Goal: Task Accomplishment & Management: Manage account settings

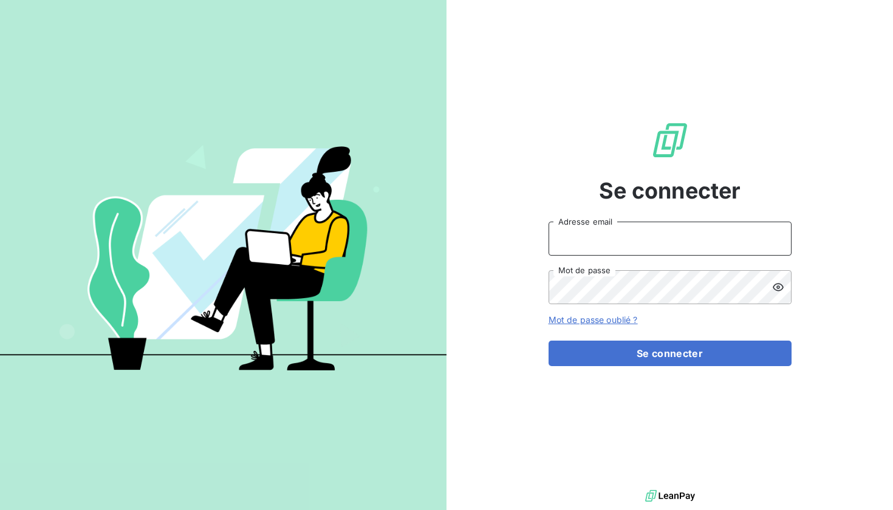
type input "[EMAIL_ADDRESS][PERSON_NAME][DOMAIN_NAME]"
click at [669, 353] on button "Se connecter" at bounding box center [669, 354] width 243 height 26
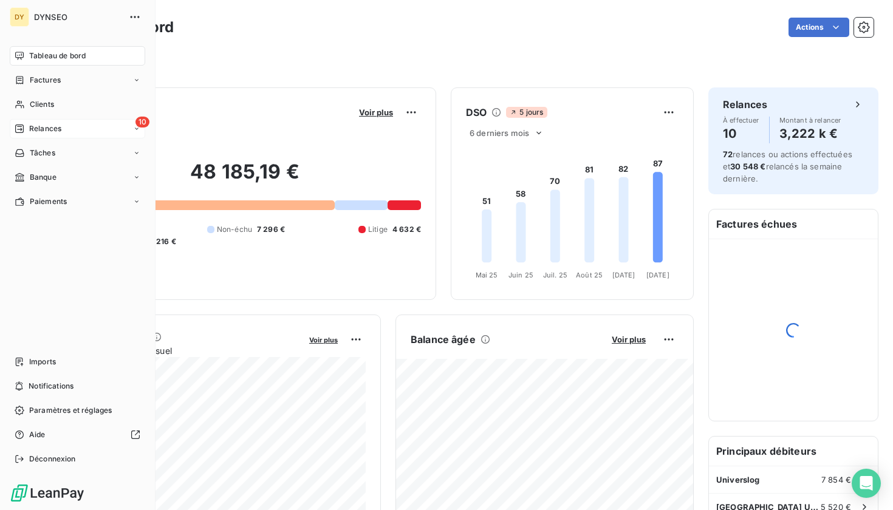
click at [36, 126] on span "Relances" at bounding box center [45, 128] width 32 height 11
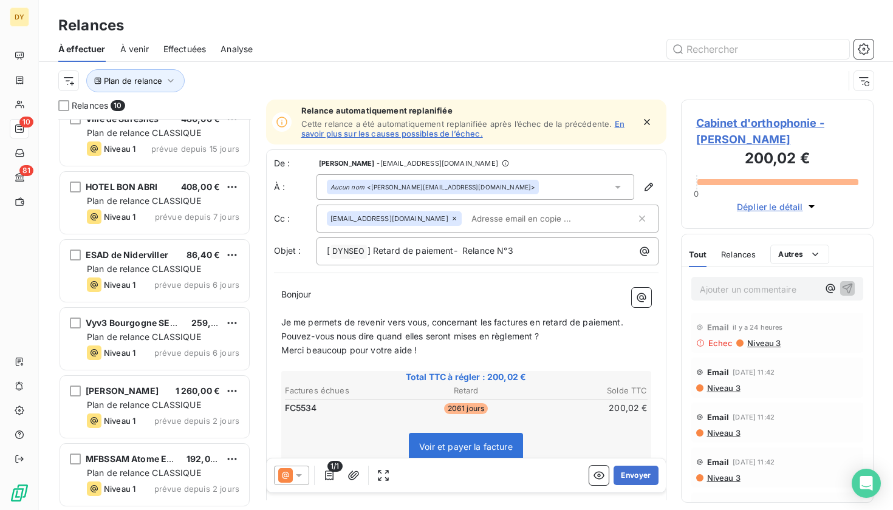
scroll to position [290, 0]
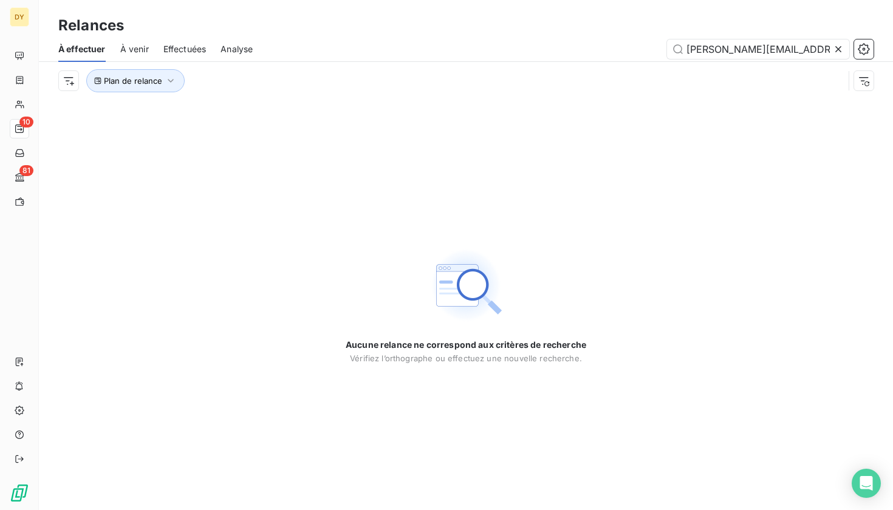
type input "[PERSON_NAME][EMAIL_ADDRESS][DOMAIN_NAME]"
click at [839, 44] on icon at bounding box center [838, 49] width 12 height 12
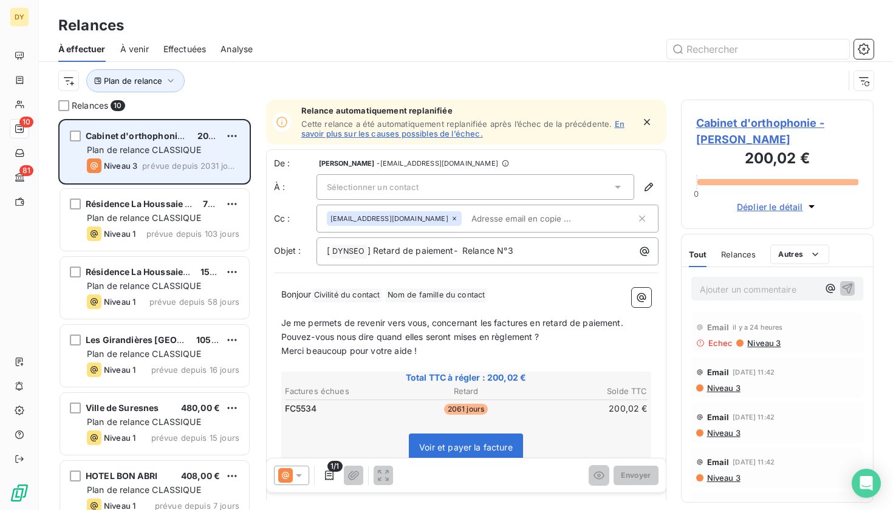
scroll to position [391, 193]
click at [123, 149] on span "Plan de relance CLASSIQUE" at bounding box center [144, 150] width 114 height 10
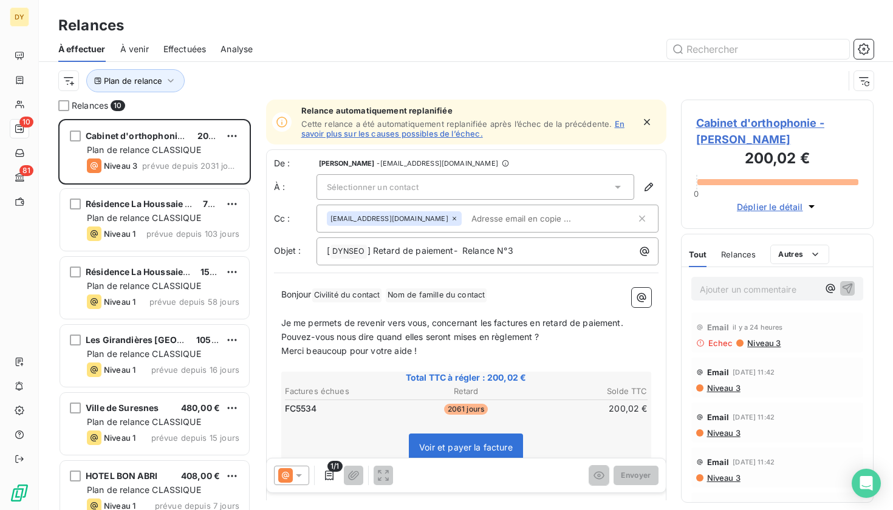
click at [750, 131] on span "Cabinet d'orthophonie - [PERSON_NAME]" at bounding box center [777, 131] width 163 height 33
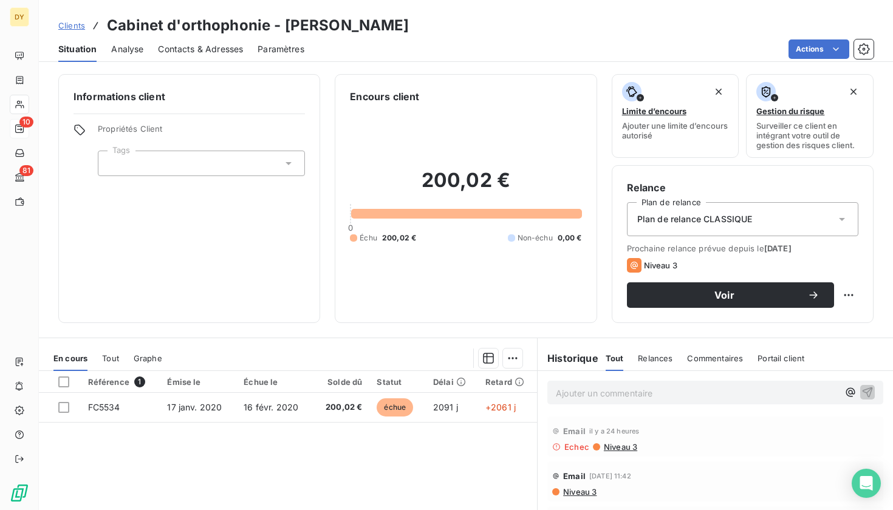
click at [228, 53] on span "Contacts & Adresses" at bounding box center [200, 49] width 85 height 12
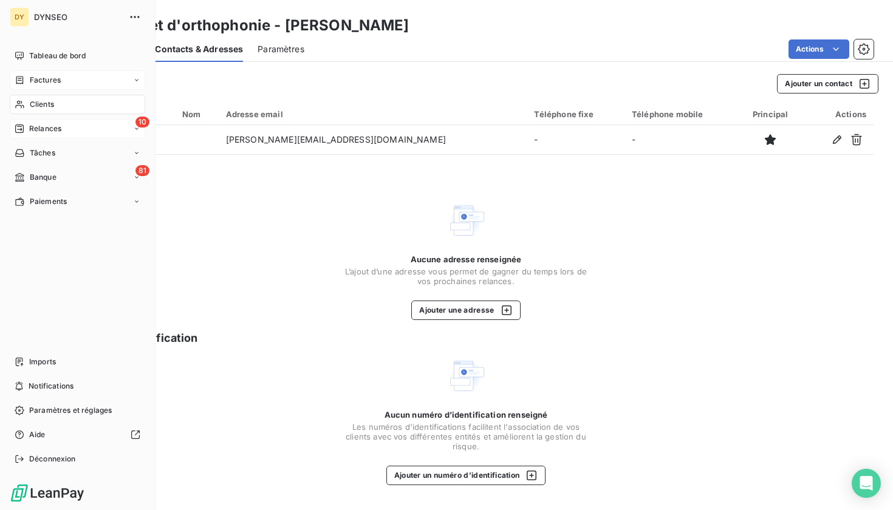
click at [33, 78] on span "Factures" at bounding box center [45, 80] width 31 height 11
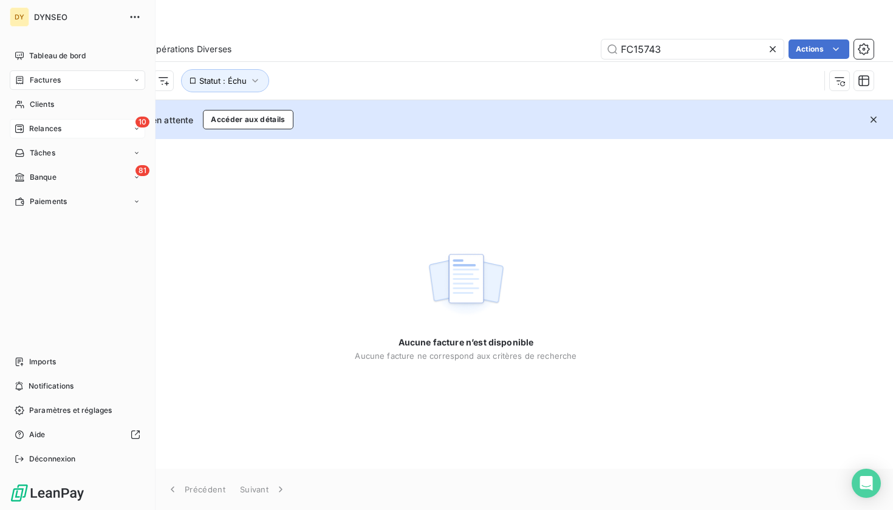
click at [19, 131] on icon at bounding box center [20, 129] width 10 height 10
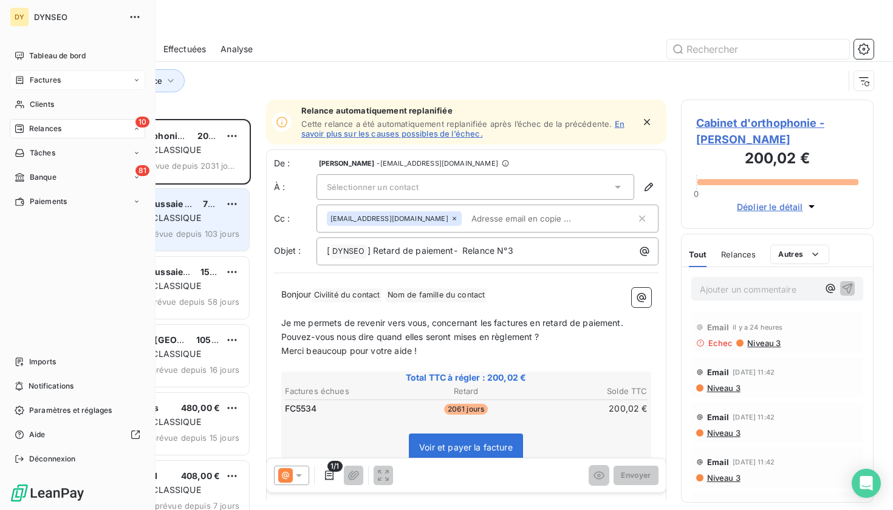
scroll to position [391, 193]
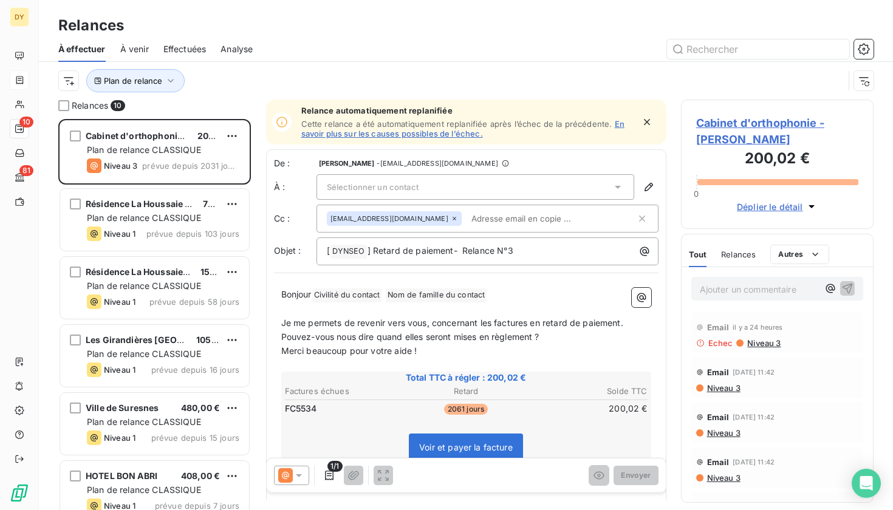
click at [391, 186] on span "Sélectionner un contact" at bounding box center [373, 187] width 92 height 10
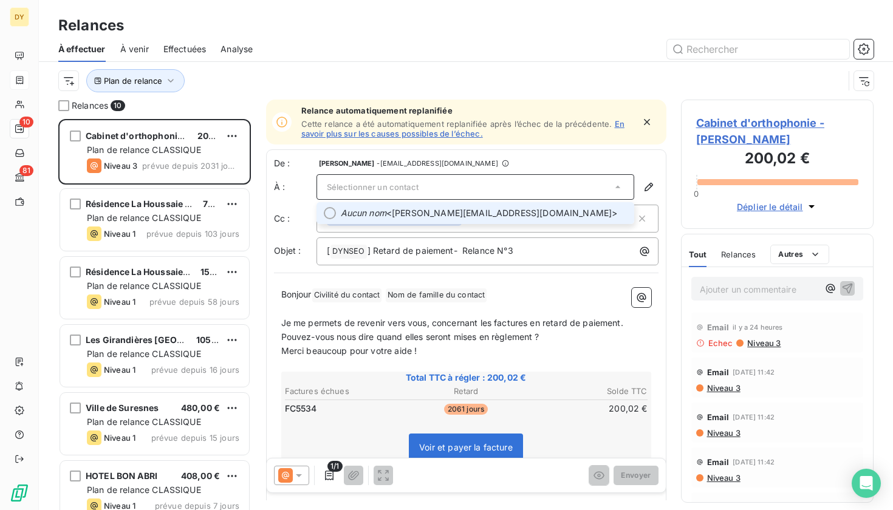
click at [356, 190] on span "Sélectionner un contact" at bounding box center [373, 187] width 92 height 10
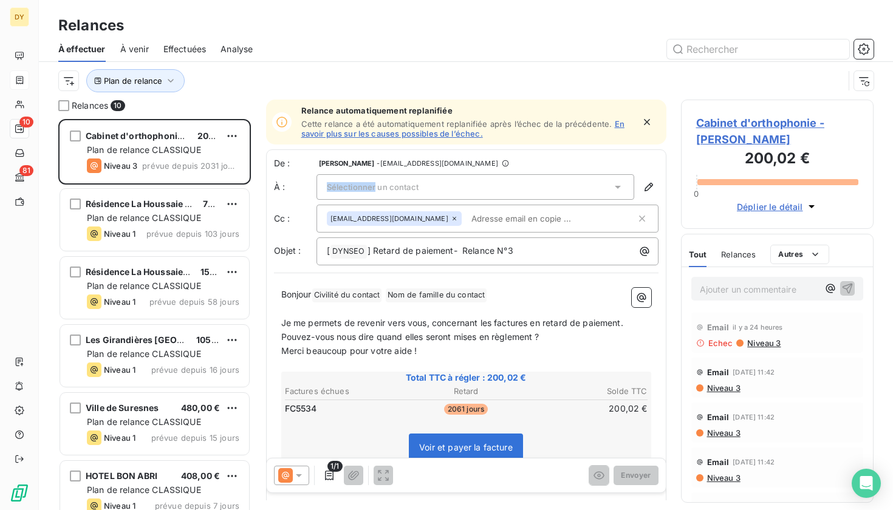
click at [356, 190] on span "Sélectionner un contact" at bounding box center [373, 187] width 92 height 10
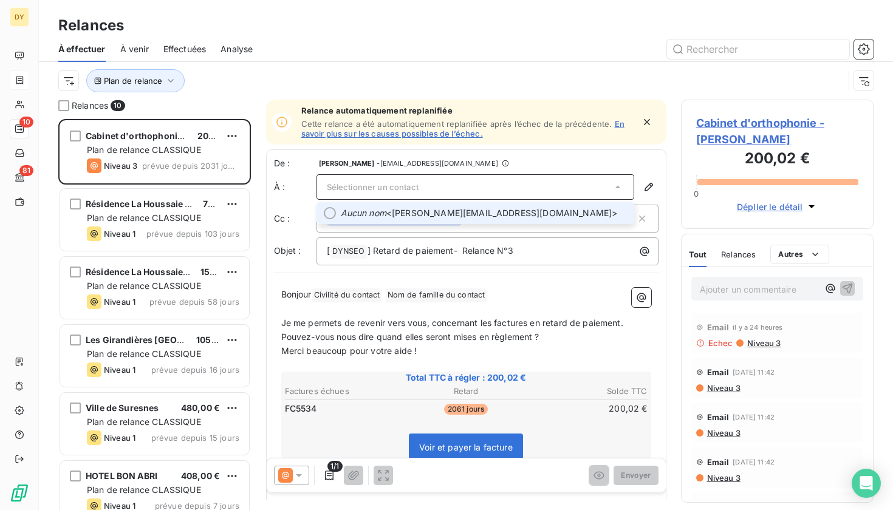
click at [329, 211] on div at bounding box center [330, 213] width 12 height 12
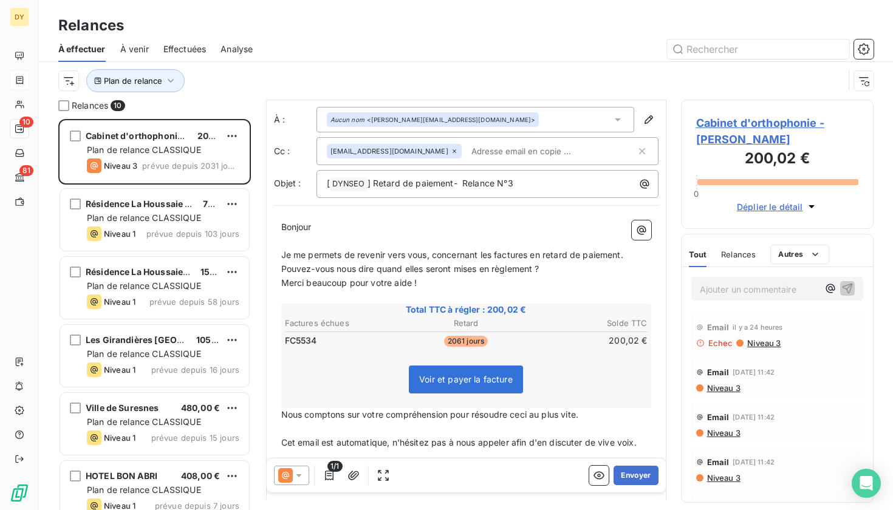
scroll to position [71, 0]
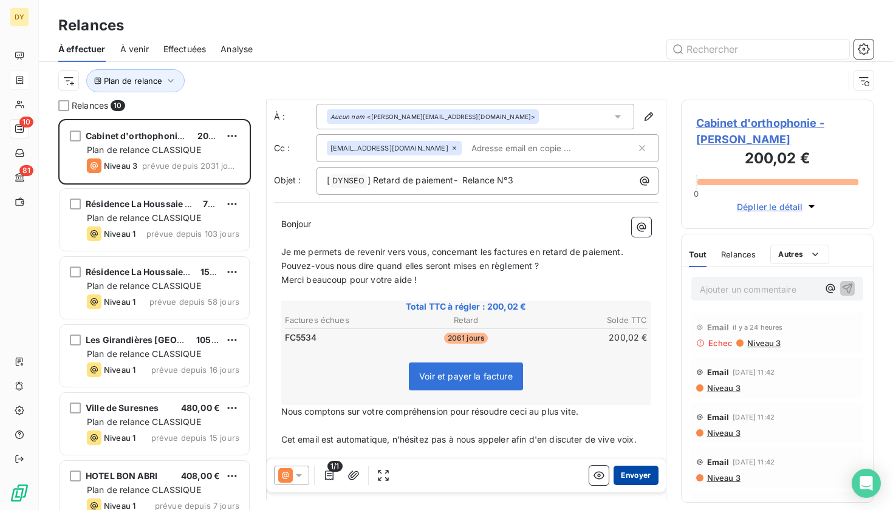
click at [641, 476] on button "Envoyer" at bounding box center [635, 475] width 44 height 19
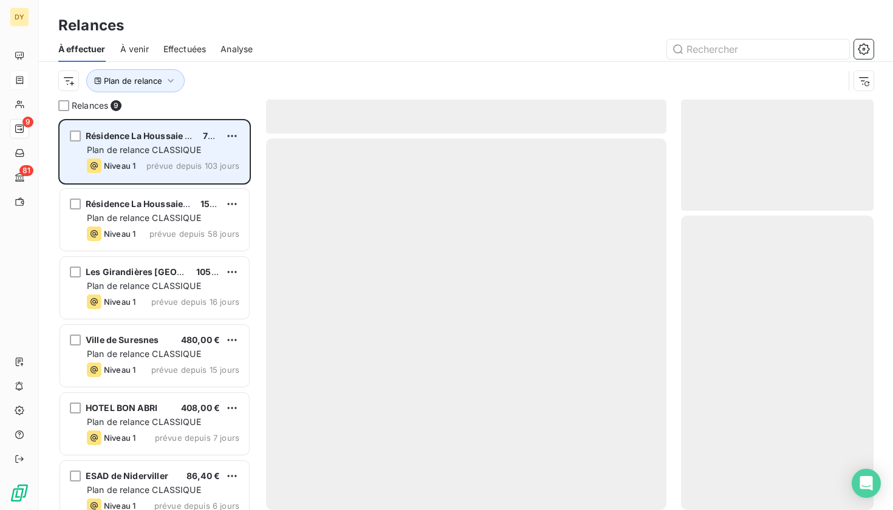
click at [121, 170] on span "Niveau 1" at bounding box center [120, 166] width 32 height 10
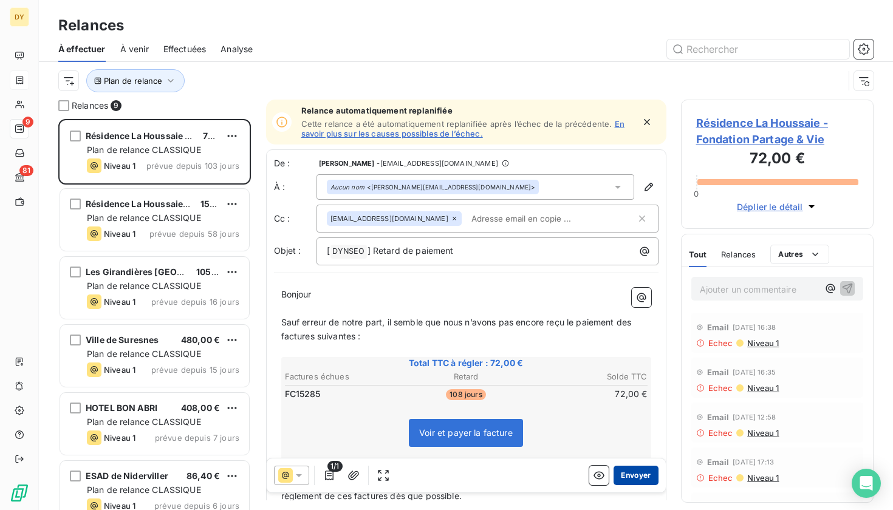
click at [638, 471] on button "Envoyer" at bounding box center [635, 475] width 44 height 19
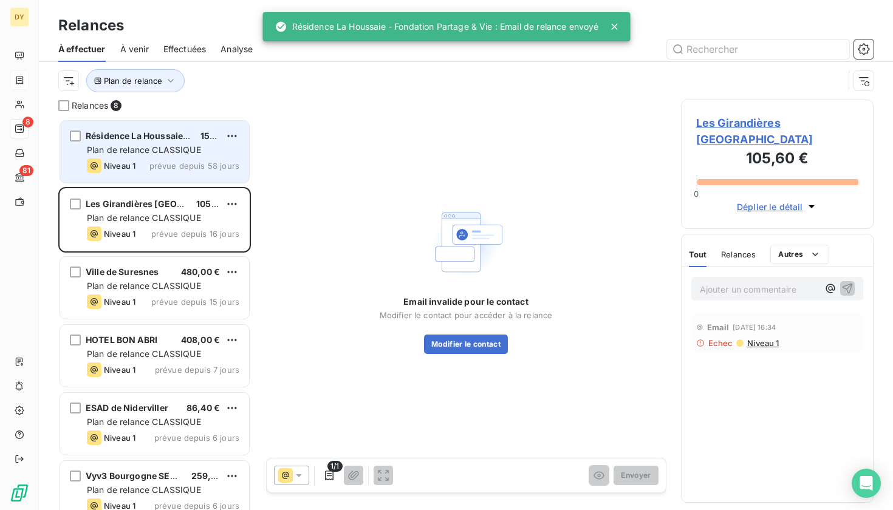
click at [143, 147] on span "Plan de relance CLASSIQUE" at bounding box center [144, 150] width 114 height 10
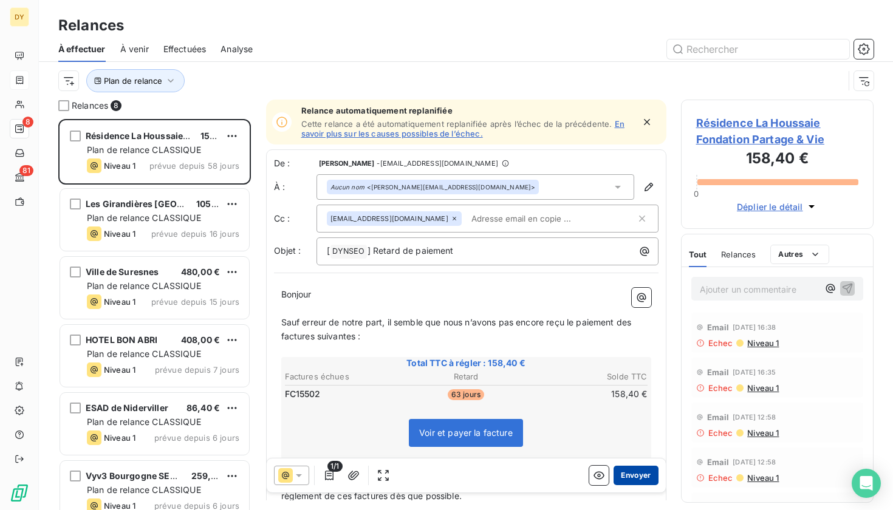
click at [644, 473] on button "Envoyer" at bounding box center [635, 475] width 44 height 19
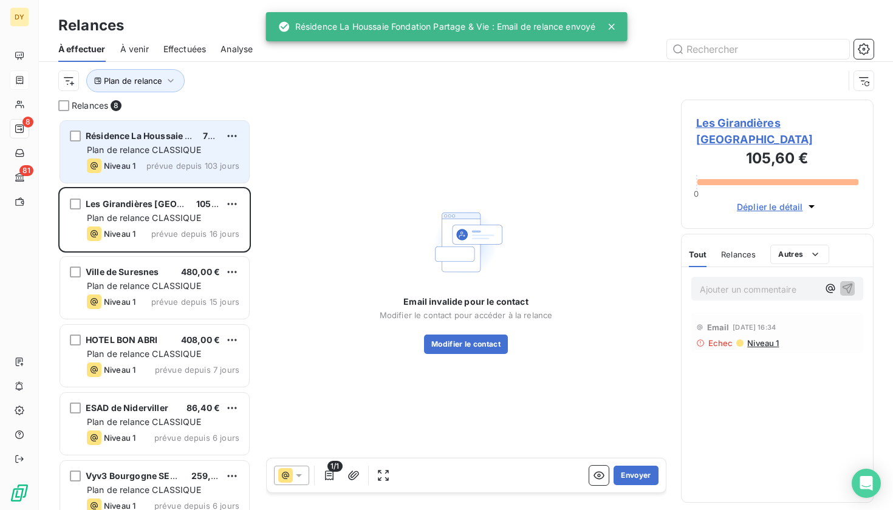
click at [151, 157] on div "Résidence La Houssaie - Fondation Partage & Vie 72,00 € Plan de relance CLASSIQ…" at bounding box center [154, 152] width 189 height 62
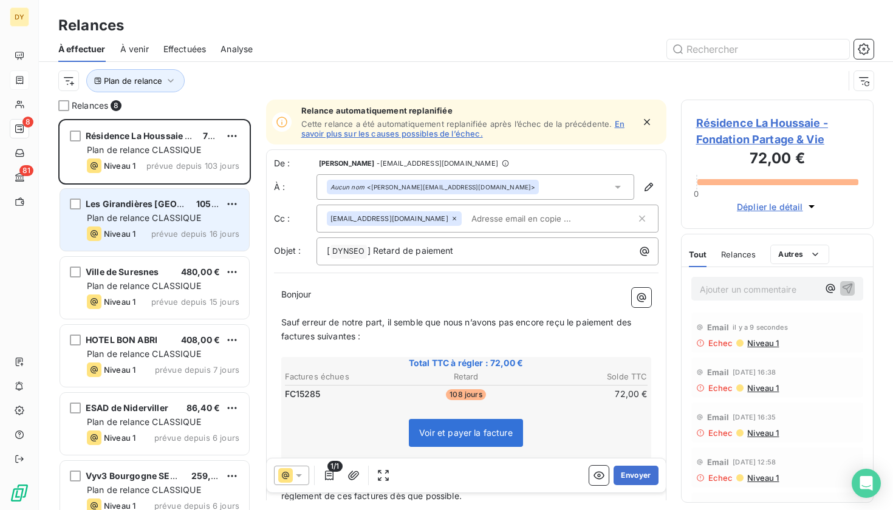
click at [133, 211] on div "Les Girandières Perpignan 105,60 € Plan de relance CLASSIQUE Niveau 1 prévue de…" at bounding box center [154, 220] width 189 height 62
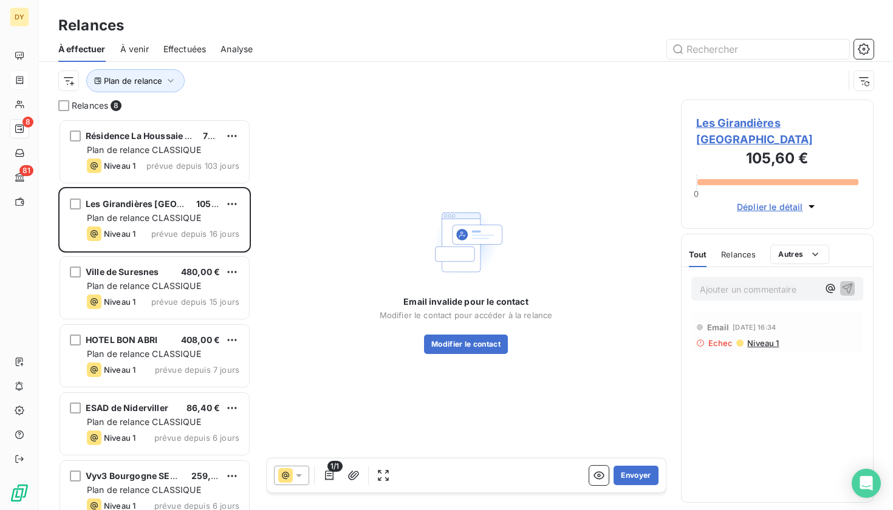
click at [736, 118] on span "Les Girandières [GEOGRAPHIC_DATA]" at bounding box center [777, 131] width 163 height 33
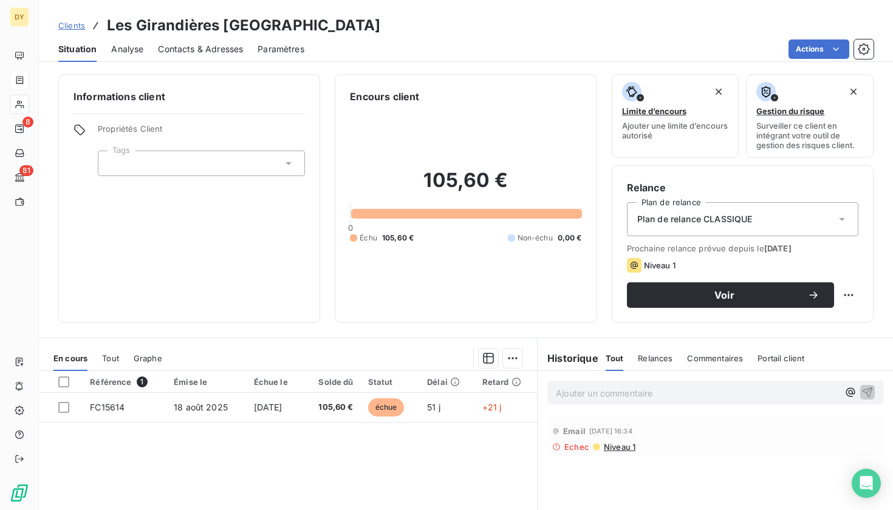
click at [228, 52] on span "Contacts & Adresses" at bounding box center [200, 49] width 85 height 12
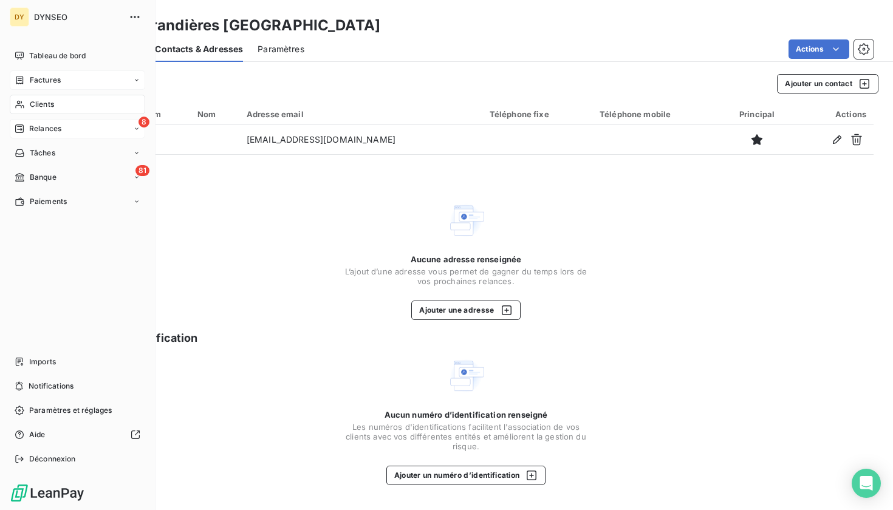
click at [63, 132] on div "8 Relances" at bounding box center [77, 128] width 135 height 19
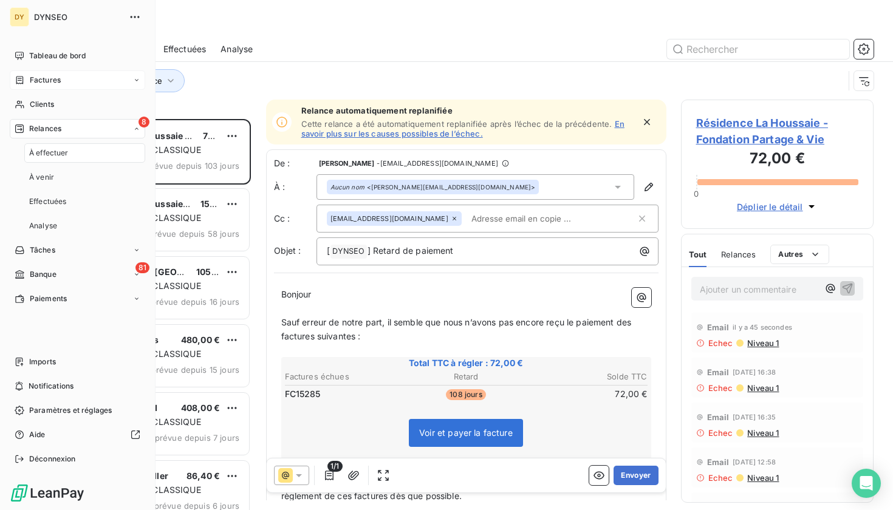
scroll to position [391, 193]
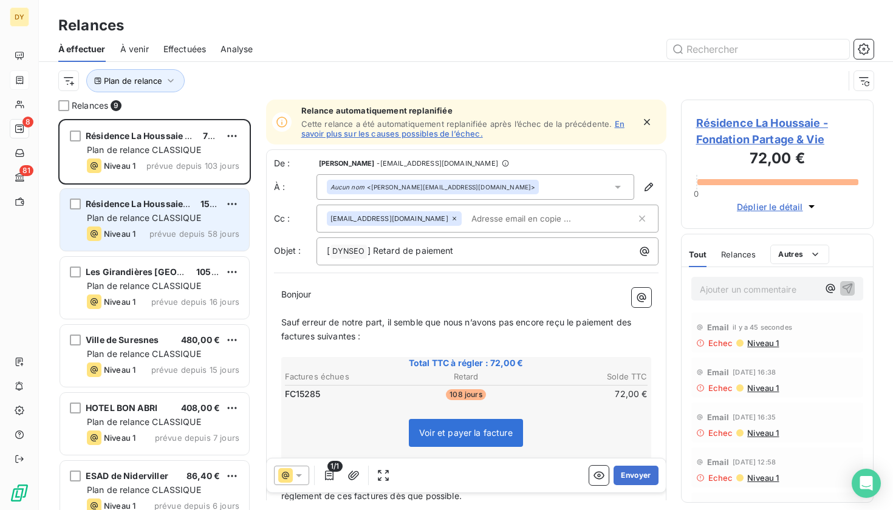
click at [170, 219] on span "Plan de relance CLASSIQUE" at bounding box center [144, 218] width 114 height 10
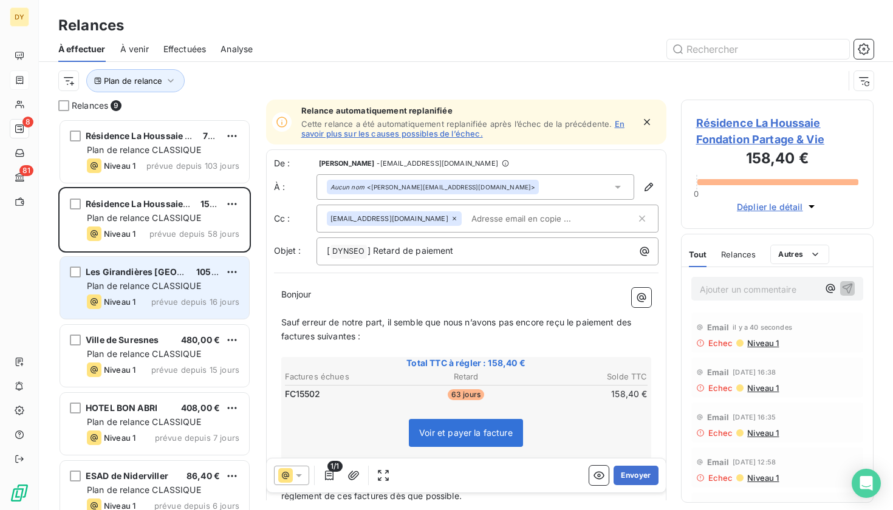
click at [175, 279] on div "Les Girandières Perpignan 105,60 € Plan de relance CLASSIQUE Niveau 1 prévue de…" at bounding box center [154, 288] width 189 height 62
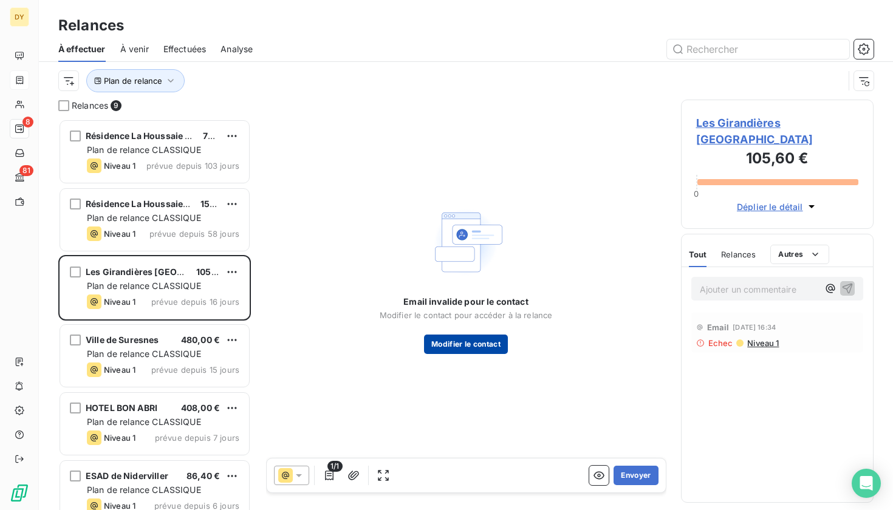
click at [488, 352] on button "Modifier le contact" at bounding box center [466, 344] width 84 height 19
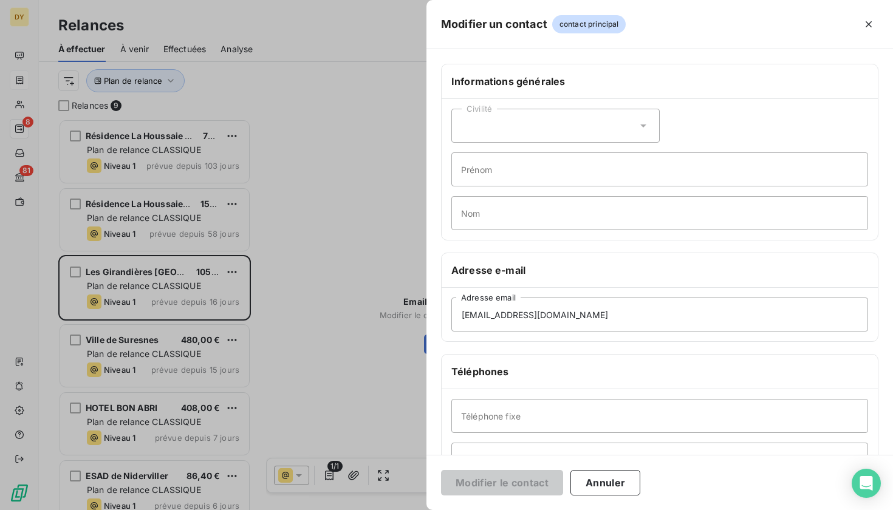
click at [396, 409] on div at bounding box center [446, 255] width 893 height 510
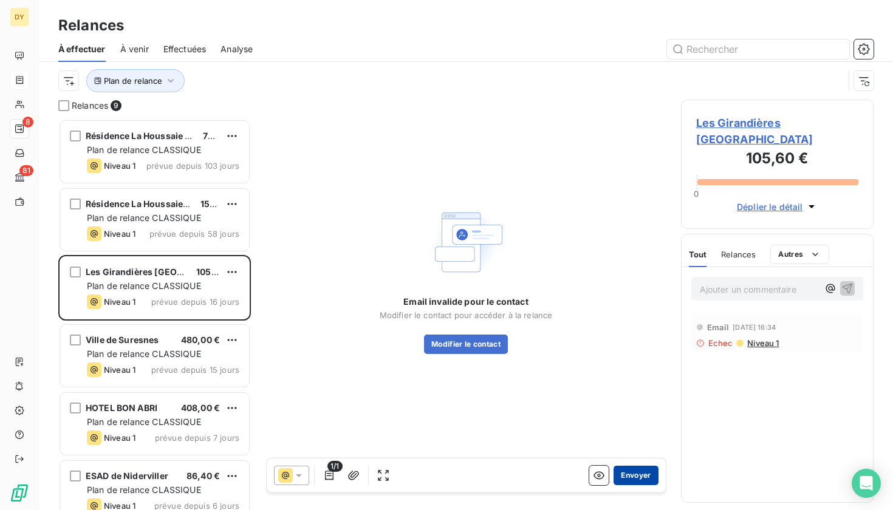
click at [637, 473] on button "Envoyer" at bounding box center [635, 475] width 44 height 19
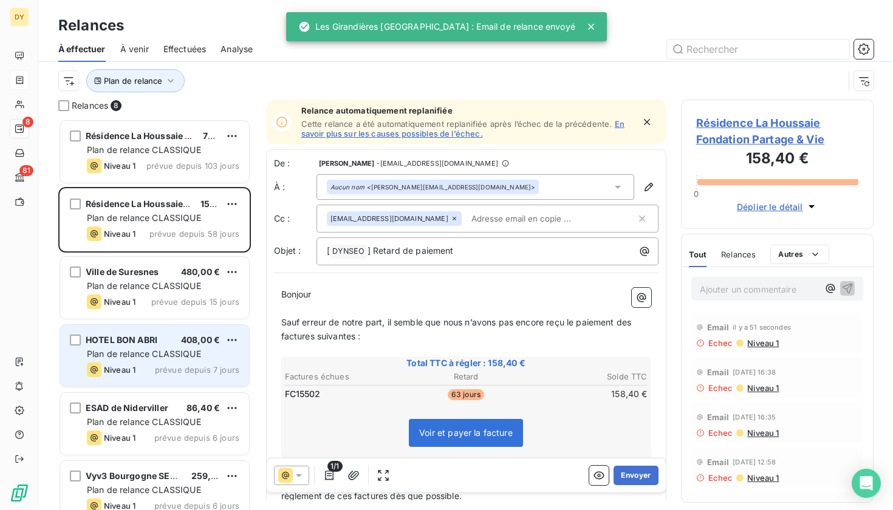
click at [134, 346] on div "HOTEL BON ABRI" at bounding box center [122, 340] width 72 height 12
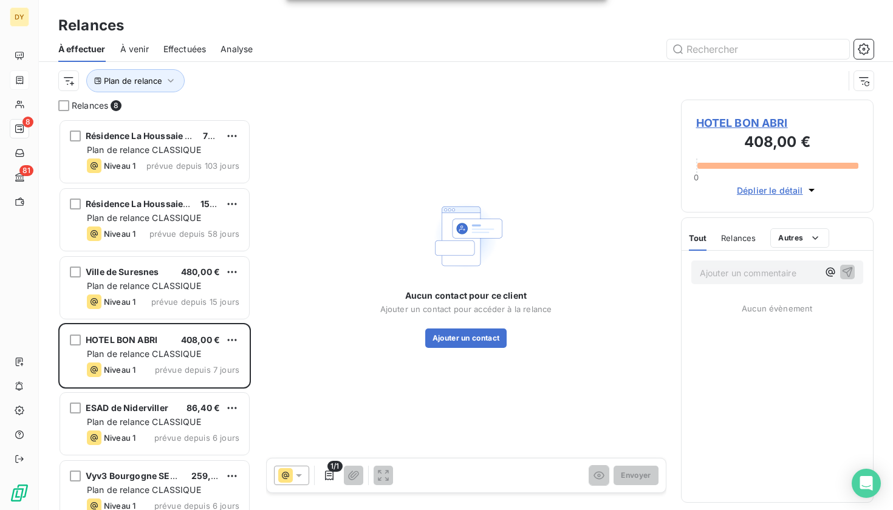
click at [741, 127] on span "HOTEL BON ABRI" at bounding box center [777, 123] width 163 height 16
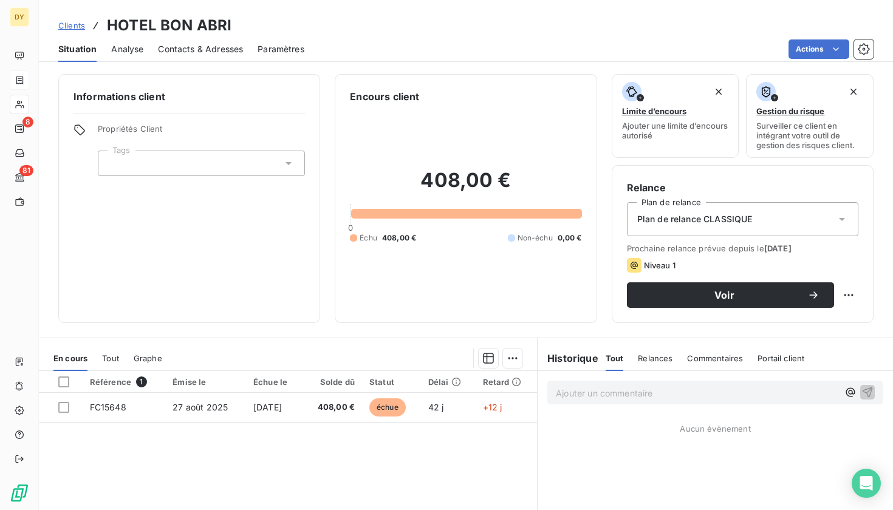
click at [197, 54] on span "Contacts & Adresses" at bounding box center [200, 49] width 85 height 12
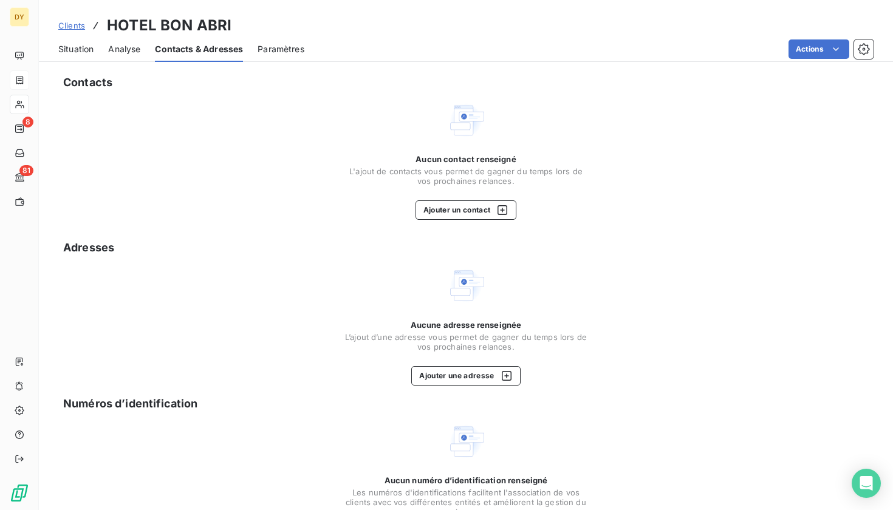
click at [90, 50] on span "Situation" at bounding box center [75, 49] width 35 height 12
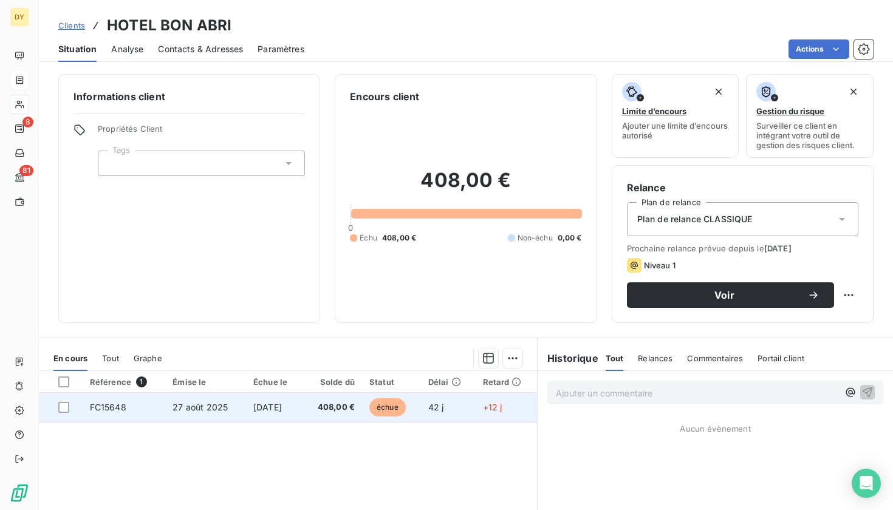
click at [246, 414] on td "[DATE]" at bounding box center [274, 407] width 56 height 29
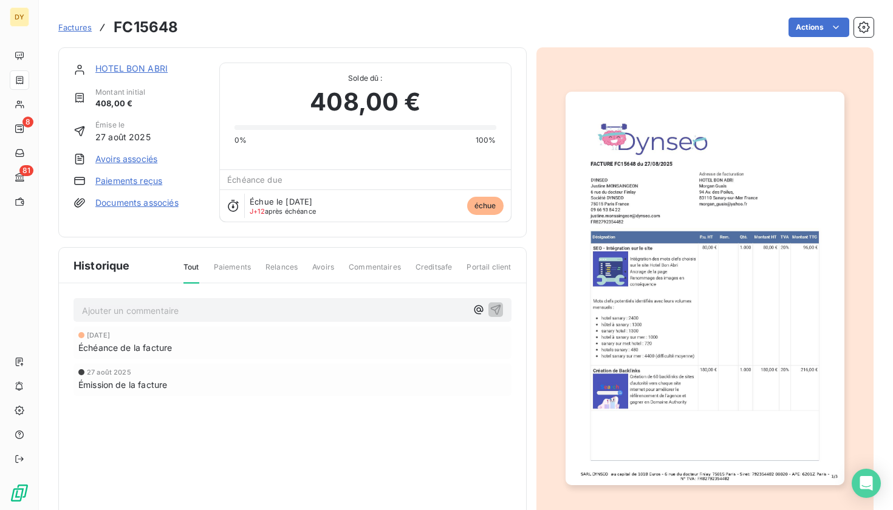
drag, startPoint x: 698, startPoint y: 200, endPoint x: 708, endPoint y: 200, distance: 10.3
click at [138, 70] on link "HOTEL BON ABRI" at bounding box center [131, 68] width 72 height 10
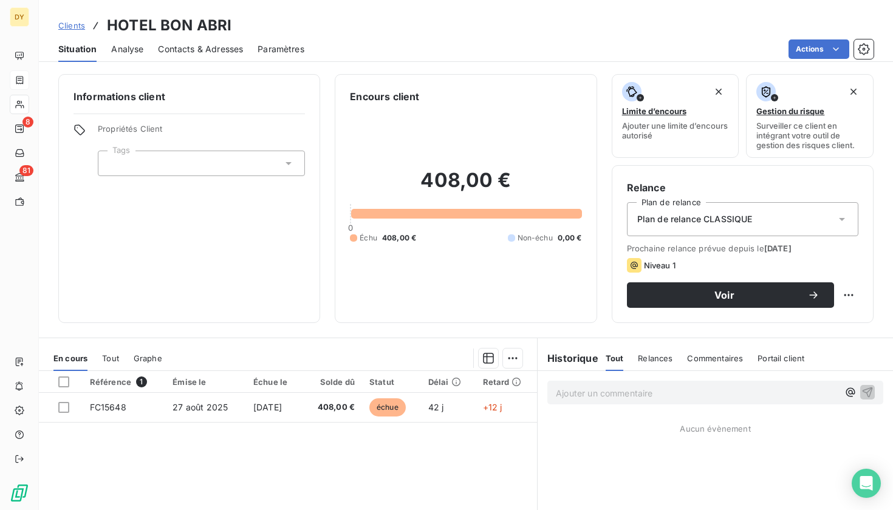
click at [186, 51] on span "Contacts & Adresses" at bounding box center [200, 49] width 85 height 12
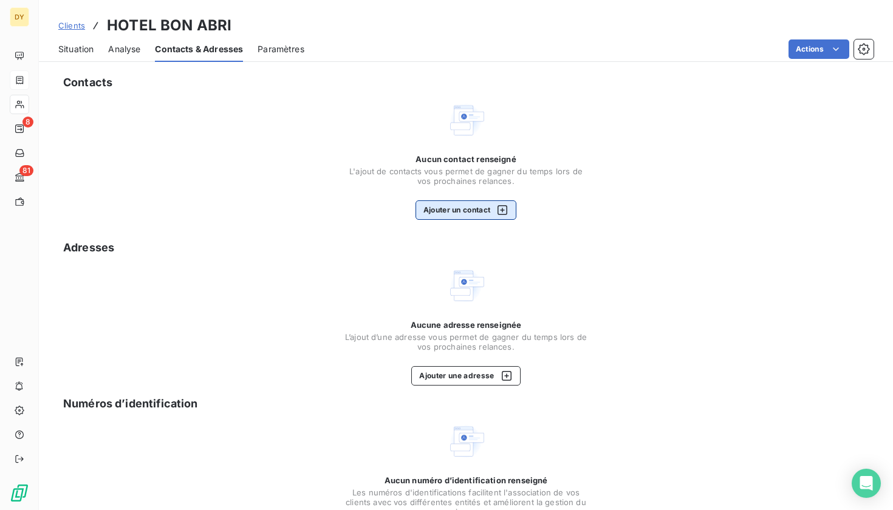
click at [439, 210] on button "Ajouter un contact" at bounding box center [465, 209] width 101 height 19
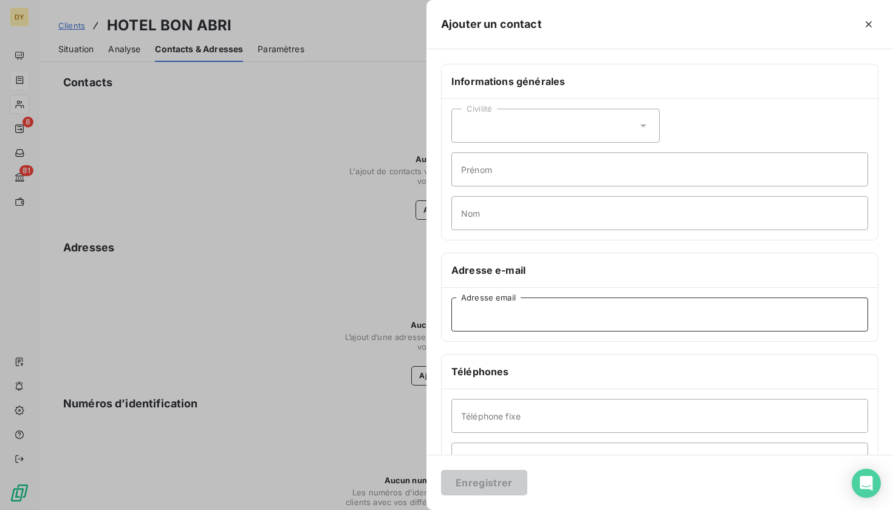
paste input "[EMAIL_ADDRESS][DOMAIN_NAME]"
type input "[EMAIL_ADDRESS][DOMAIN_NAME]"
click at [469, 481] on button "Enregistrer" at bounding box center [484, 483] width 86 height 26
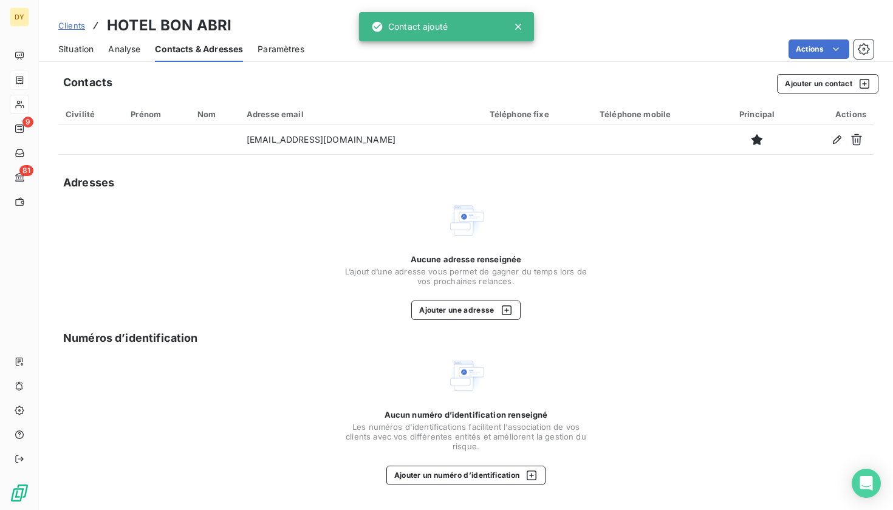
click at [77, 47] on span "Situation" at bounding box center [75, 49] width 35 height 12
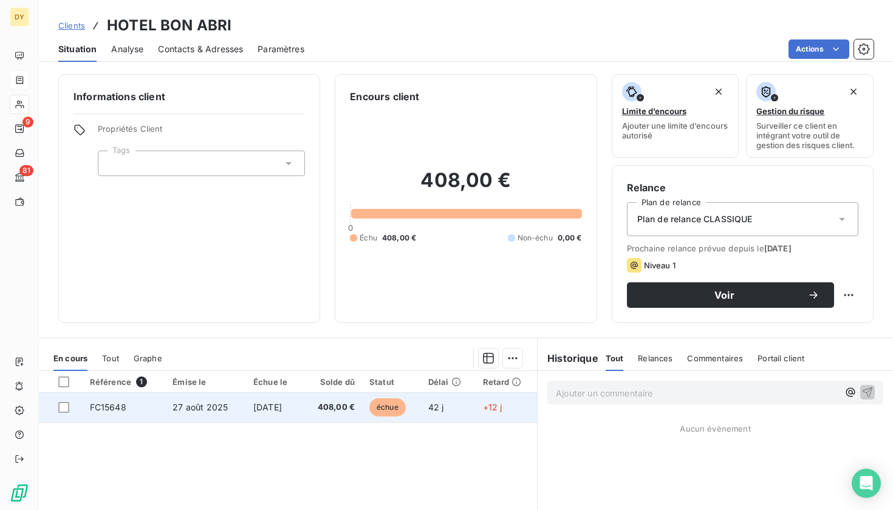
click at [402, 404] on span "échue" at bounding box center [387, 407] width 36 height 18
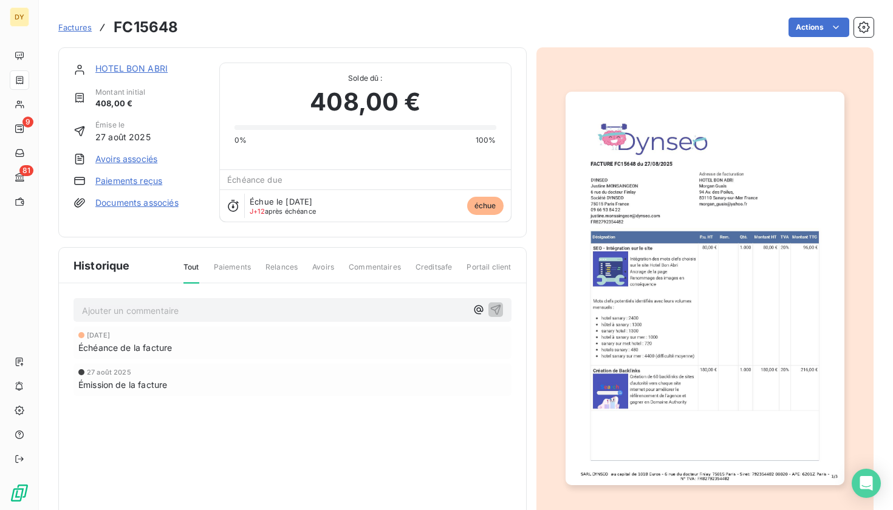
click at [195, 307] on p "Ajouter un commentaire ﻿" at bounding box center [274, 310] width 384 height 15
click at [158, 342] on span "Échéance de la facture" at bounding box center [125, 347] width 94 height 13
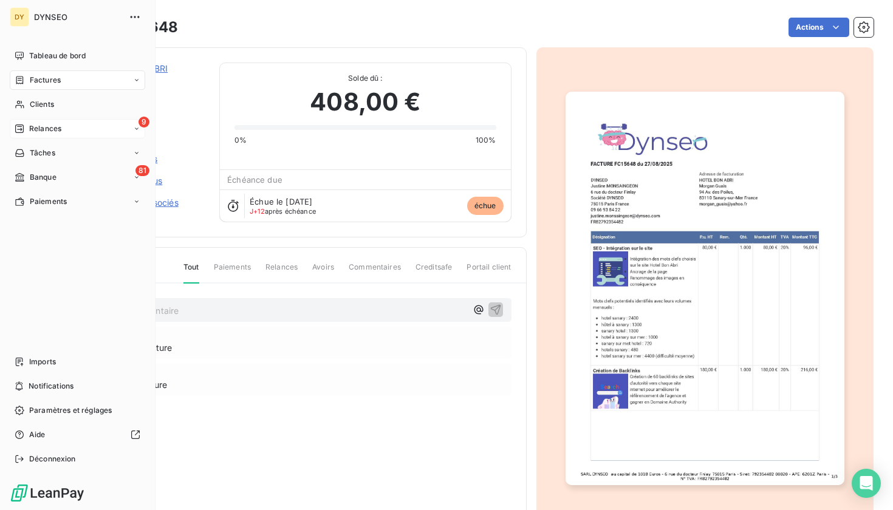
click at [31, 129] on span "Relances" at bounding box center [45, 128] width 32 height 11
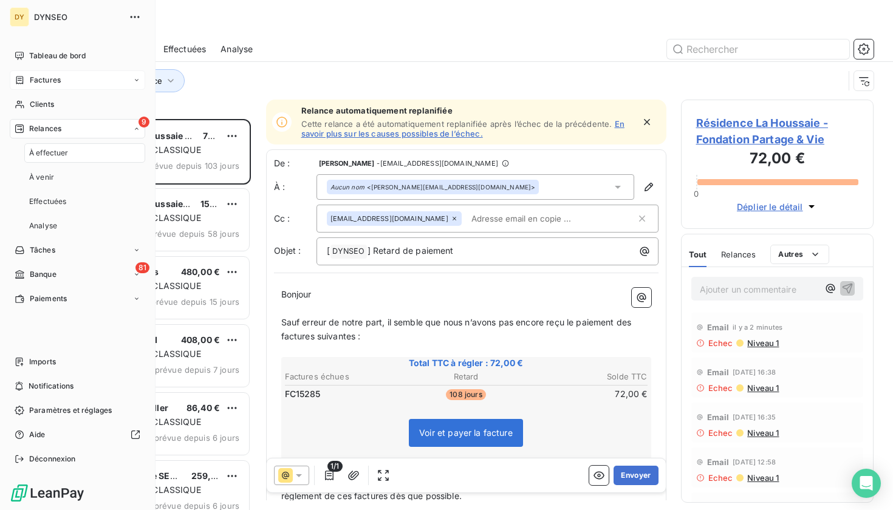
scroll to position [391, 193]
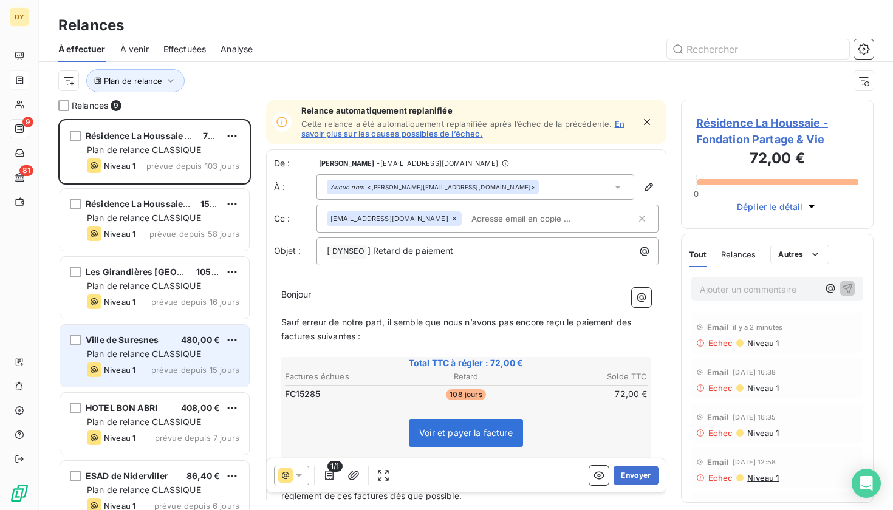
click at [150, 364] on div "Niveau 1 prévue depuis 15 jours" at bounding box center [163, 370] width 152 height 15
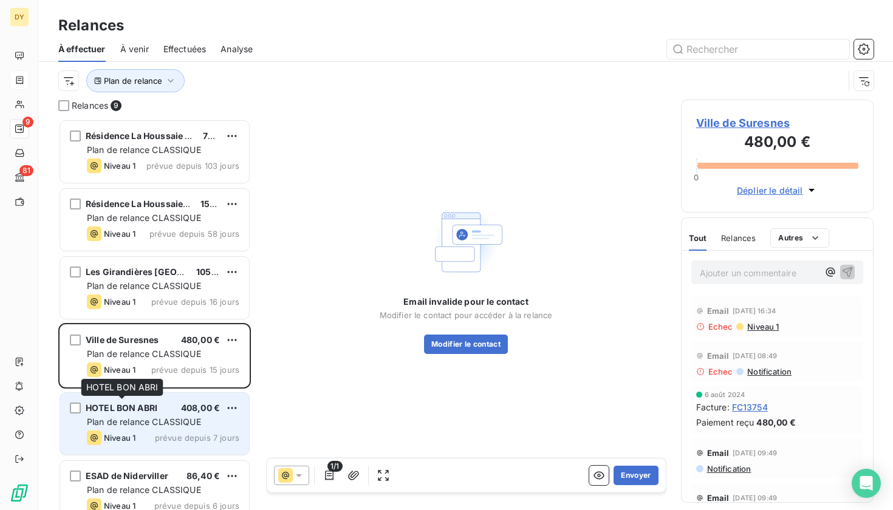
click at [141, 406] on span "HOTEL BON ABRI" at bounding box center [122, 408] width 72 height 10
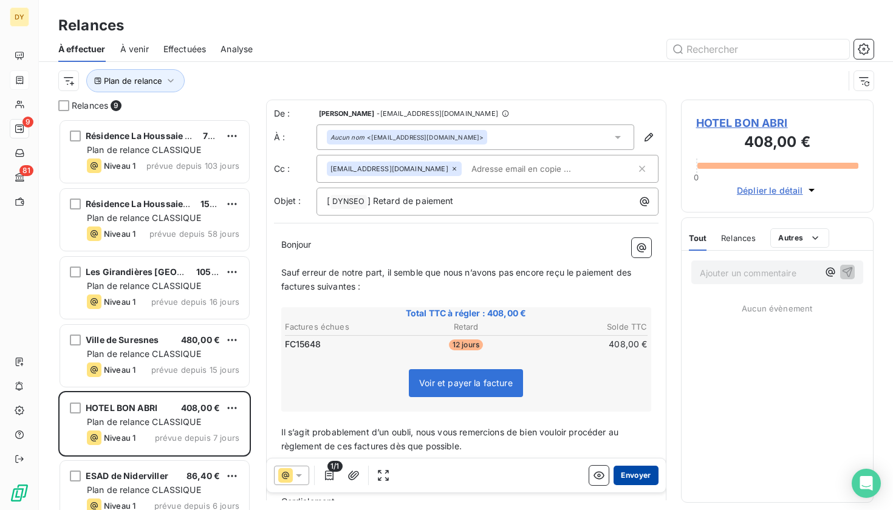
click at [641, 471] on button "Envoyer" at bounding box center [635, 475] width 44 height 19
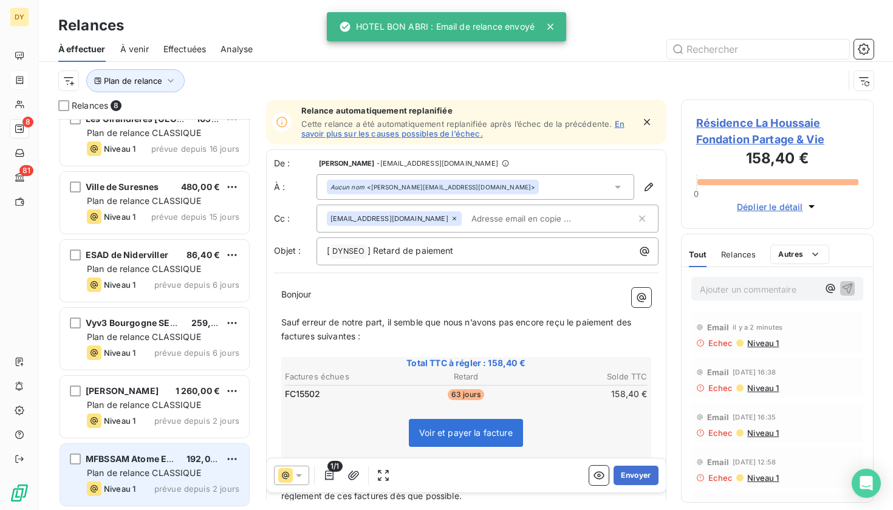
click at [137, 487] on div "Niveau 1 prévue depuis 2 jours" at bounding box center [163, 489] width 152 height 15
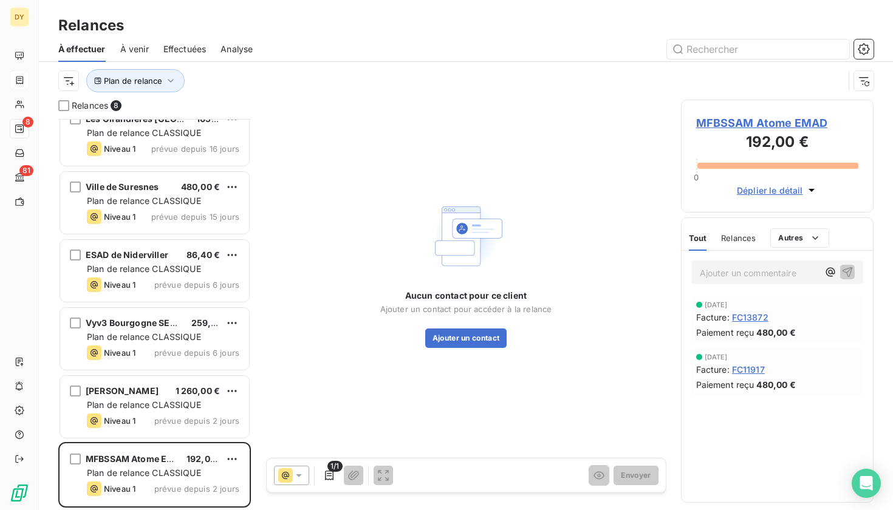
click at [742, 119] on span "MFBSSAM Atome EMAD" at bounding box center [777, 123] width 163 height 16
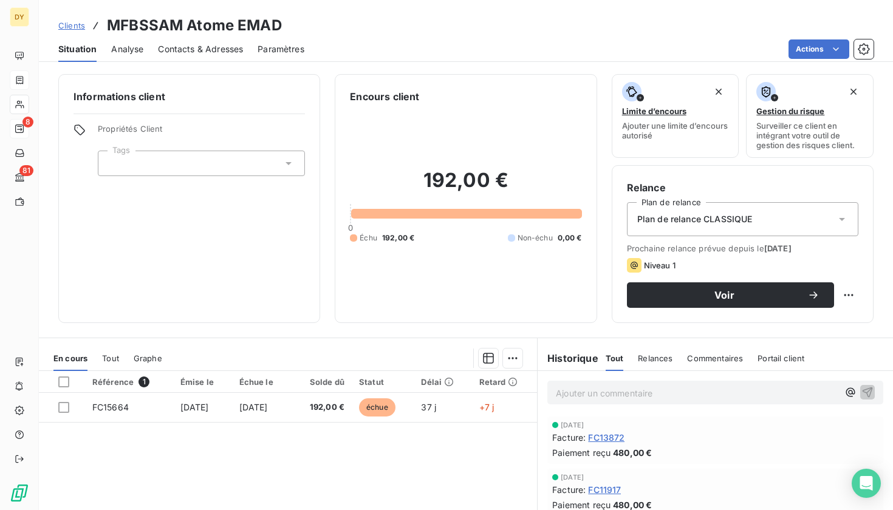
click at [189, 52] on span "Contacts & Adresses" at bounding box center [200, 49] width 85 height 12
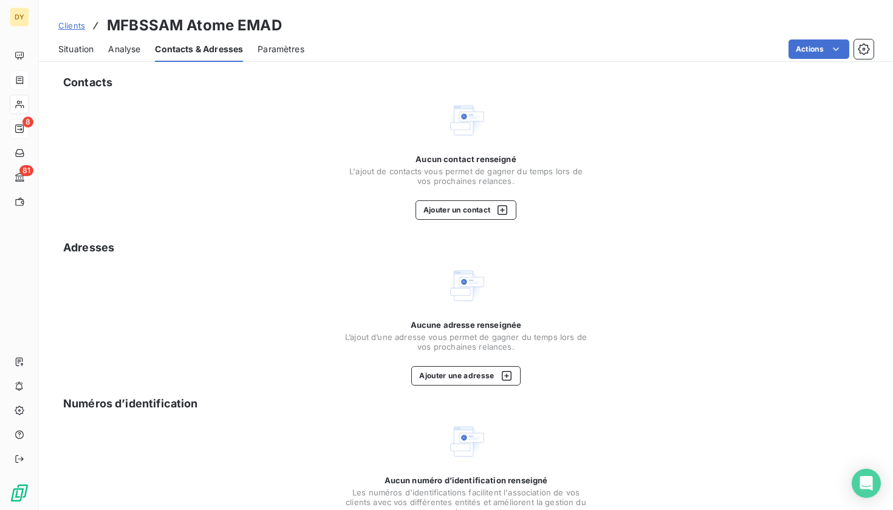
click at [80, 51] on span "Situation" at bounding box center [75, 49] width 35 height 12
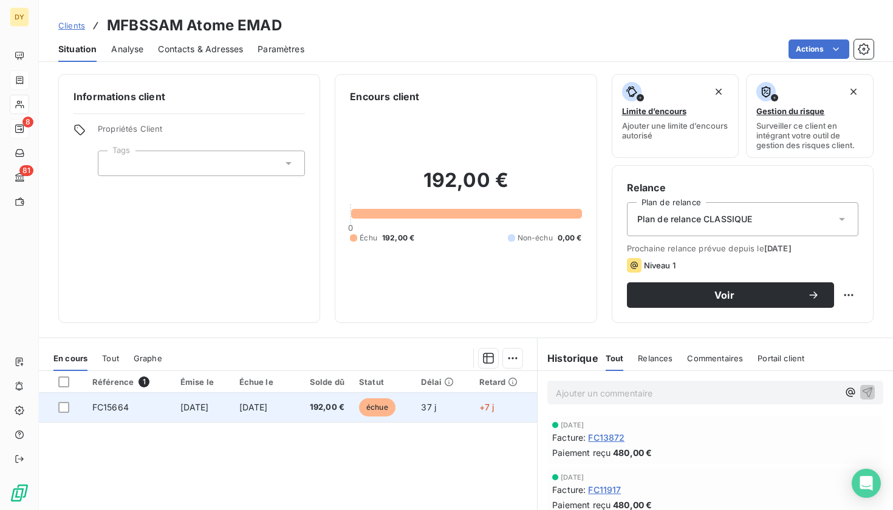
click at [197, 411] on span "[DATE]" at bounding box center [194, 407] width 29 height 10
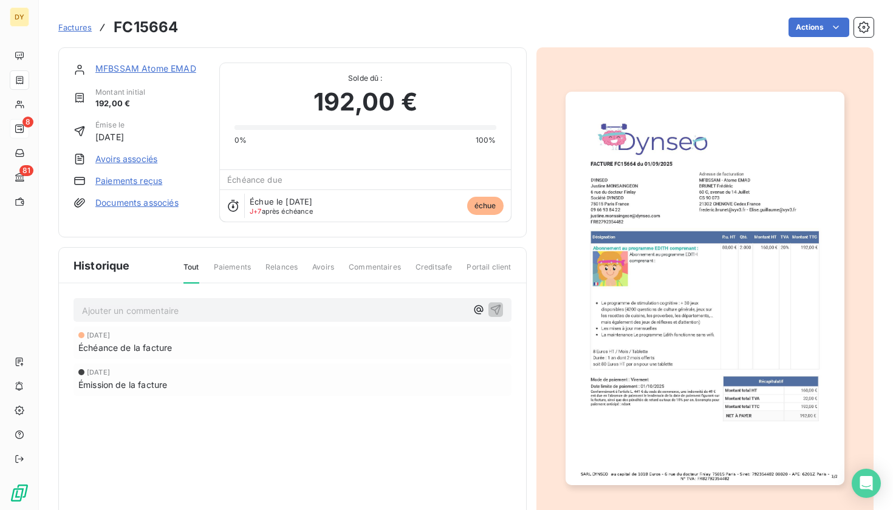
drag, startPoint x: 702, startPoint y: 206, endPoint x: 708, endPoint y: 206, distance: 6.7
click at [151, 67] on link "MFBSSAM Atome EMAD" at bounding box center [145, 68] width 101 height 10
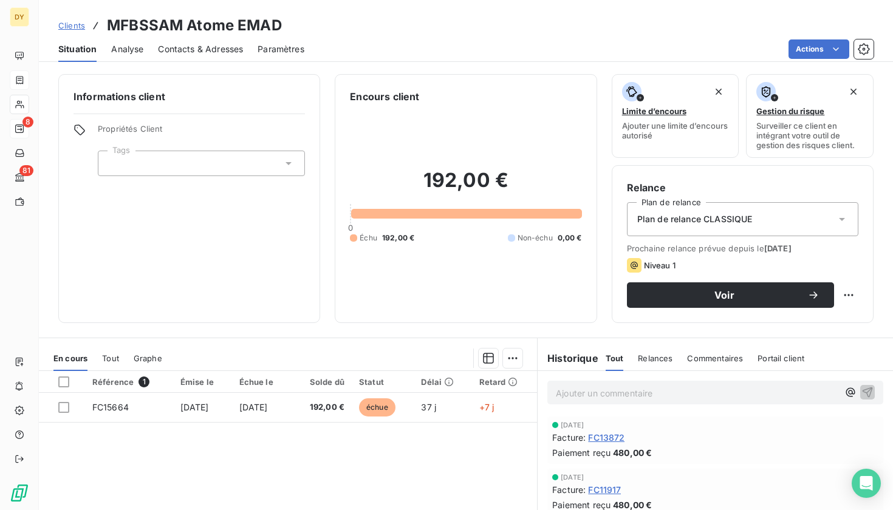
click at [189, 48] on span "Contacts & Adresses" at bounding box center [200, 49] width 85 height 12
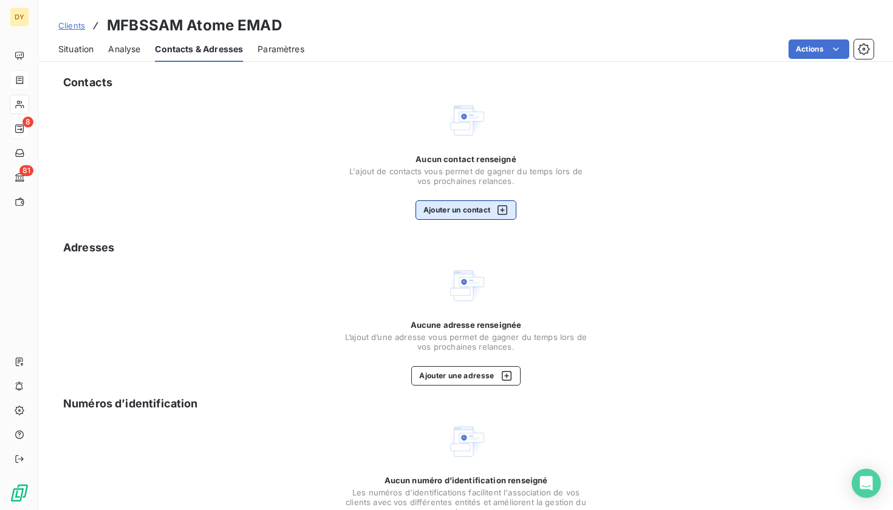
click at [440, 209] on button "Ajouter un contact" at bounding box center [465, 209] width 101 height 19
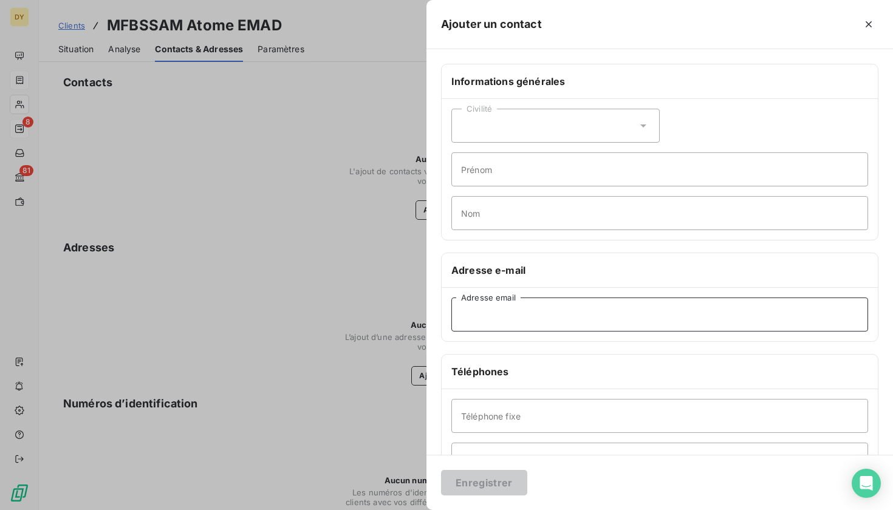
paste input "[PERSON_NAME][EMAIL_ADDRESS][DOMAIN_NAME]"
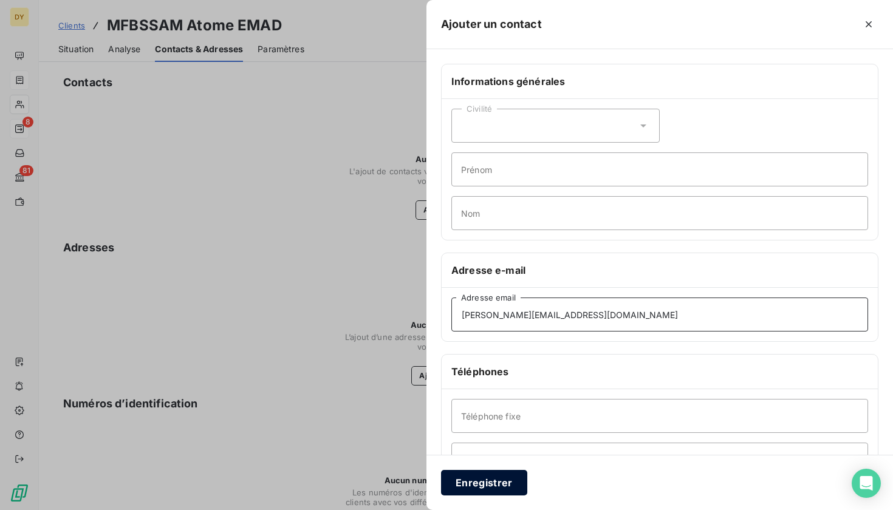
type input "[PERSON_NAME][EMAIL_ADDRESS][DOMAIN_NAME]"
click at [462, 481] on button "Enregistrer" at bounding box center [484, 483] width 86 height 26
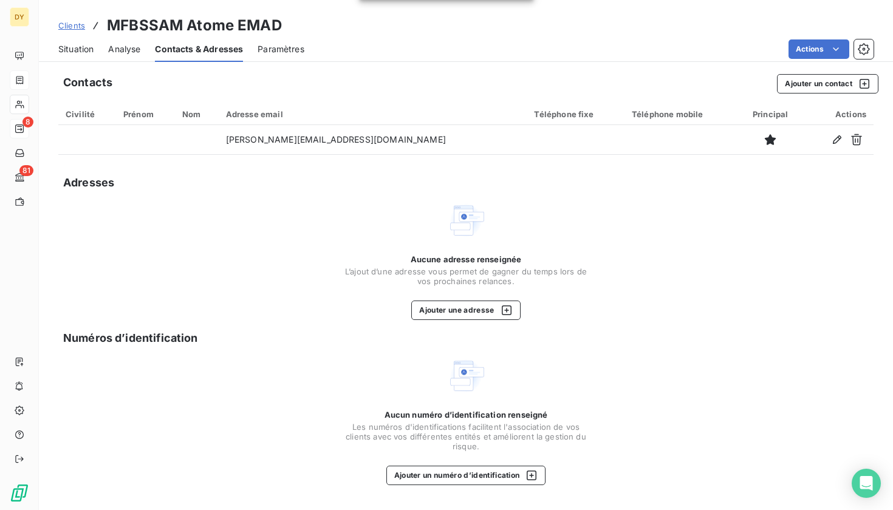
click at [81, 50] on span "Situation" at bounding box center [75, 49] width 35 height 12
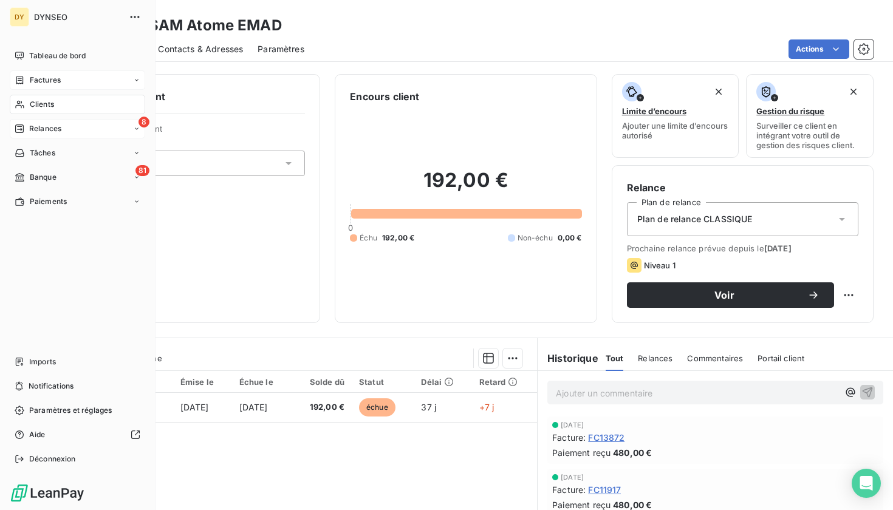
click at [58, 134] on div "8 Relances" at bounding box center [77, 128] width 135 height 19
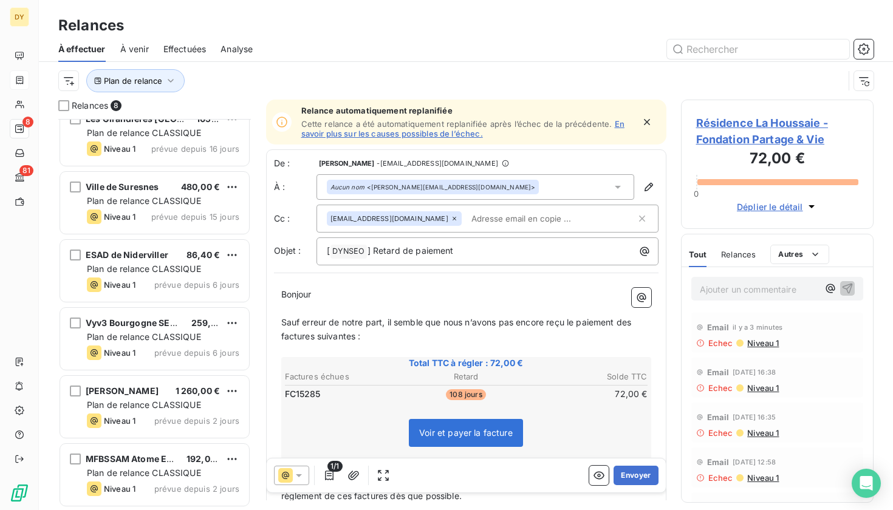
scroll to position [154, 0]
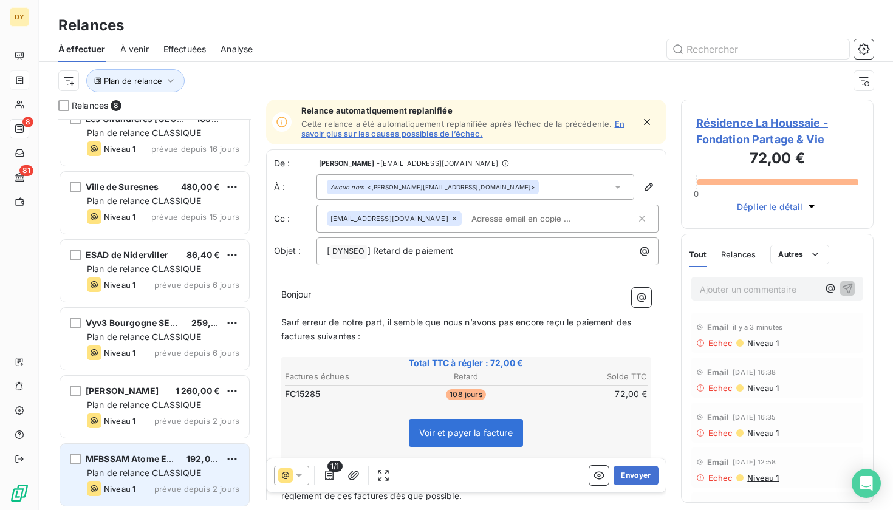
click at [149, 463] on span "MFBSSAM Atome EMAD" at bounding box center [136, 459] width 101 height 10
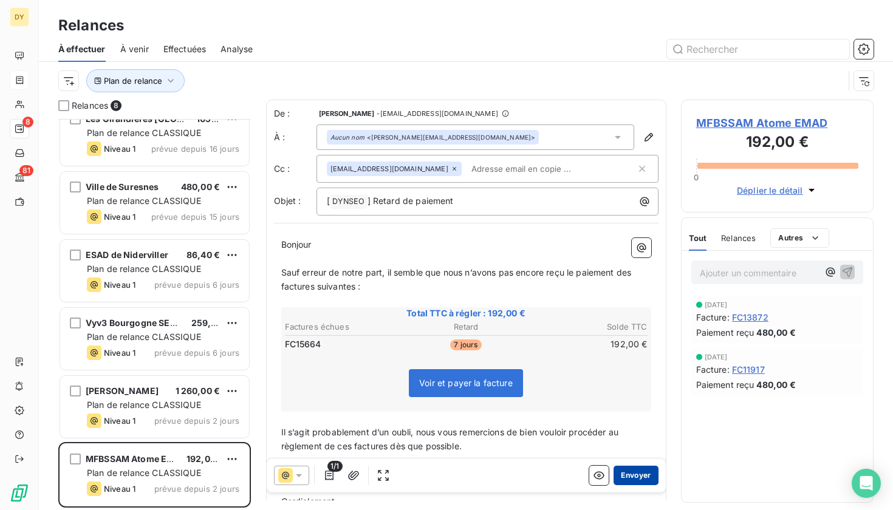
click at [629, 475] on button "Envoyer" at bounding box center [635, 475] width 44 height 19
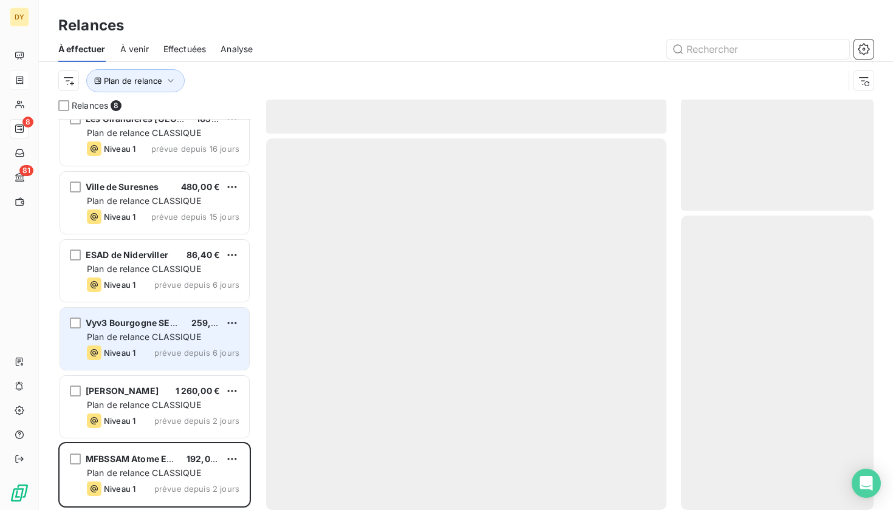
scroll to position [85, 0]
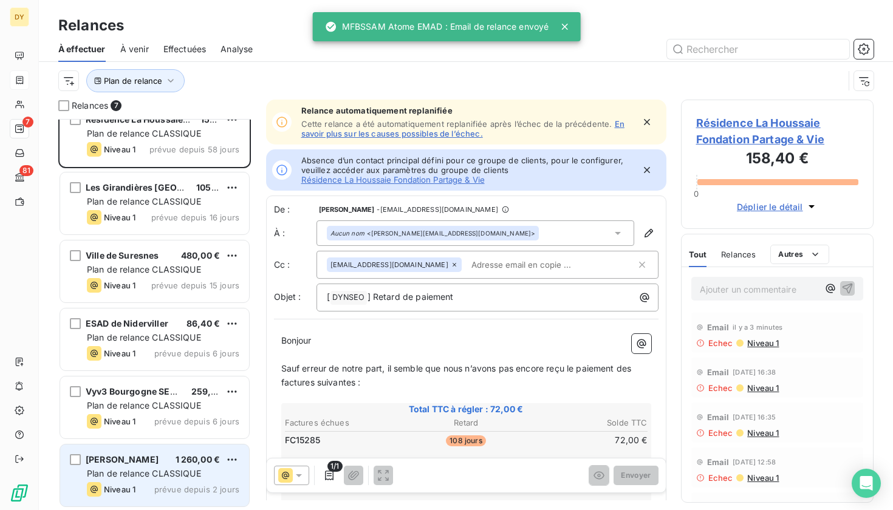
click at [151, 480] on div "[PERSON_NAME] 1 260,00 € Plan de relance CLASSIQUE Niveau 1 prévue depuis 2 jou…" at bounding box center [154, 476] width 189 height 62
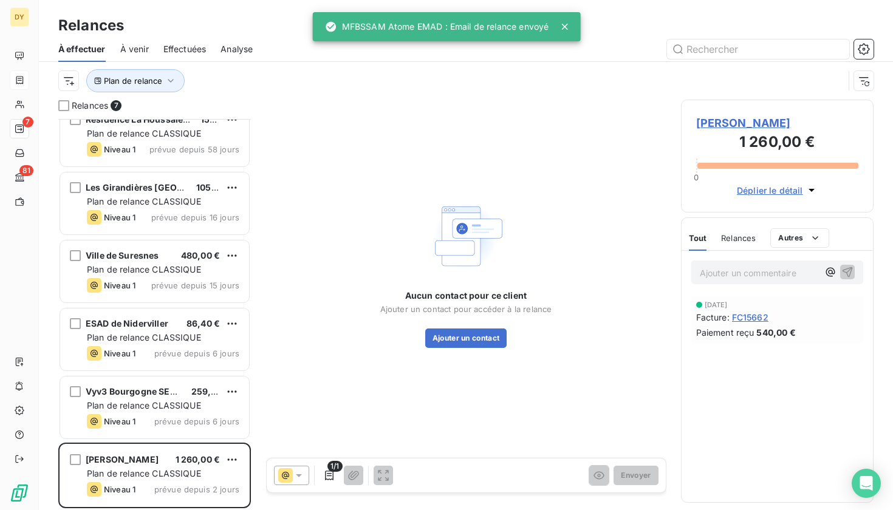
click at [748, 123] on span "[PERSON_NAME]" at bounding box center [777, 123] width 163 height 16
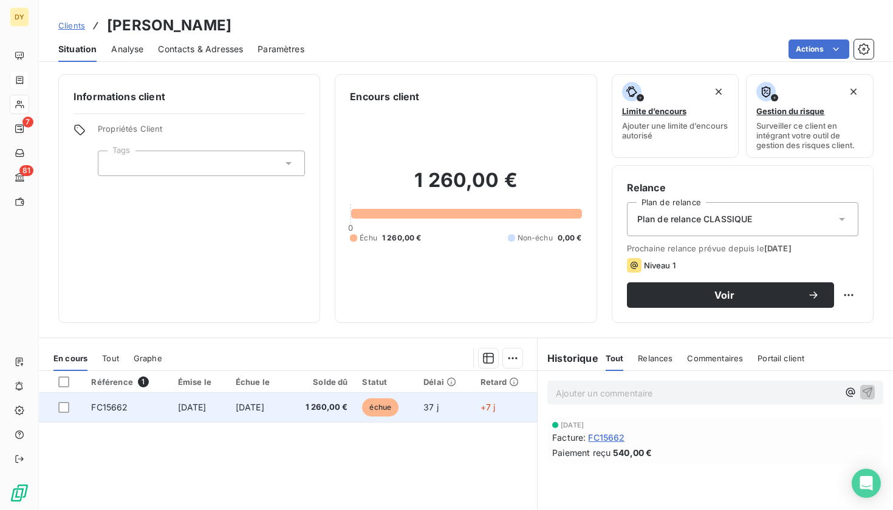
click at [261, 411] on td "[DATE]" at bounding box center [257, 407] width 58 height 29
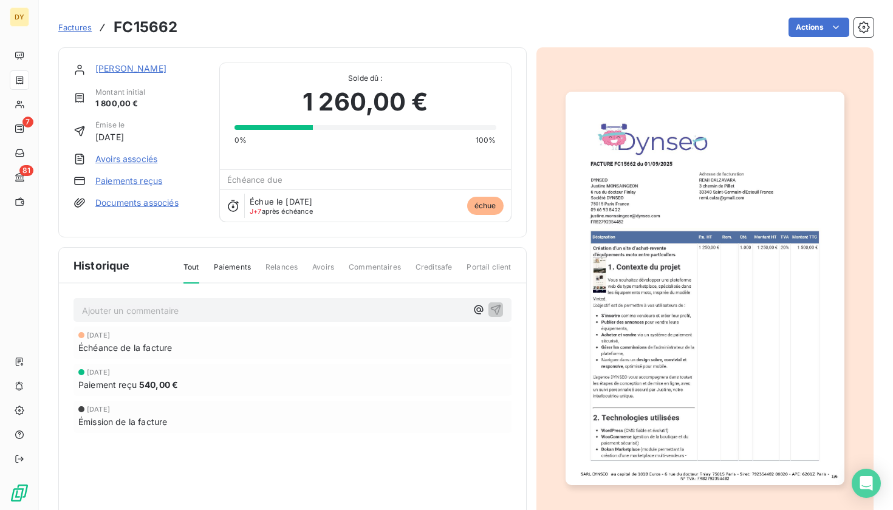
click at [145, 68] on link "[PERSON_NAME]" at bounding box center [130, 68] width 71 height 10
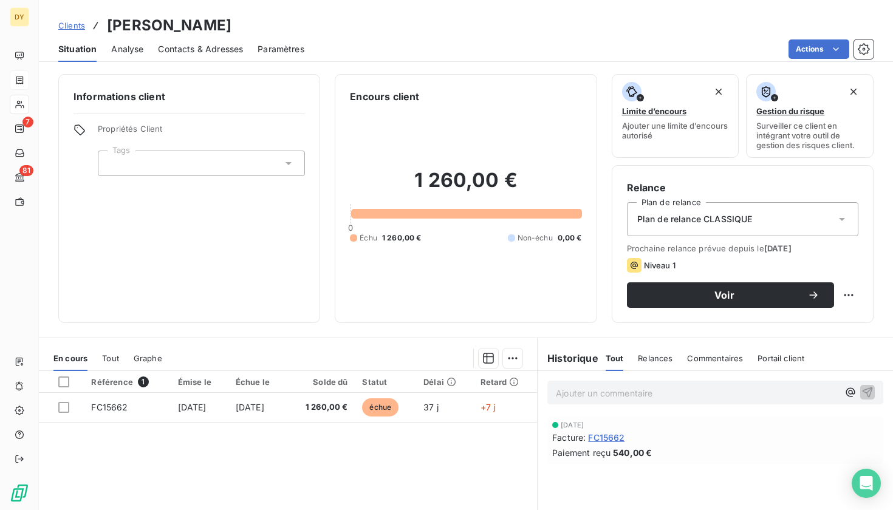
click at [216, 50] on span "Contacts & Adresses" at bounding box center [200, 49] width 85 height 12
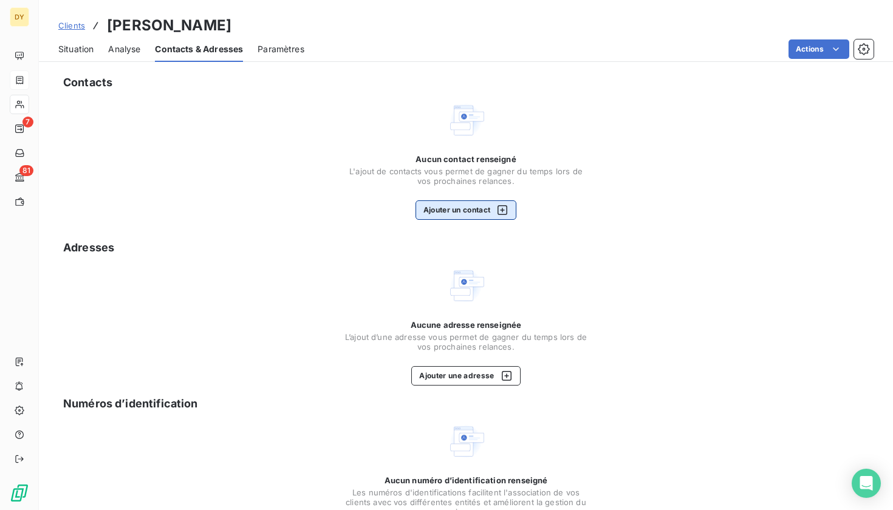
click at [434, 206] on button "Ajouter un contact" at bounding box center [465, 209] width 101 height 19
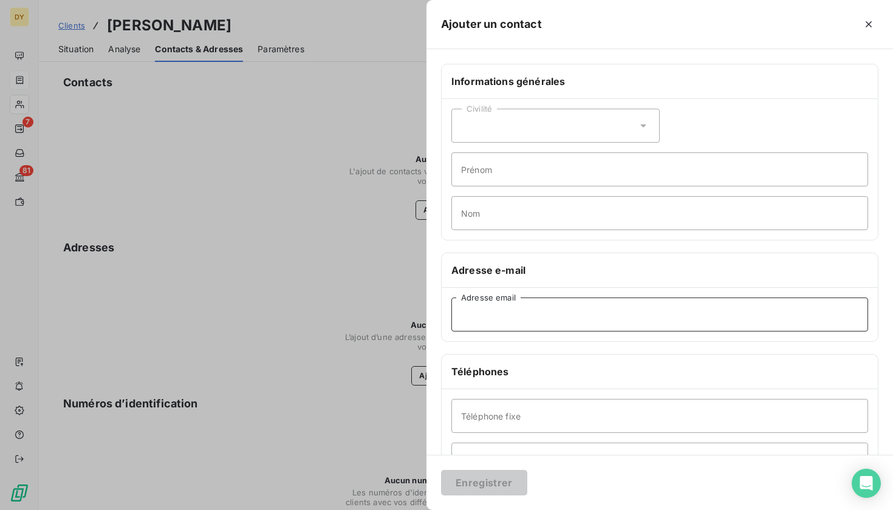
paste input "[EMAIL_ADDRESS][DOMAIN_NAME]"
type input "[EMAIL_ADDRESS][DOMAIN_NAME]"
click at [483, 487] on button "Enregistrer" at bounding box center [484, 483] width 86 height 26
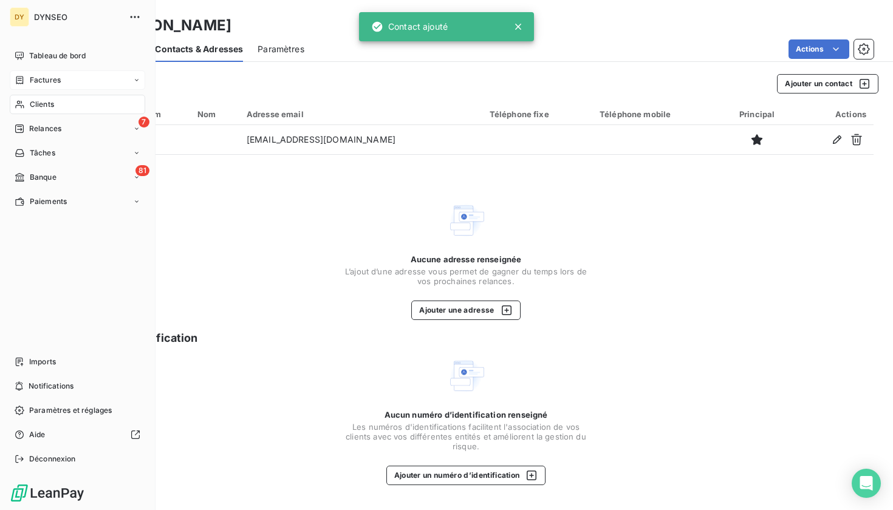
click at [32, 129] on span "Relances" at bounding box center [45, 128] width 32 height 11
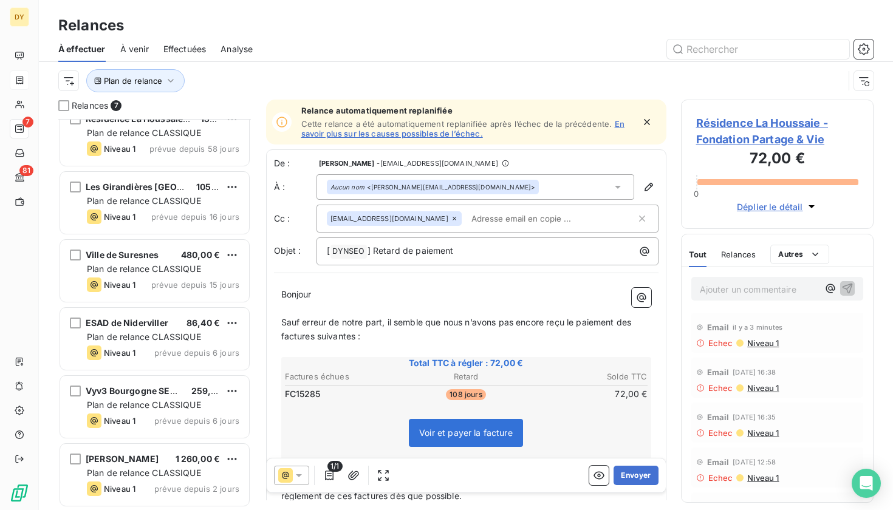
scroll to position [86, 0]
click at [160, 478] on div "Résidence La Houssaie - Fondation Partage & Vie 72,00 € Plan de relance CLASSIQ…" at bounding box center [154, 314] width 193 height 391
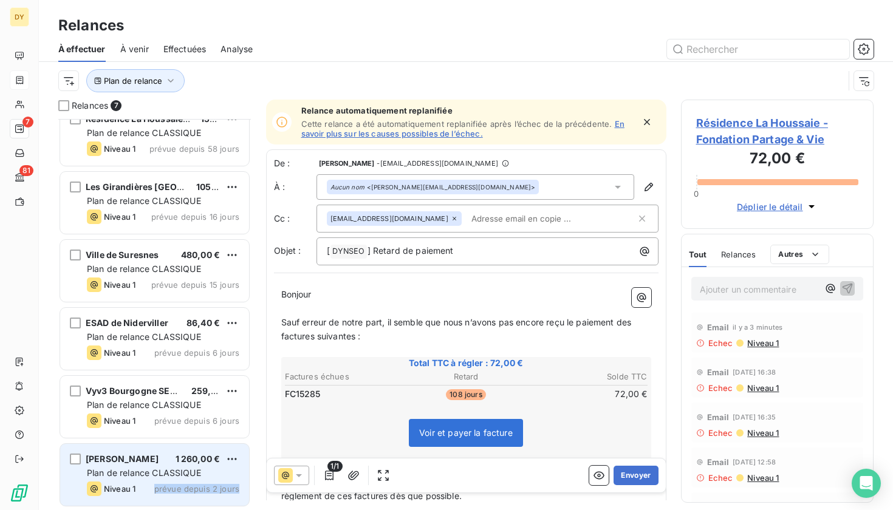
click at [151, 495] on div "Niveau 1 prévue depuis 2 jours" at bounding box center [163, 489] width 152 height 15
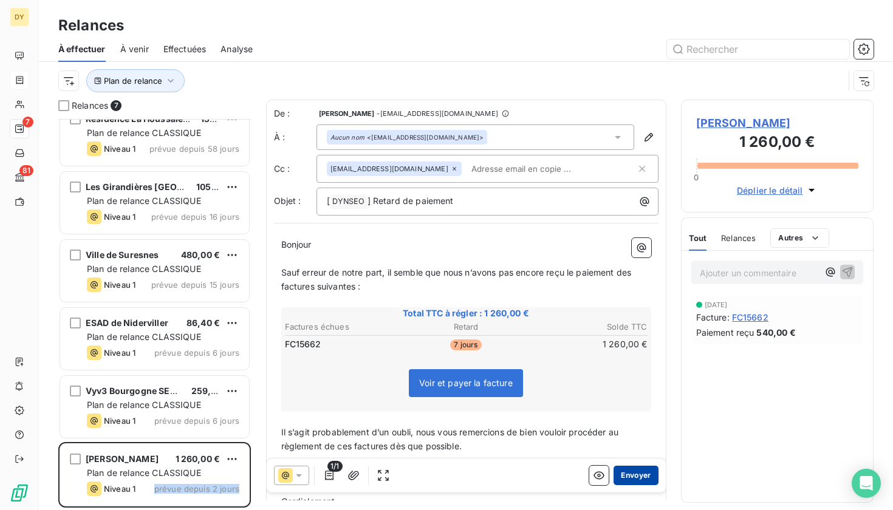
click at [647, 479] on button "Envoyer" at bounding box center [635, 475] width 44 height 19
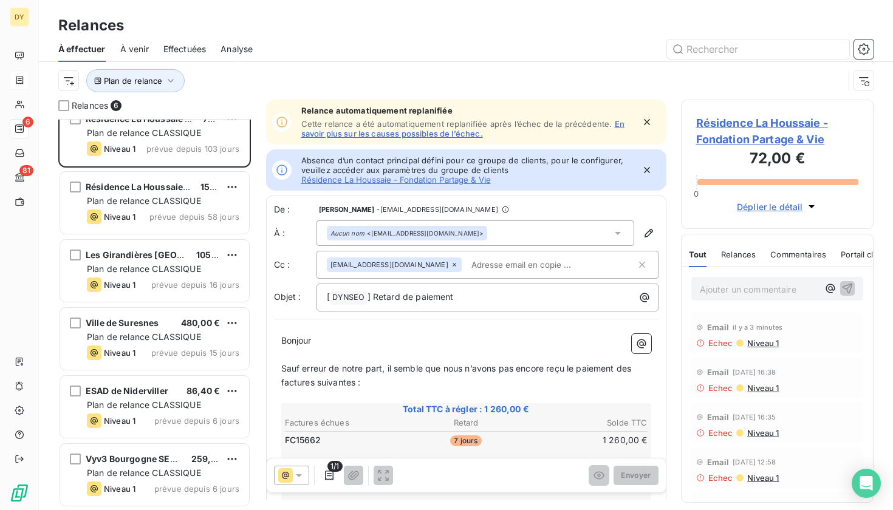
scroll to position [17, 0]
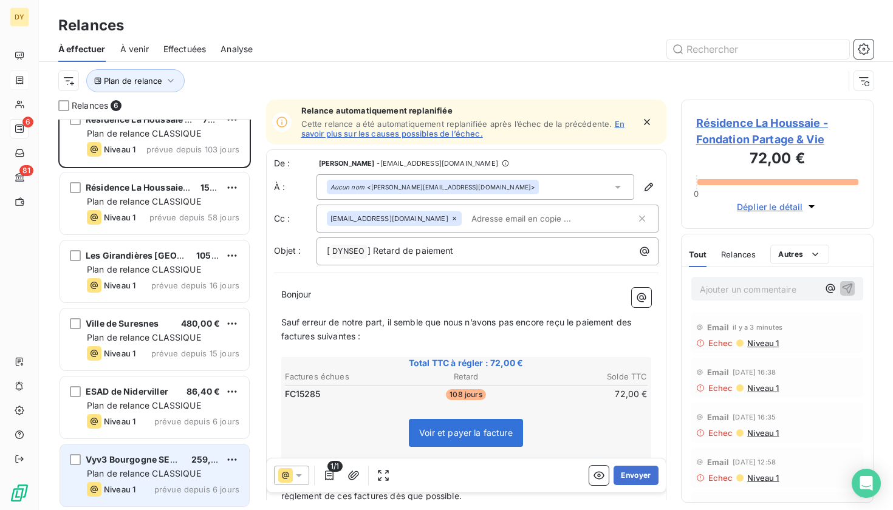
click at [127, 472] on span "Plan de relance CLASSIQUE" at bounding box center [144, 473] width 114 height 10
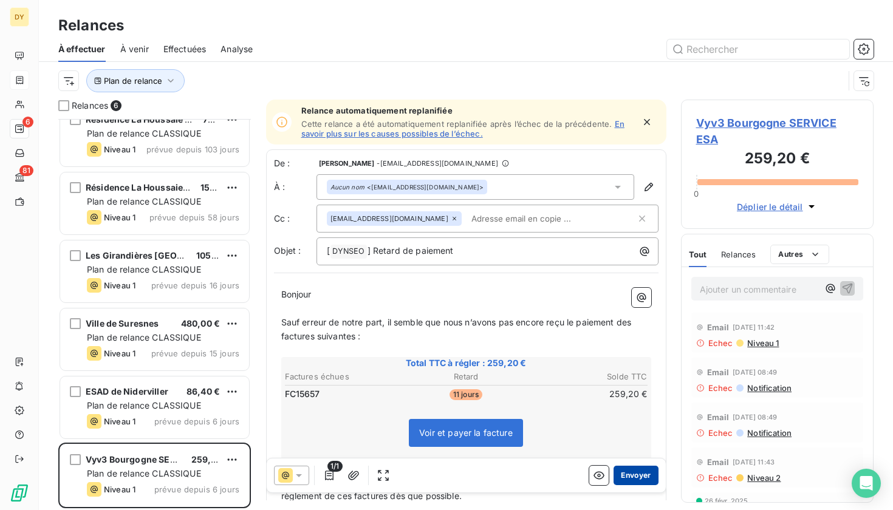
click at [651, 483] on button "Envoyer" at bounding box center [635, 475] width 44 height 19
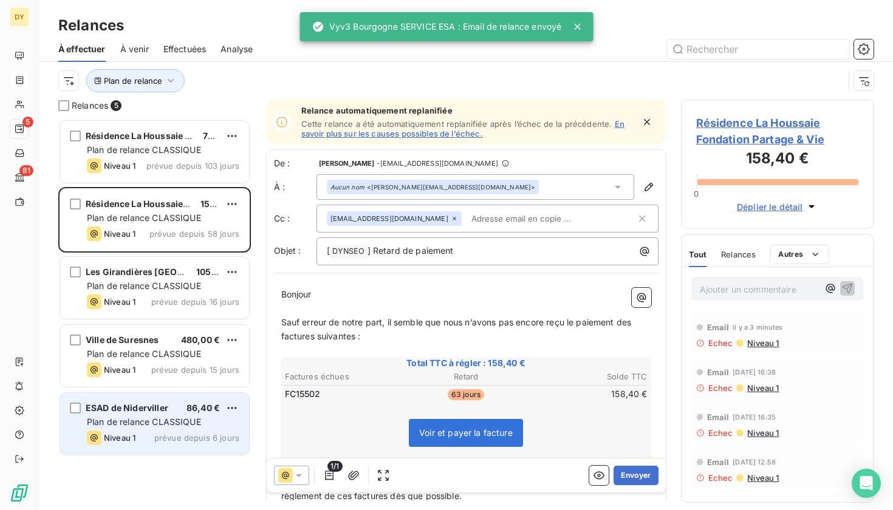
click at [138, 426] on span "Plan de relance CLASSIQUE" at bounding box center [144, 422] width 114 height 10
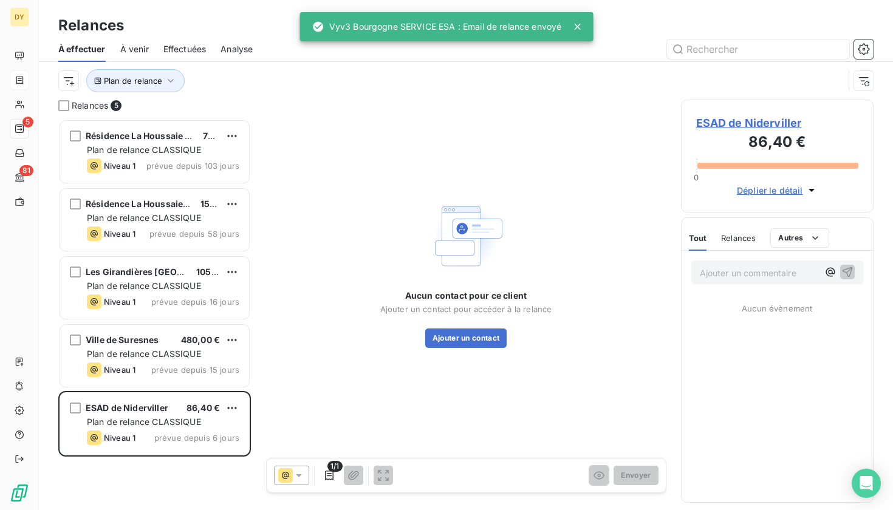
click at [761, 119] on span "ESAD de Niderviller" at bounding box center [777, 123] width 163 height 16
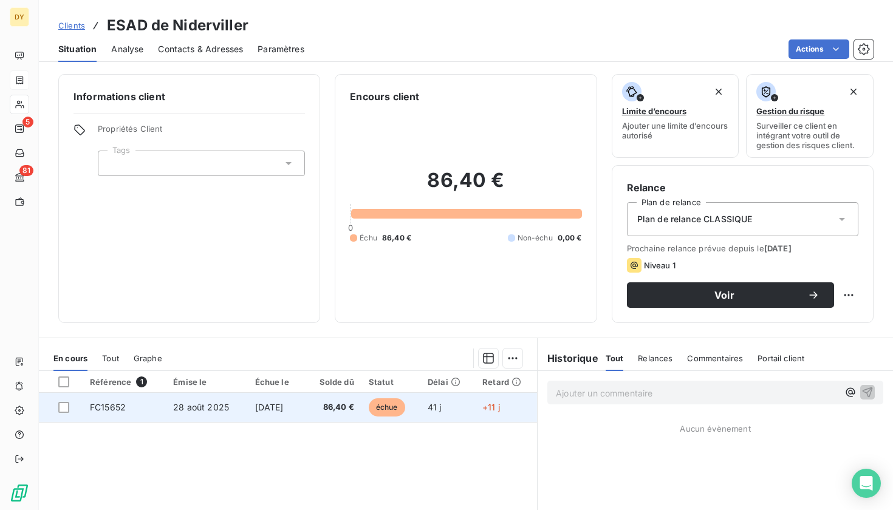
click at [262, 405] on span "[DATE]" at bounding box center [269, 407] width 29 height 10
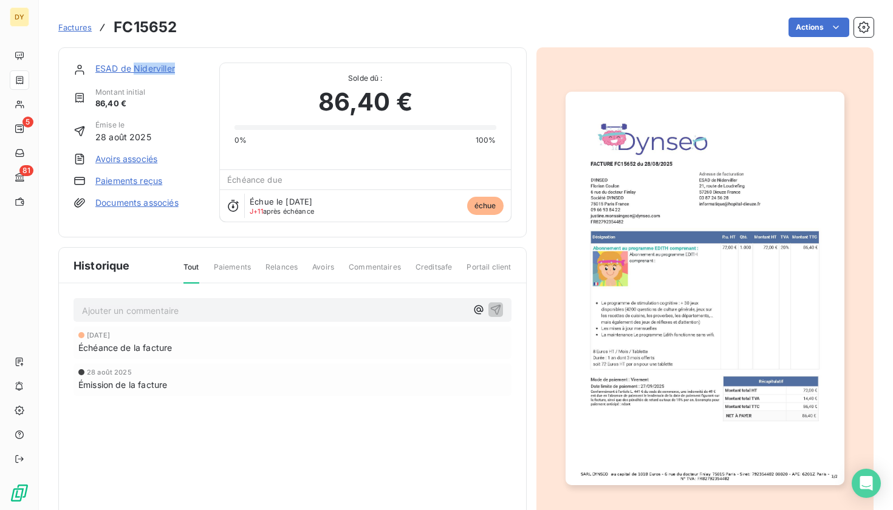
click at [134, 73] on div "ESAD de Niderviller" at bounding box center [149, 69] width 109 height 12
click at [104, 69] on link "ESAD de Niderviller" at bounding box center [135, 68] width 80 height 10
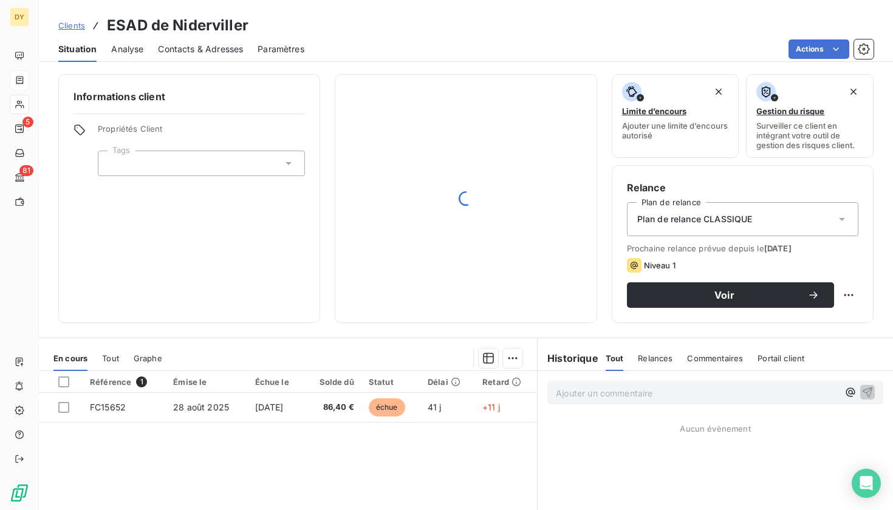
click at [202, 39] on div "Contacts & Adresses" at bounding box center [200, 49] width 85 height 26
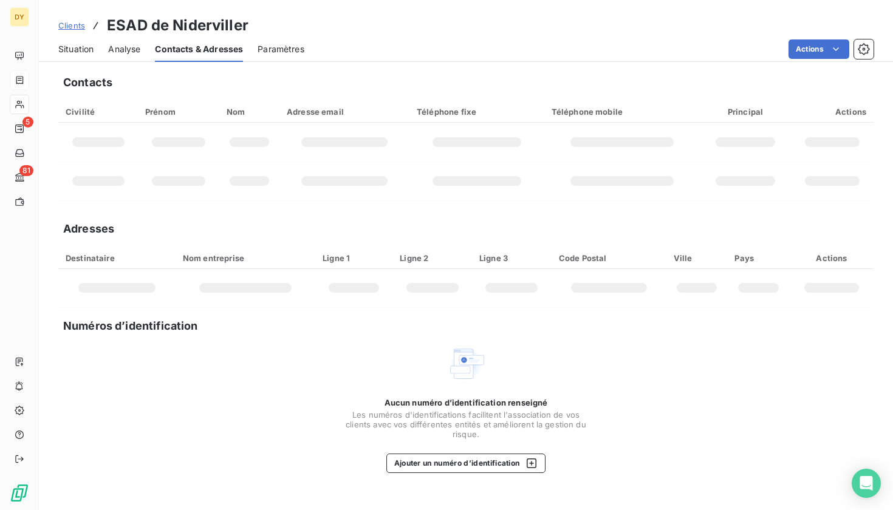
click at [311, 183] on div at bounding box center [344, 181] width 86 height 10
click at [128, 52] on span "Analyse" at bounding box center [124, 49] width 32 height 12
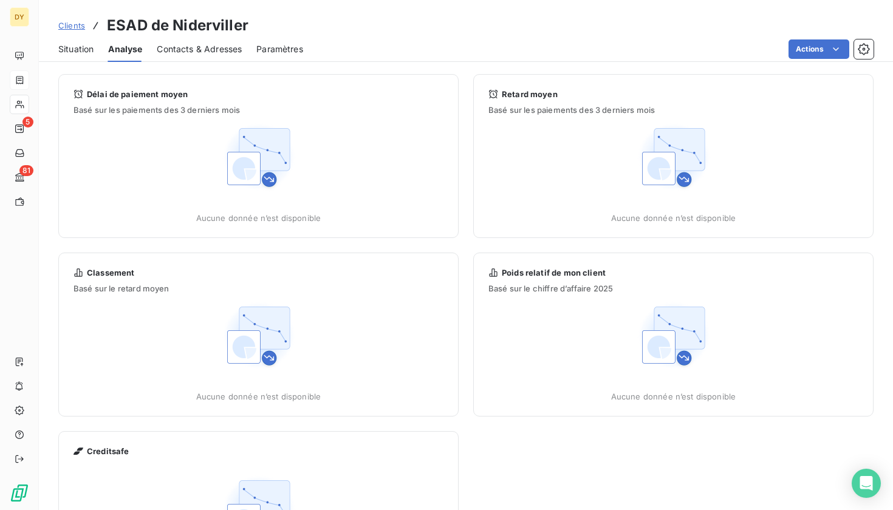
click at [87, 52] on span "Situation" at bounding box center [75, 49] width 35 height 12
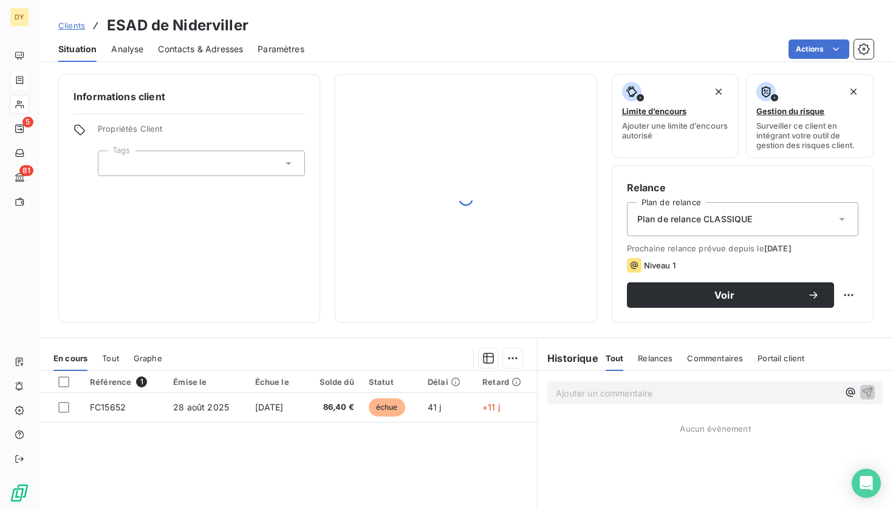
click at [169, 50] on span "Contacts & Adresses" at bounding box center [200, 49] width 85 height 12
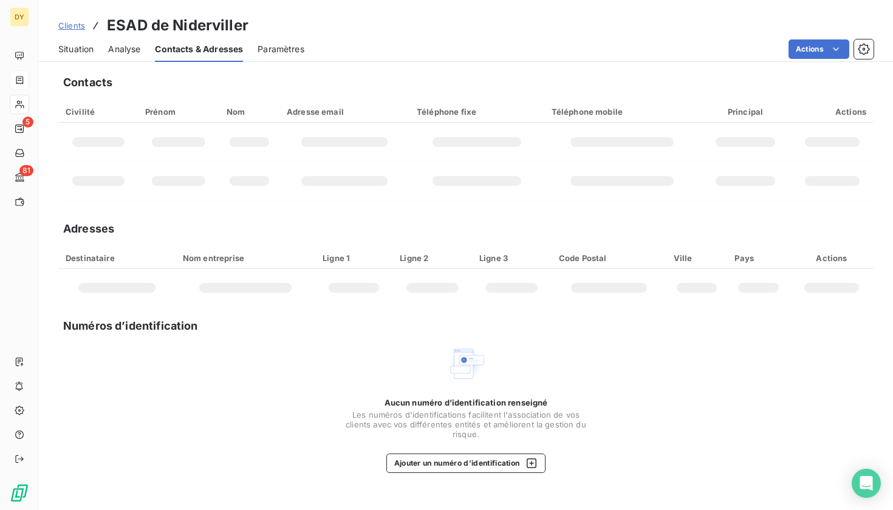
click at [261, 138] on div at bounding box center [249, 142] width 39 height 10
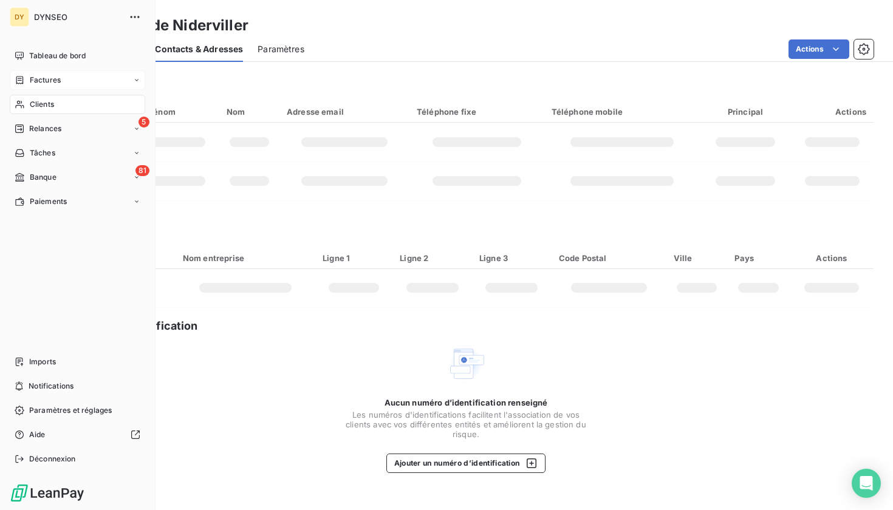
click at [50, 129] on span "Relances" at bounding box center [45, 128] width 32 height 11
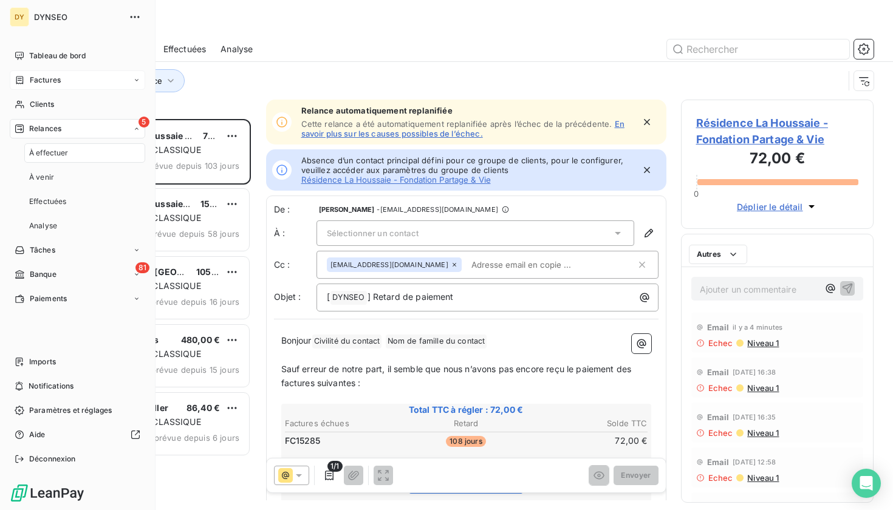
scroll to position [391, 193]
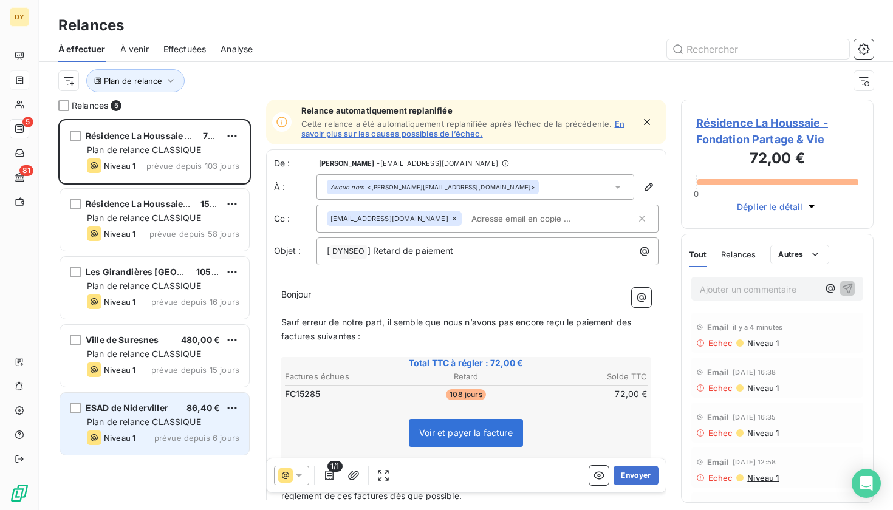
click at [120, 415] on div "ESAD de Niderviller 86,40 € Plan de relance CLASSIQUE Niveau 1 prévue depuis 6 …" at bounding box center [154, 424] width 189 height 62
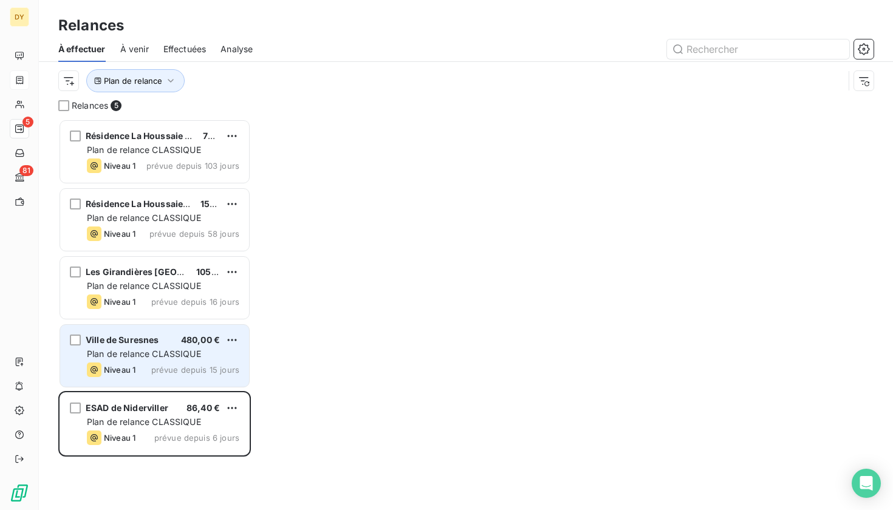
click at [135, 375] on div "Niveau 1" at bounding box center [111, 370] width 49 height 15
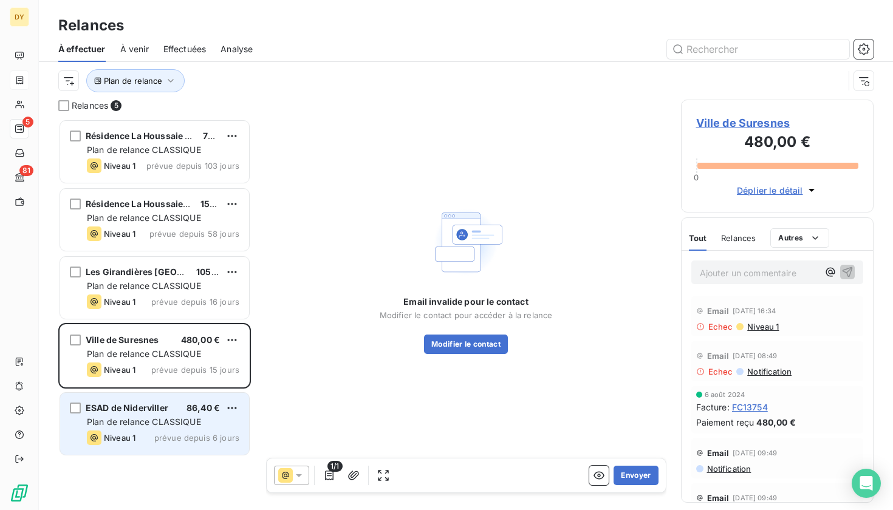
click at [174, 416] on div "Plan de relance CLASSIQUE" at bounding box center [163, 422] width 152 height 12
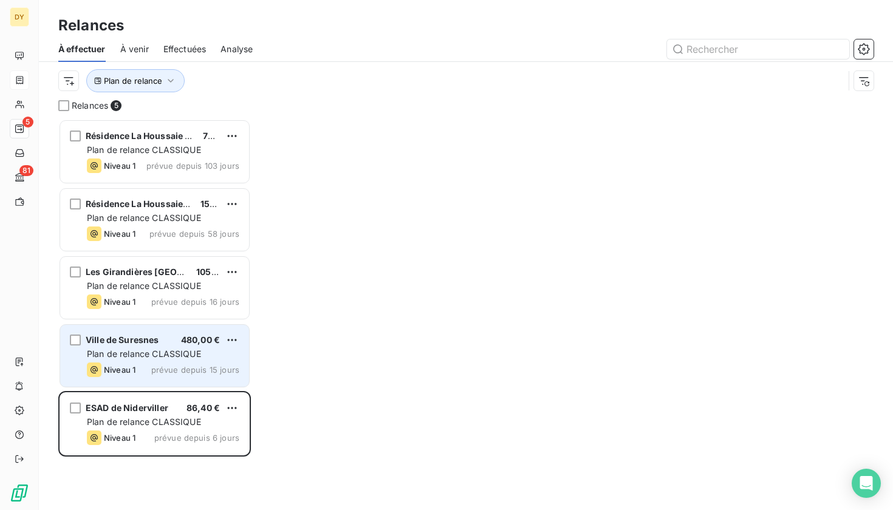
click at [135, 342] on span "Ville de Suresnes" at bounding box center [122, 340] width 73 height 10
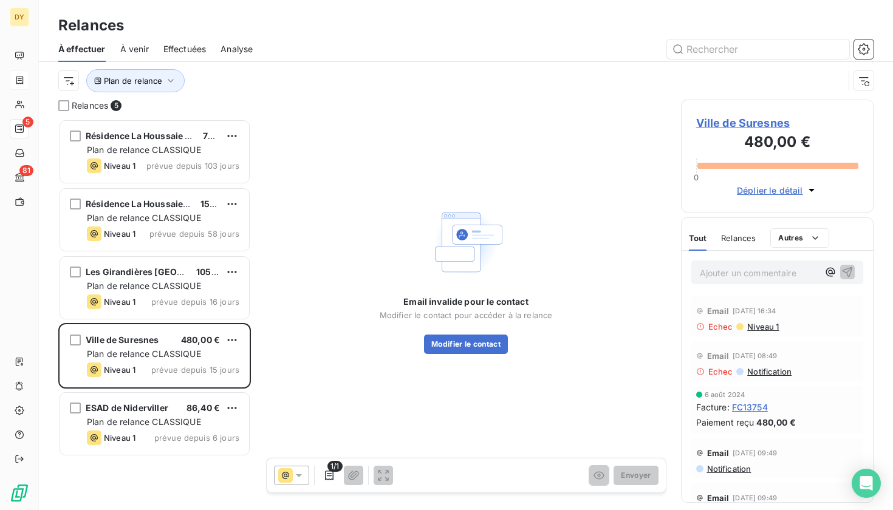
click at [756, 121] on span "Ville de Suresnes" at bounding box center [777, 123] width 163 height 16
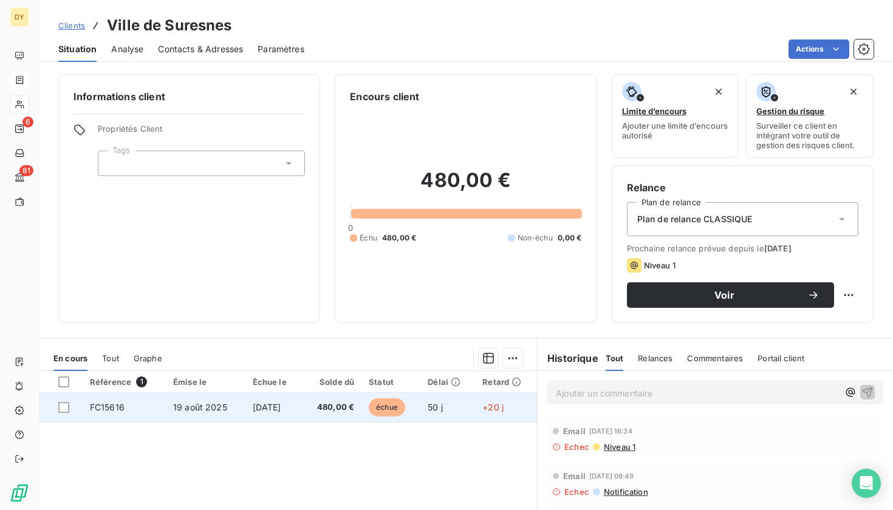
click at [267, 408] on span "[DATE]" at bounding box center [267, 407] width 29 height 10
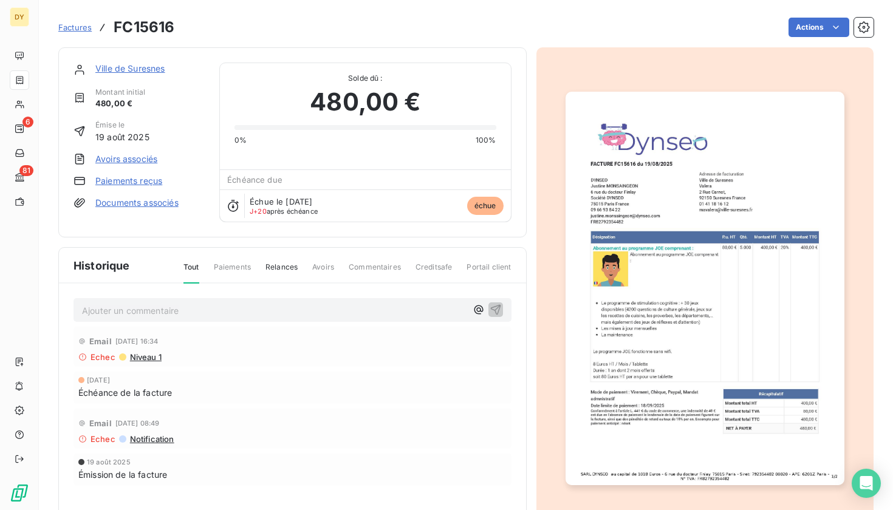
click at [136, 69] on link "Ville de Suresnes" at bounding box center [130, 68] width 70 height 10
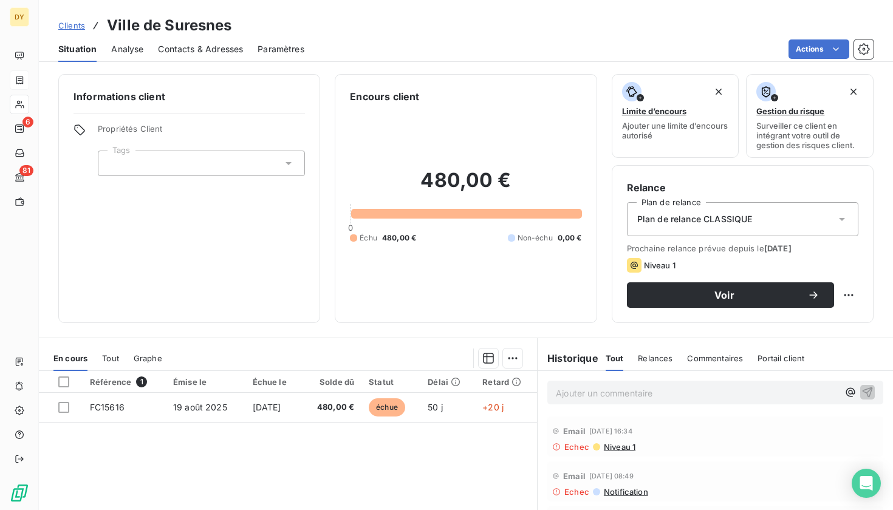
click at [199, 56] on div "Contacts & Adresses" at bounding box center [200, 49] width 85 height 26
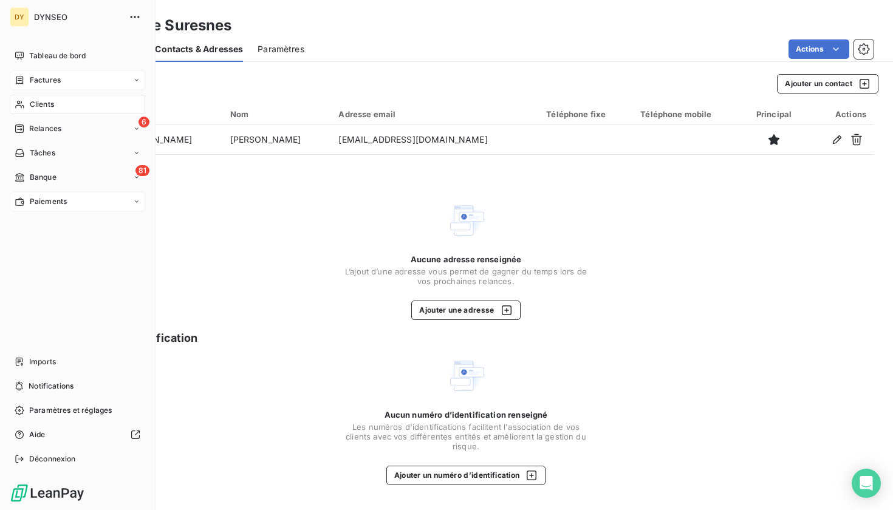
click at [54, 205] on span "Paiements" at bounding box center [48, 201] width 37 height 11
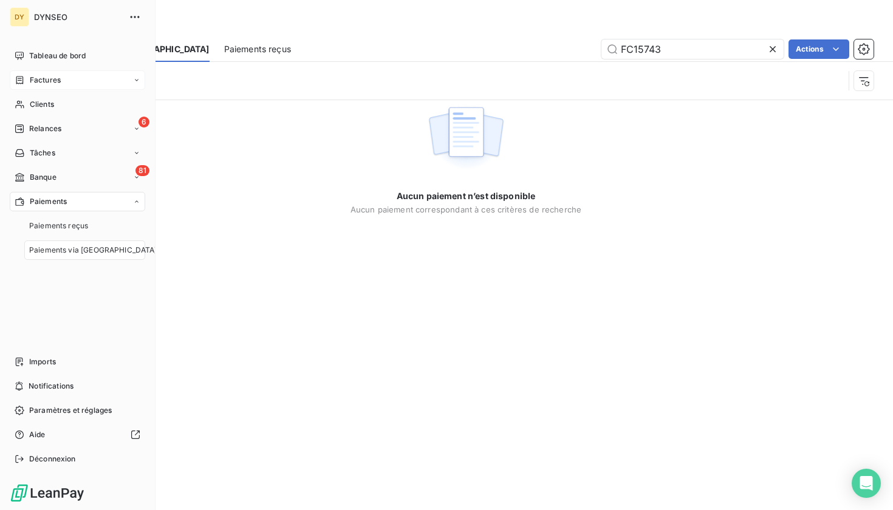
click at [53, 134] on span "Relances" at bounding box center [45, 128] width 32 height 11
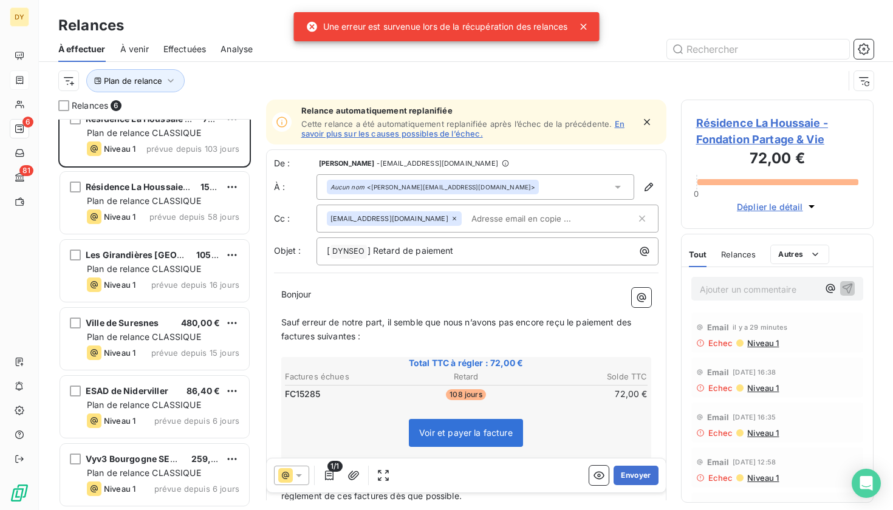
scroll to position [18, 0]
click at [146, 461] on span "Vyv3 Bourgogne SERVICE ESA" at bounding box center [150, 459] width 129 height 10
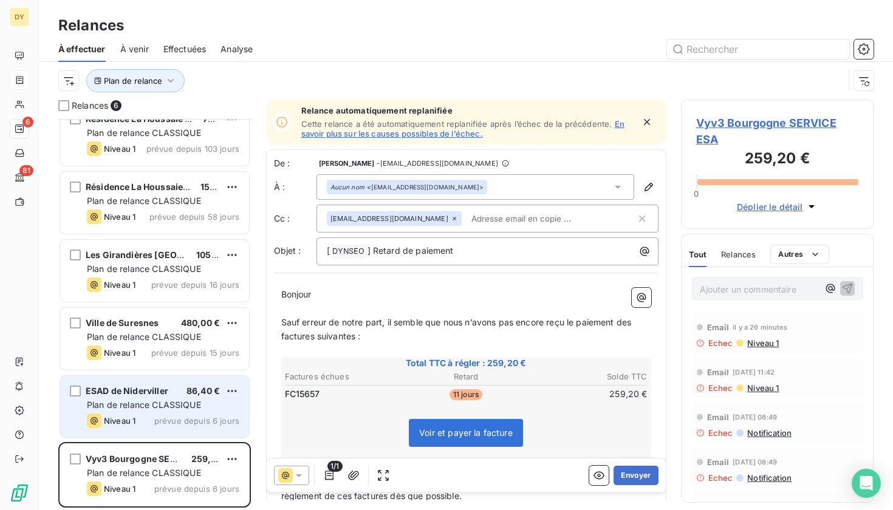
click at [180, 411] on div "ESAD de Niderviller 86,40 € Plan de relance CLASSIQUE Niveau 1 prévue depuis 6 …" at bounding box center [154, 407] width 189 height 62
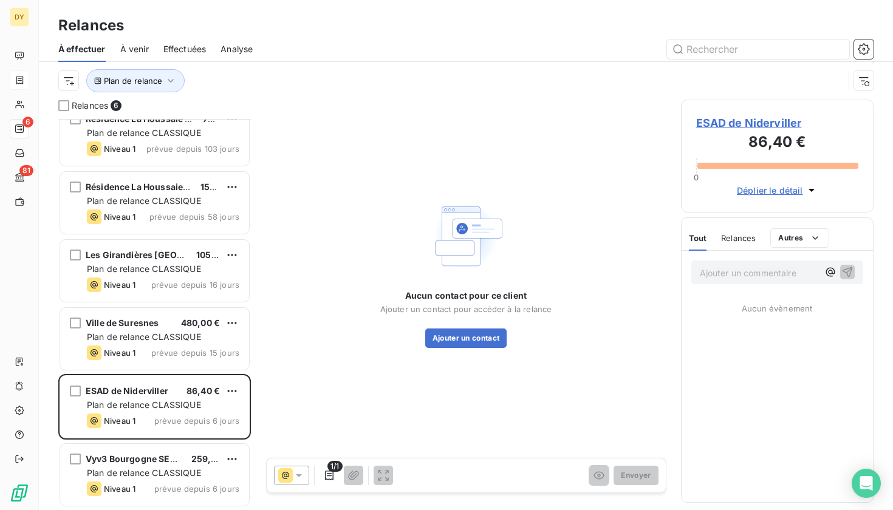
click at [741, 125] on span "ESAD de Niderviller" at bounding box center [777, 123] width 163 height 16
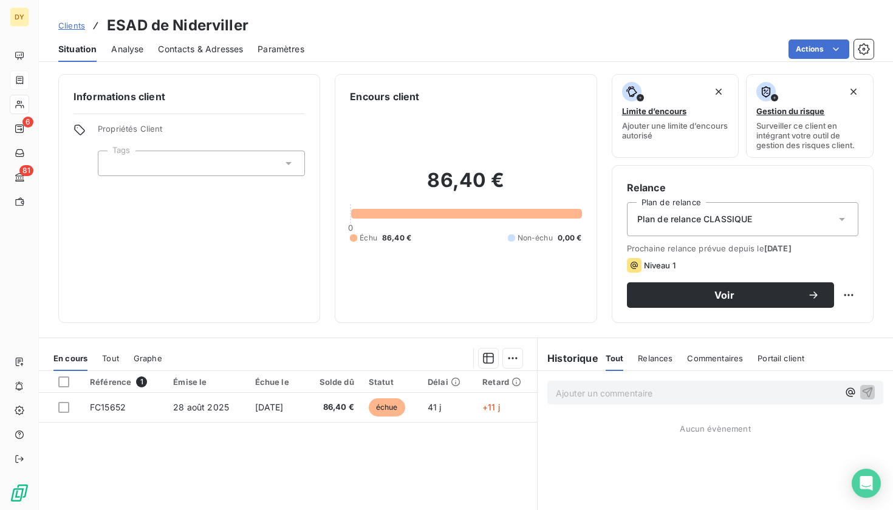
click at [195, 55] on span "Contacts & Adresses" at bounding box center [200, 49] width 85 height 12
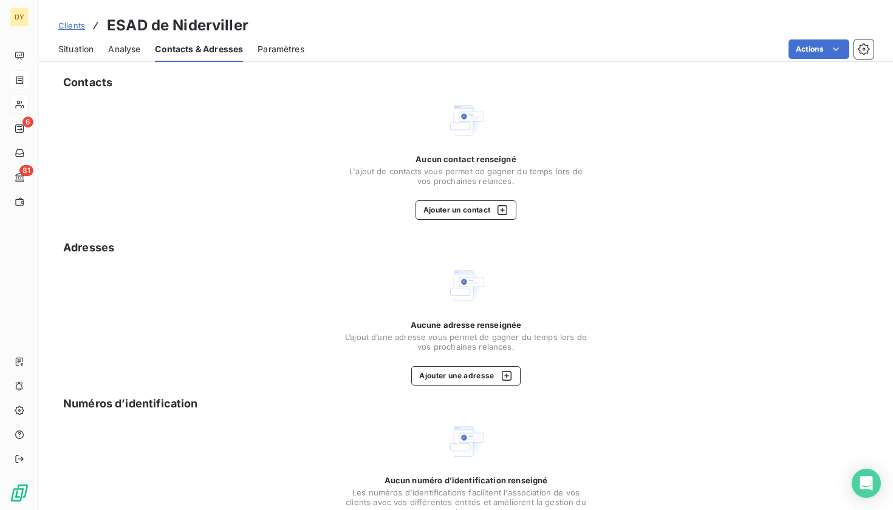
click at [61, 50] on span "Situation" at bounding box center [75, 49] width 35 height 12
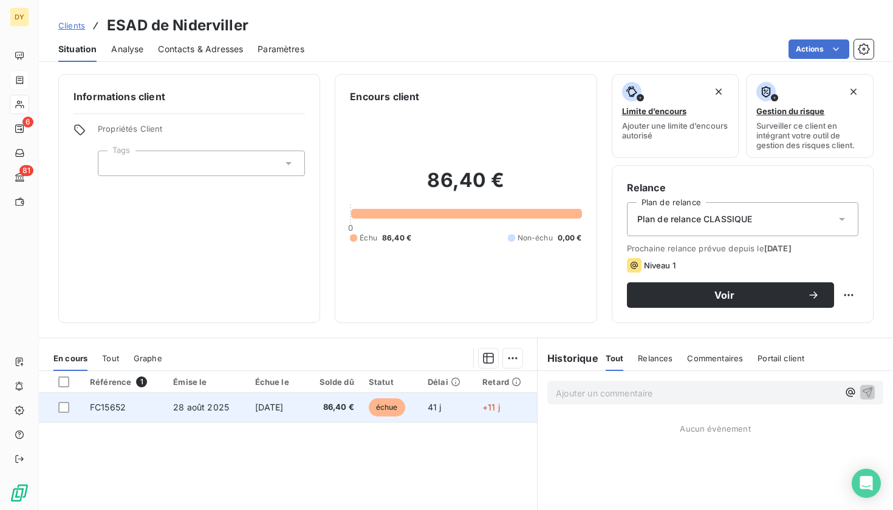
click at [276, 405] on span "[DATE]" at bounding box center [269, 407] width 29 height 10
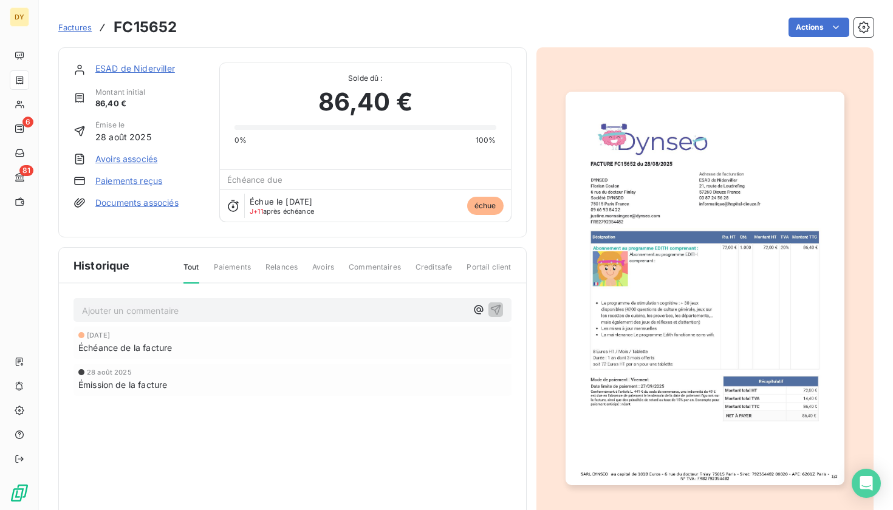
click at [135, 64] on link "ESAD de Niderviller" at bounding box center [135, 68] width 80 height 10
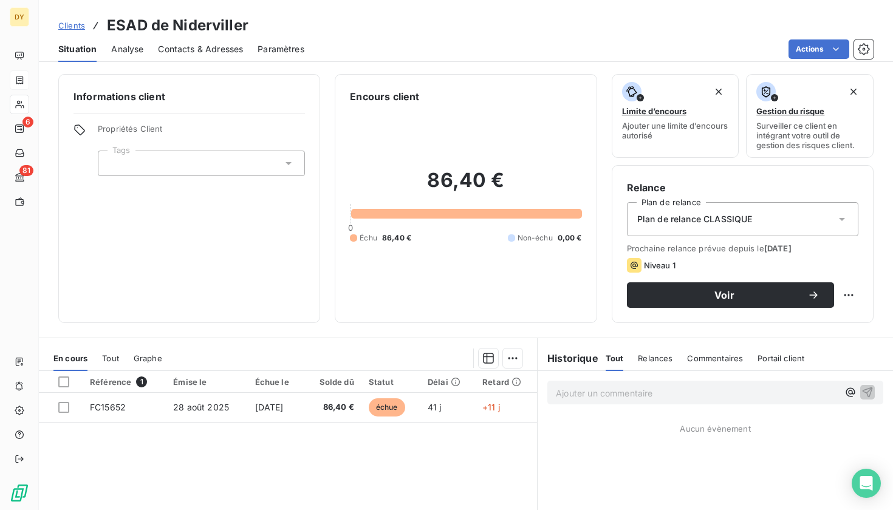
click at [191, 44] on span "Contacts & Adresses" at bounding box center [200, 49] width 85 height 12
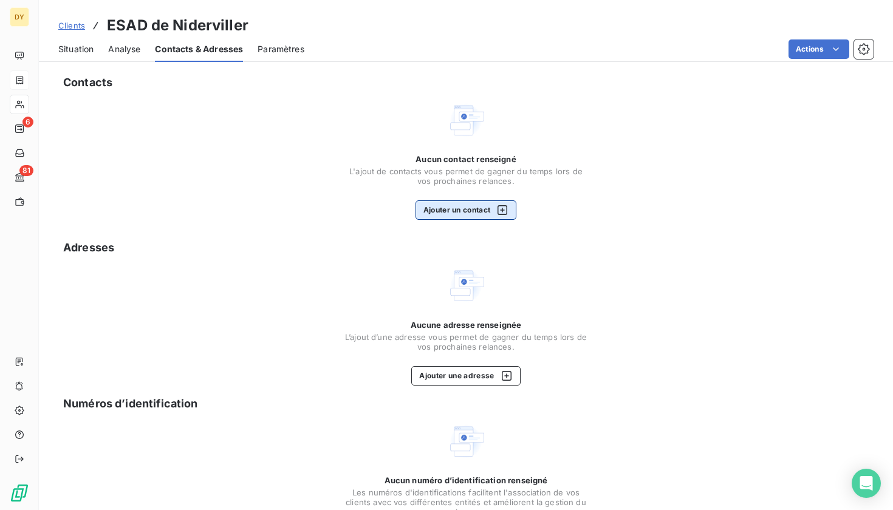
click at [449, 214] on button "Ajouter un contact" at bounding box center [465, 209] width 101 height 19
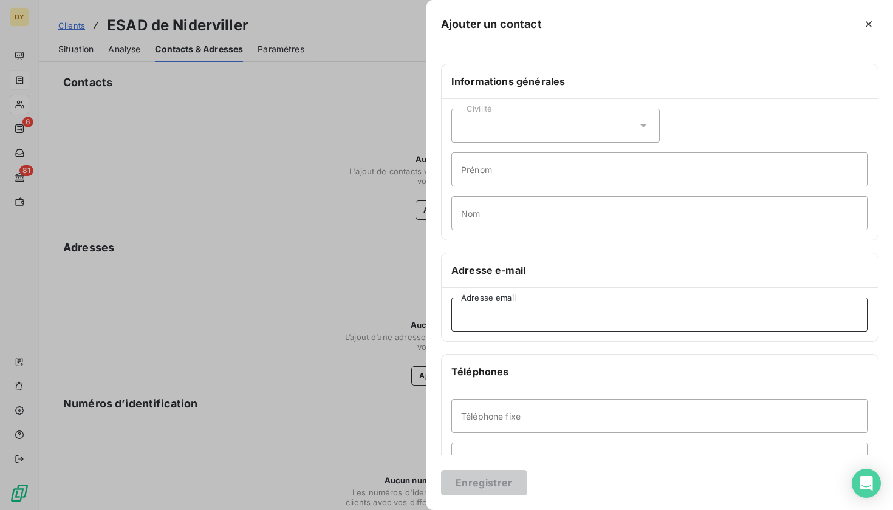
paste input "[EMAIL_ADDRESS][DOMAIN_NAME]"
type input "[EMAIL_ADDRESS][DOMAIN_NAME]"
click at [504, 486] on button "Enregistrer" at bounding box center [484, 483] width 86 height 26
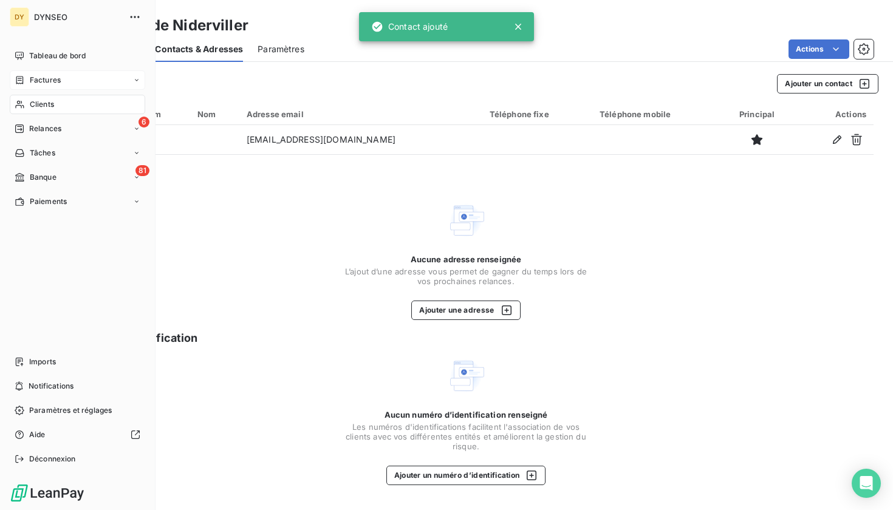
click at [43, 126] on span "Relances" at bounding box center [45, 128] width 32 height 11
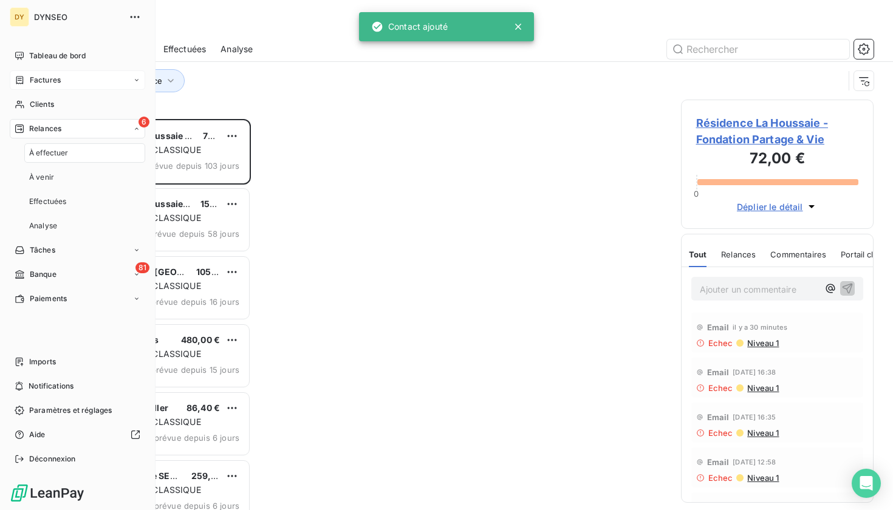
scroll to position [391, 193]
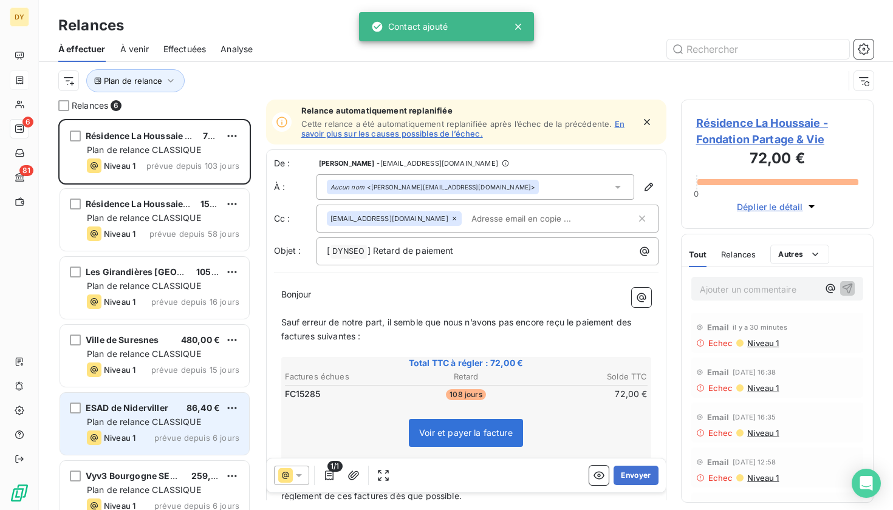
click at [166, 434] on span "prévue depuis 6 jours" at bounding box center [196, 438] width 85 height 10
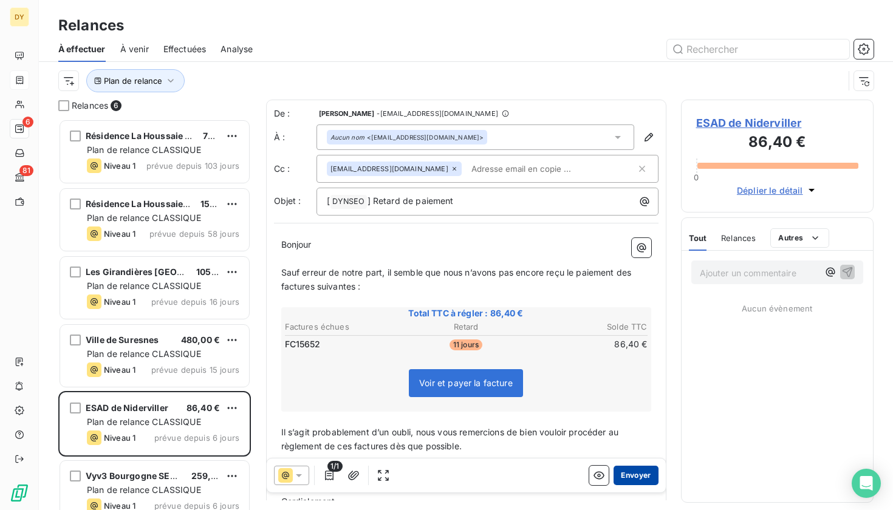
click at [638, 480] on button "Envoyer" at bounding box center [635, 475] width 44 height 19
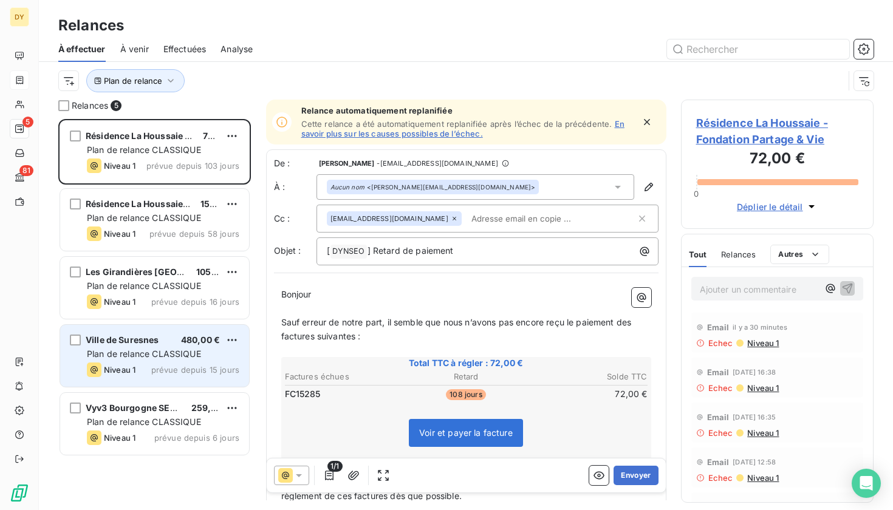
click at [134, 346] on div "Ville de Suresnes 480,00 € Plan de relance CLASSIQUE Niveau 1 prévue depuis 15 …" at bounding box center [154, 356] width 189 height 62
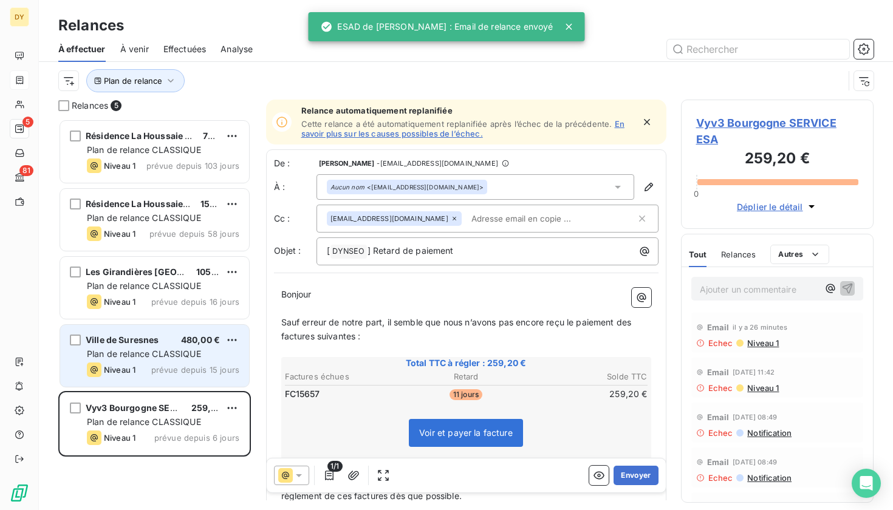
click at [164, 351] on span "Plan de relance CLASSIQUE" at bounding box center [144, 354] width 114 height 10
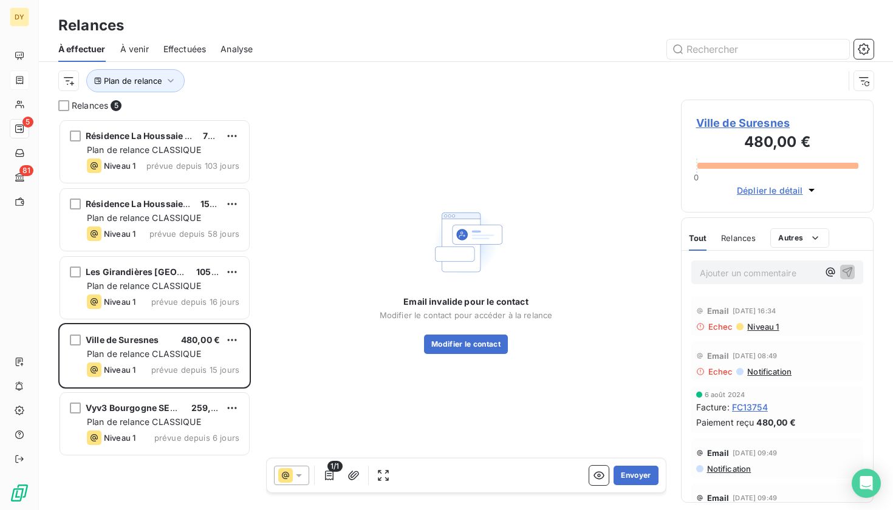
click at [734, 119] on span "Ville de Suresnes" at bounding box center [777, 123] width 163 height 16
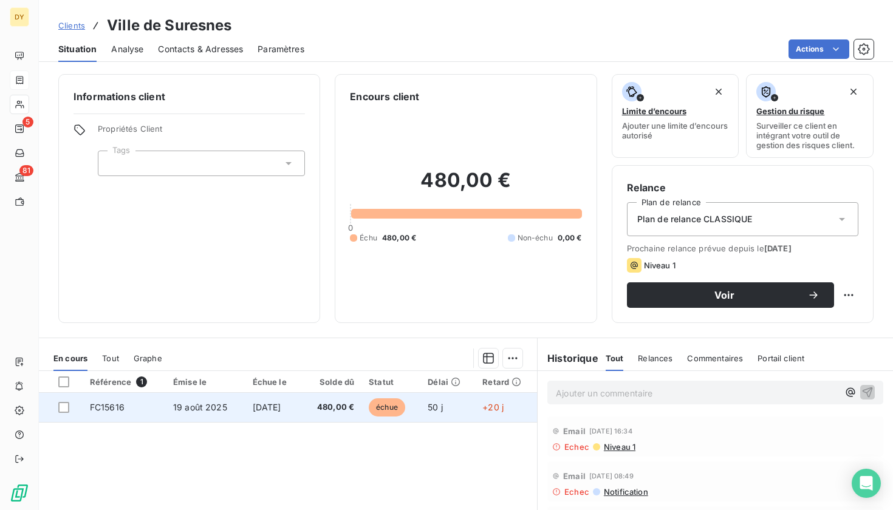
click at [245, 409] on td "[DATE]" at bounding box center [273, 407] width 56 height 29
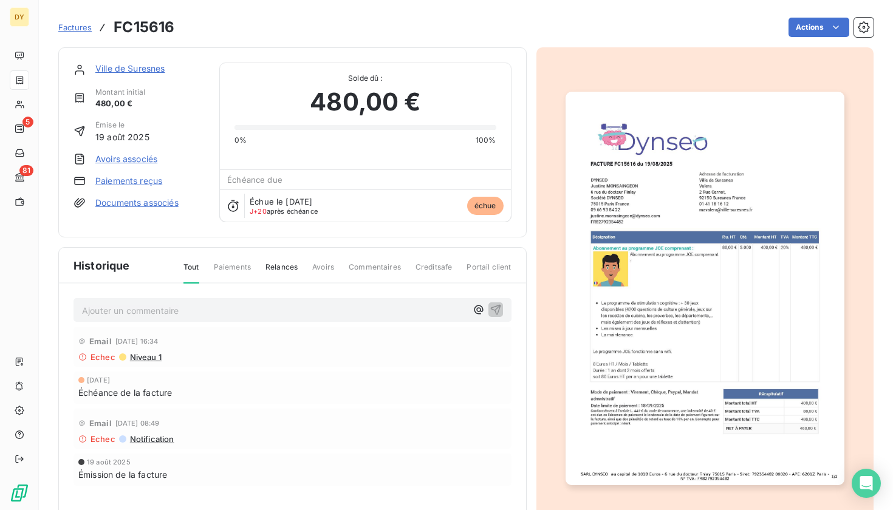
drag, startPoint x: 702, startPoint y: 207, endPoint x: 713, endPoint y: 207, distance: 10.9
click at [135, 67] on link "Ville de Suresnes" at bounding box center [130, 68] width 70 height 10
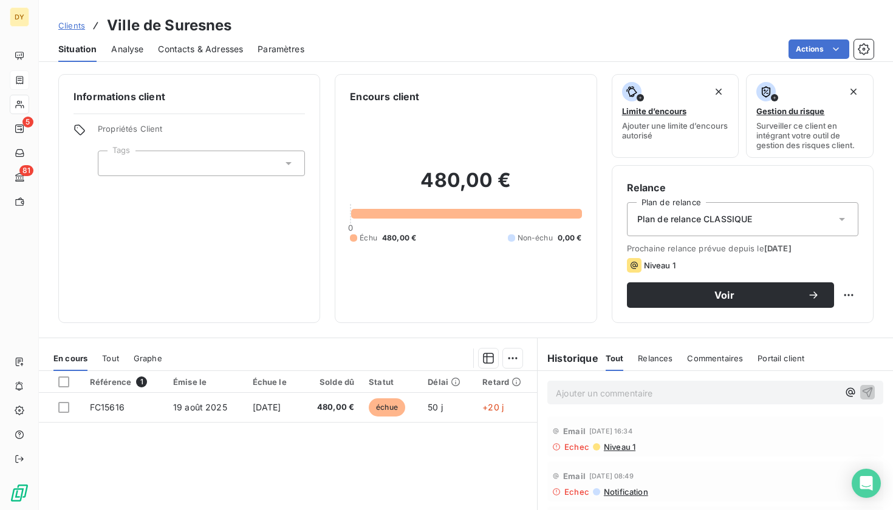
click at [226, 43] on span "Contacts & Adresses" at bounding box center [200, 49] width 85 height 12
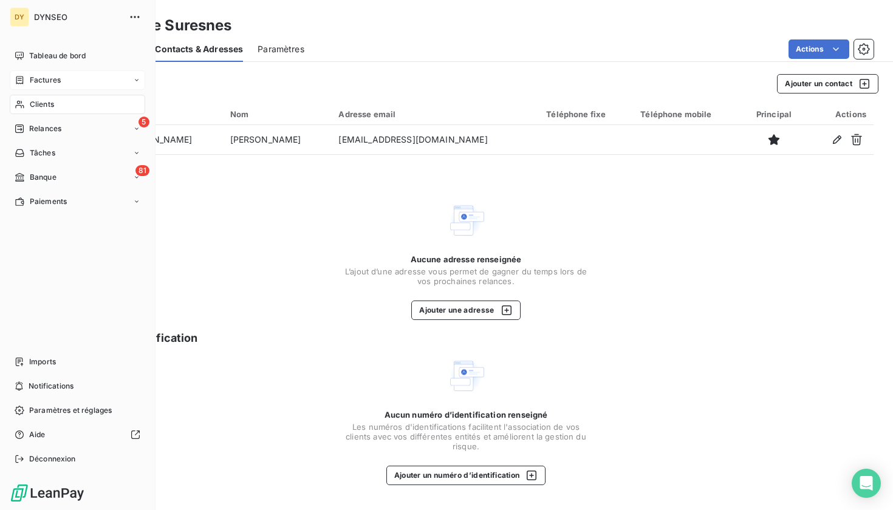
click at [50, 125] on span "Relances" at bounding box center [45, 128] width 32 height 11
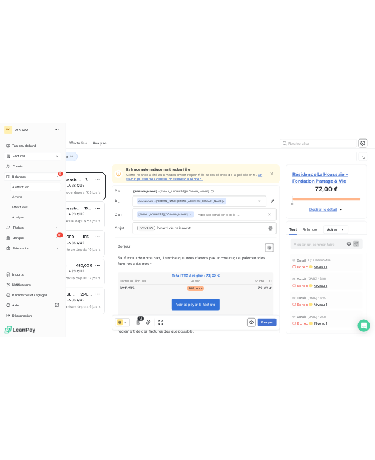
scroll to position [391, 193]
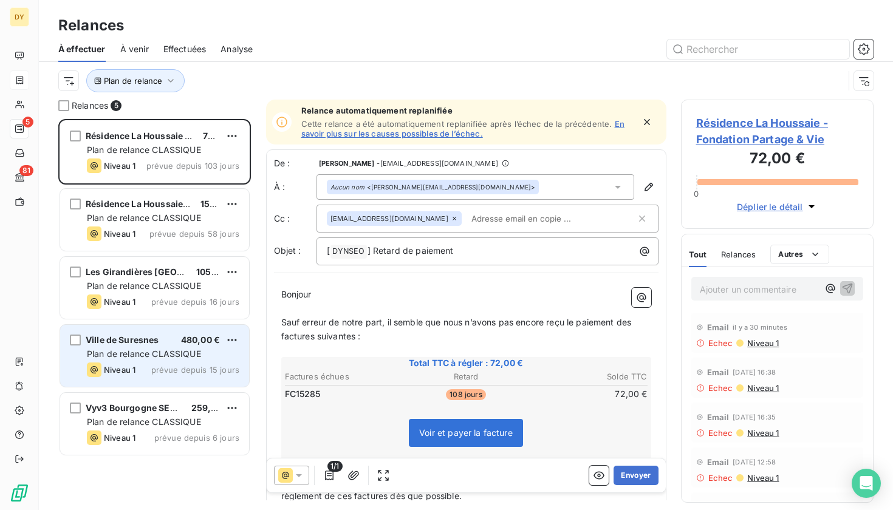
click at [173, 343] on div "Ville de Suresnes 480,00 €" at bounding box center [163, 340] width 152 height 11
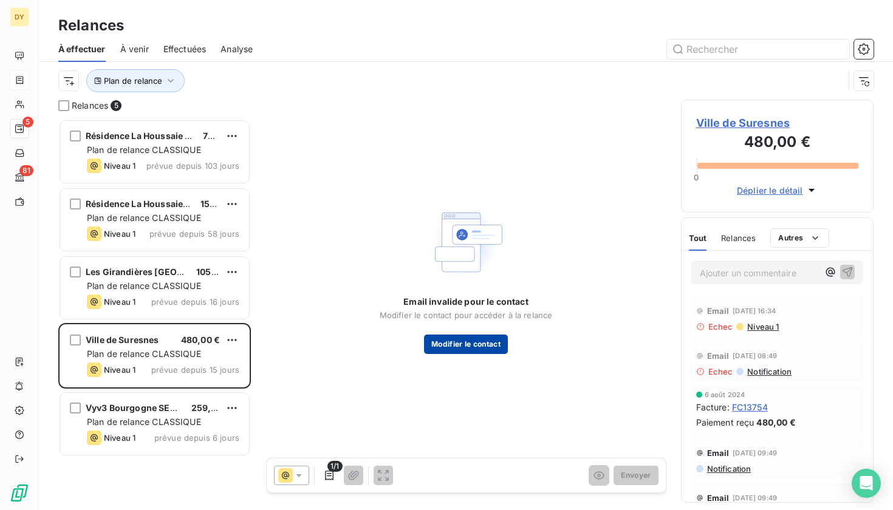
click at [492, 346] on button "Modifier le contact" at bounding box center [466, 344] width 84 height 19
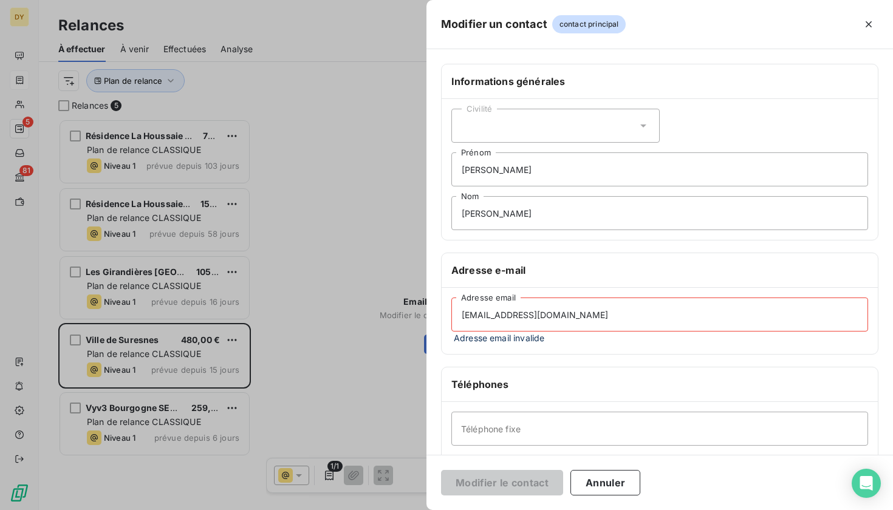
click at [462, 315] on input "[EMAIL_ADDRESS][DOMAIN_NAME]" at bounding box center [659, 315] width 417 height 34
type input "[EMAIL_ADDRESS][DOMAIN_NAME]"
click at [620, 478] on button "Annuler" at bounding box center [605, 483] width 70 height 26
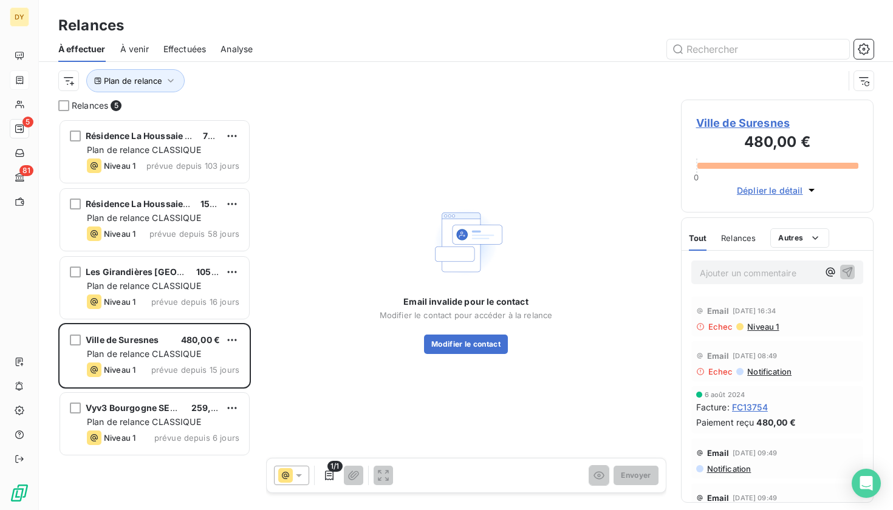
click at [424, 479] on div "1/1 Envoyer" at bounding box center [466, 476] width 399 height 34
click at [772, 158] on div "480,00 € 0 Déplier le détail" at bounding box center [777, 164] width 163 height 66
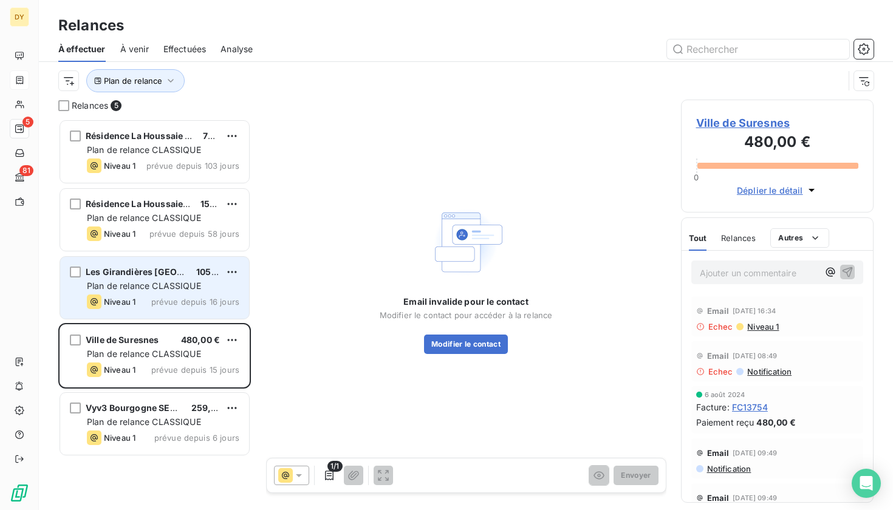
click at [132, 289] on span "Plan de relance CLASSIQUE" at bounding box center [144, 286] width 114 height 10
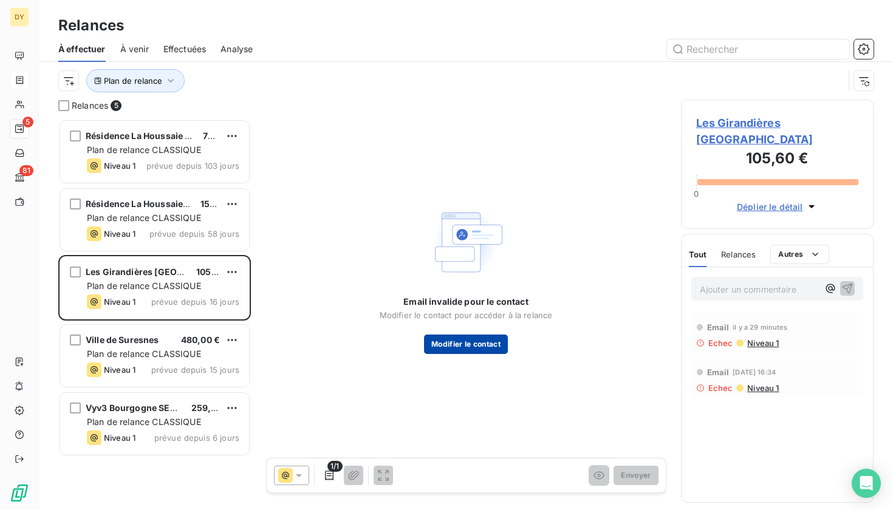
click at [497, 342] on button "Modifier le contact" at bounding box center [466, 344] width 84 height 19
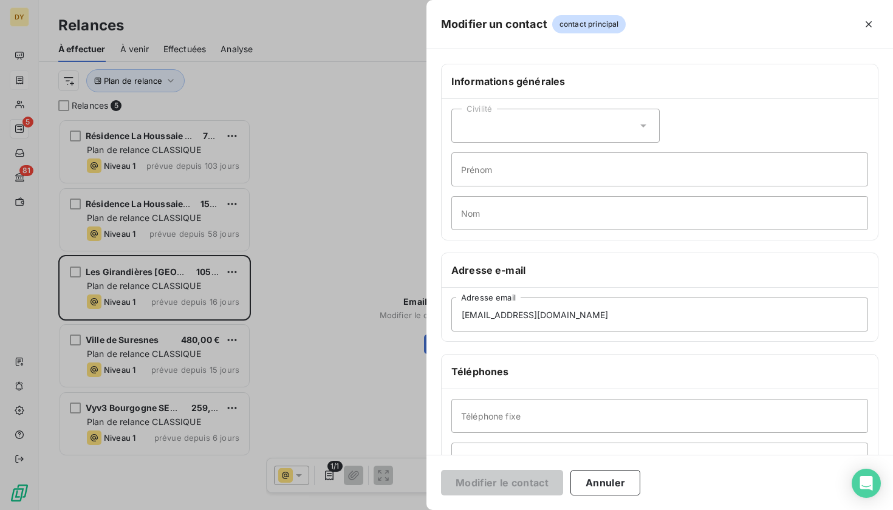
click at [224, 186] on div at bounding box center [446, 255] width 893 height 510
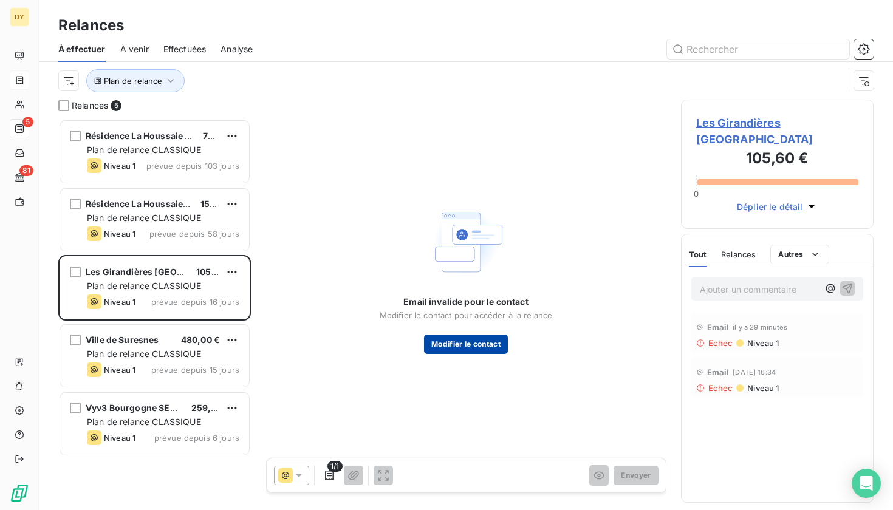
click at [465, 337] on button "Modifier le contact" at bounding box center [466, 344] width 84 height 19
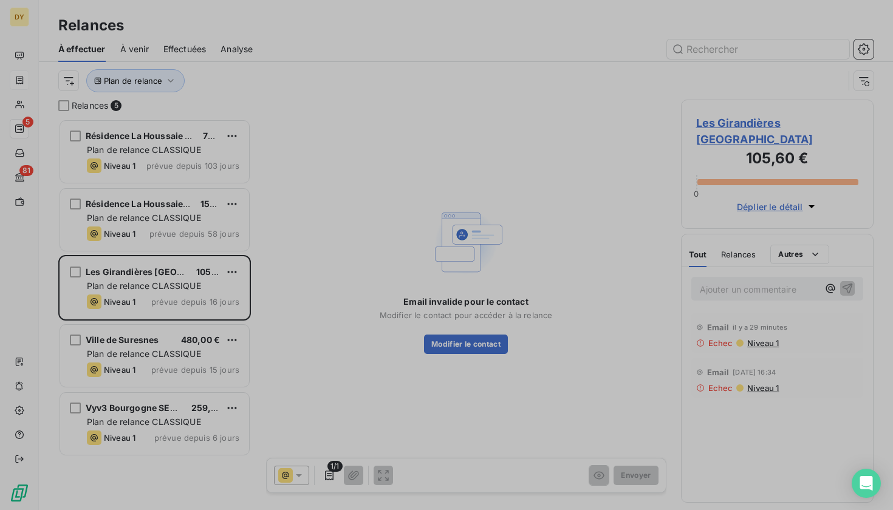
type input "[EMAIL_ADDRESS][DOMAIN_NAME]"
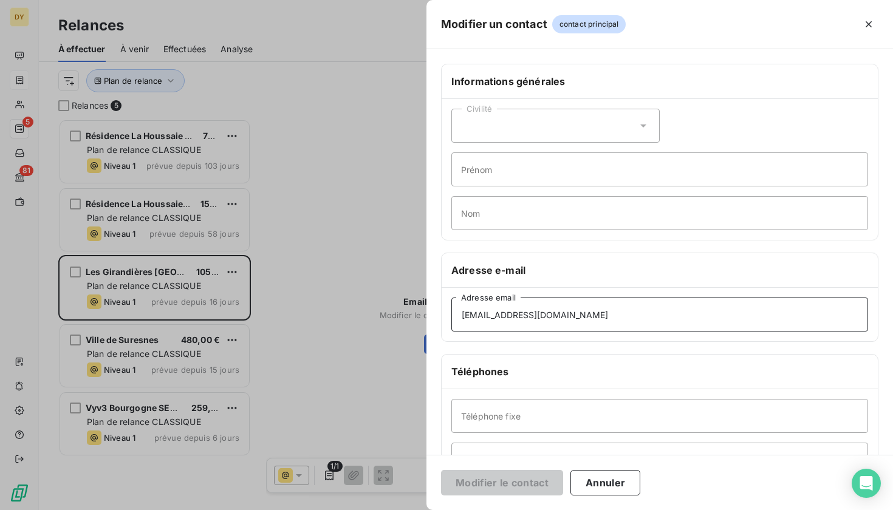
drag, startPoint x: 589, startPoint y: 315, endPoint x: 416, endPoint y: 315, distance: 173.1
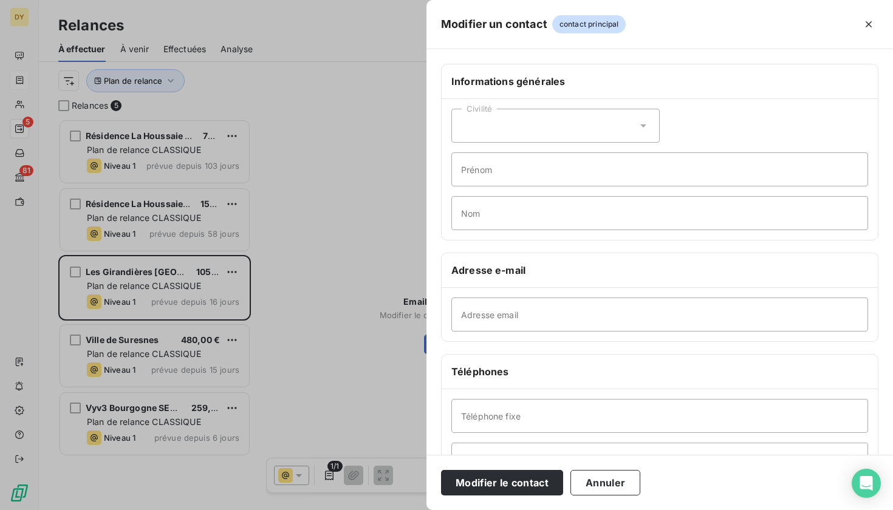
click at [577, 265] on h6 "Adresse e-mail" at bounding box center [659, 270] width 417 height 15
click at [521, 480] on button "Modifier le contact" at bounding box center [502, 483] width 122 height 26
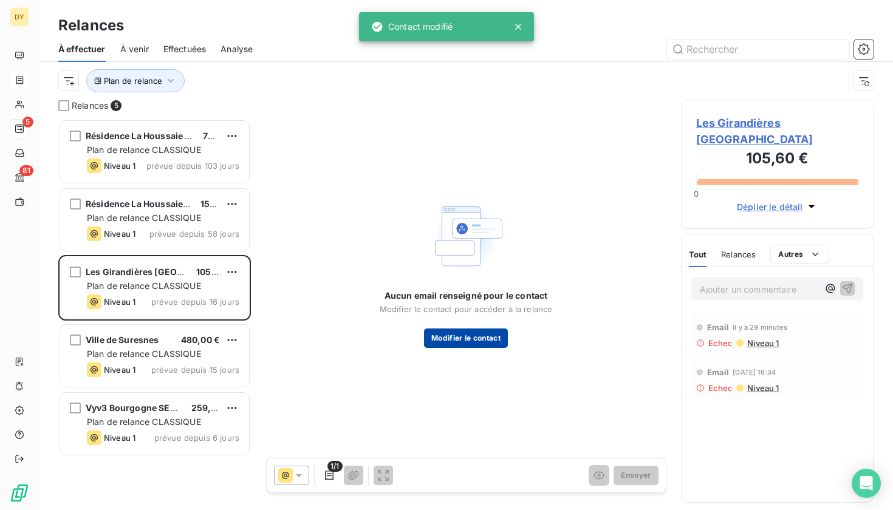
click at [478, 344] on button "Modifier le contact" at bounding box center [466, 338] width 84 height 19
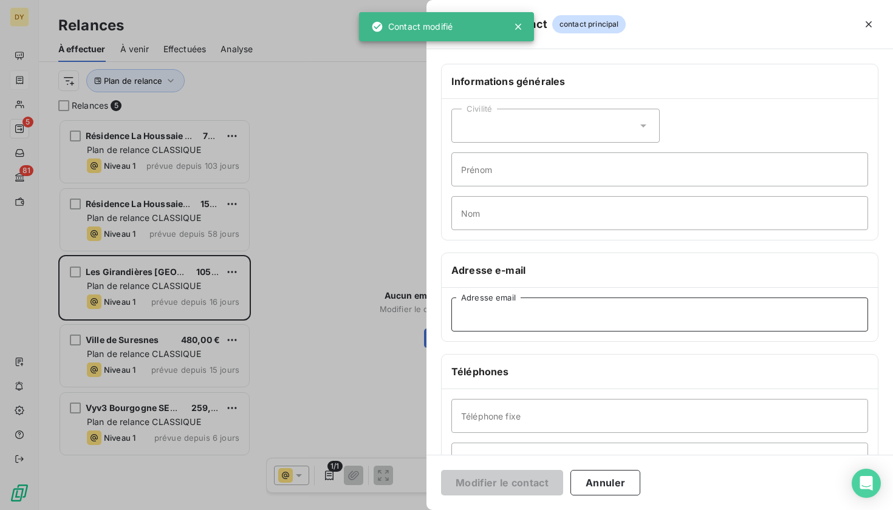
paste input "[EMAIL_ADDRESS][DOMAIN_NAME]"
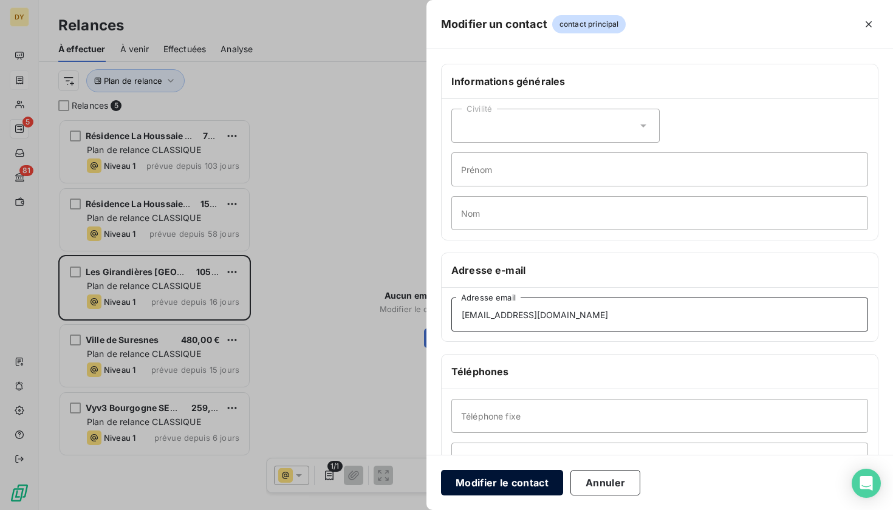
type input "[EMAIL_ADDRESS][DOMAIN_NAME]"
click at [519, 479] on button "Modifier le contact" at bounding box center [502, 483] width 122 height 26
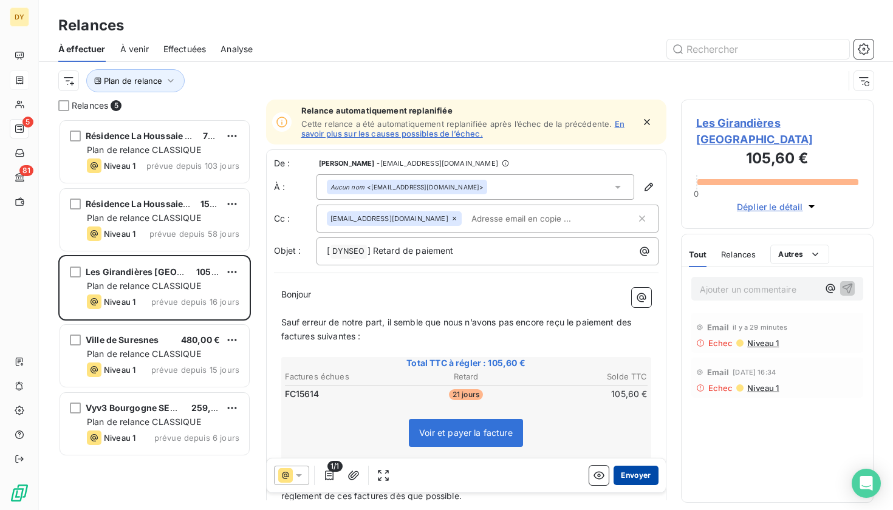
click at [640, 475] on button "Envoyer" at bounding box center [635, 475] width 44 height 19
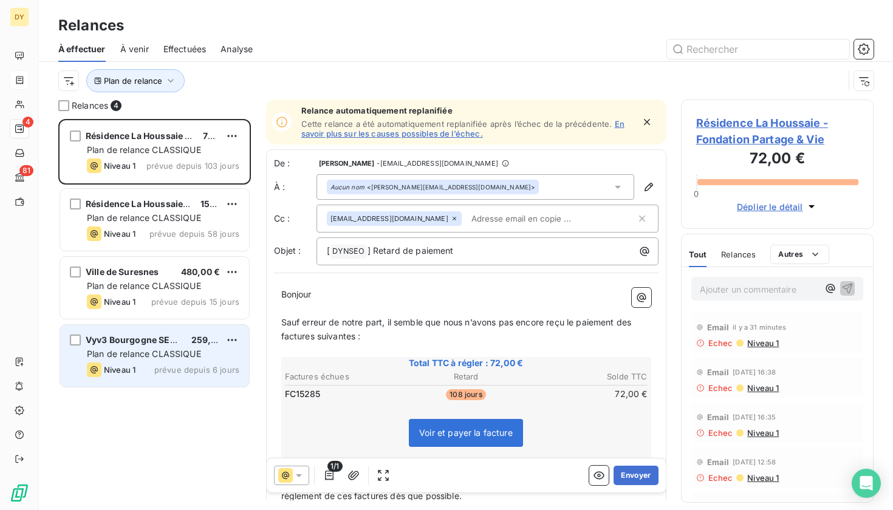
click at [141, 349] on span "Plan de relance CLASSIQUE" at bounding box center [144, 354] width 114 height 10
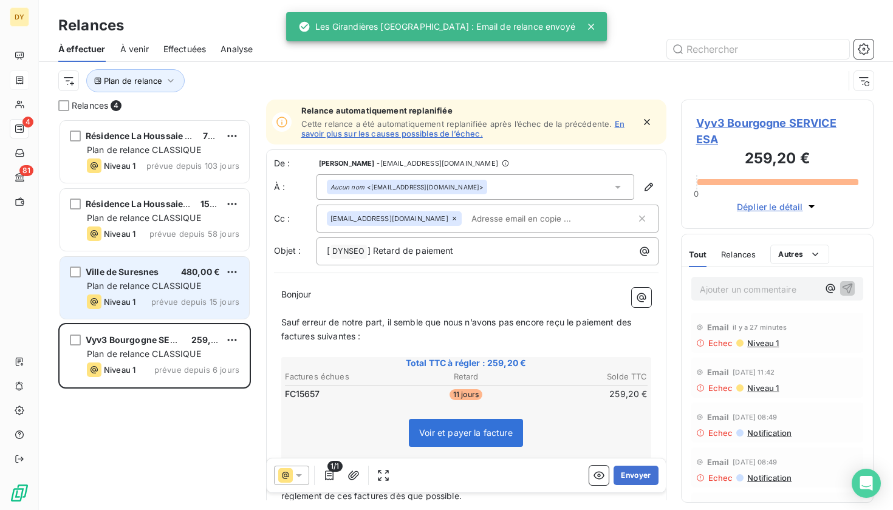
click at [138, 258] on div "Ville de Suresnes 480,00 € Plan de relance CLASSIQUE Niveau 1 prévue depuis 15 …" at bounding box center [154, 288] width 189 height 62
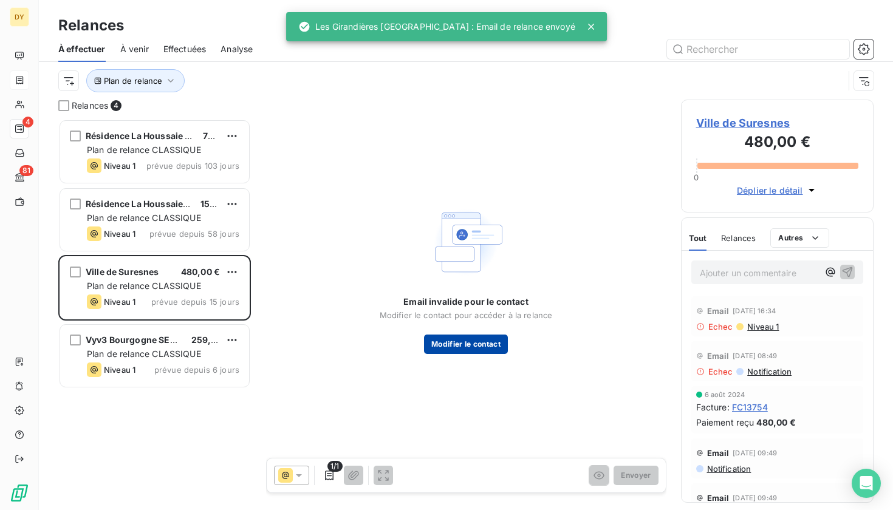
click at [497, 346] on button "Modifier le contact" at bounding box center [466, 344] width 84 height 19
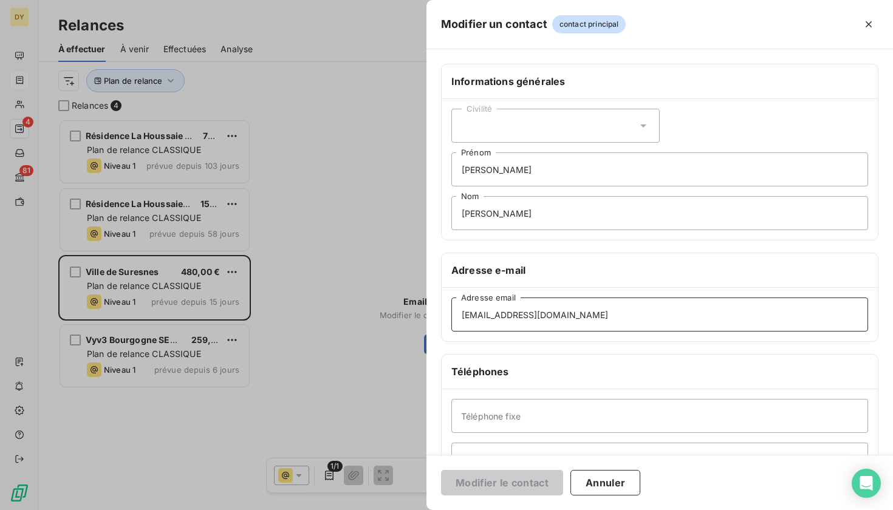
drag, startPoint x: 581, startPoint y: 321, endPoint x: 450, endPoint y: 313, distance: 130.9
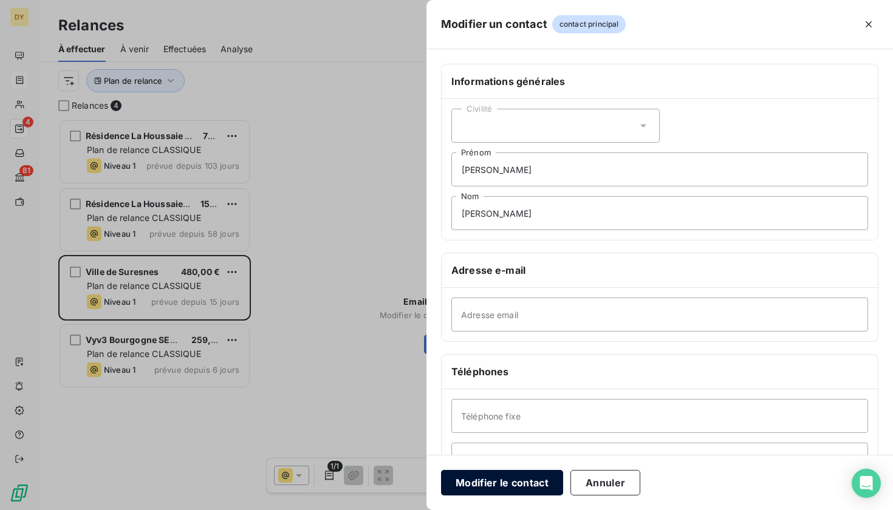
click at [535, 480] on button "Modifier le contact" at bounding box center [502, 483] width 122 height 26
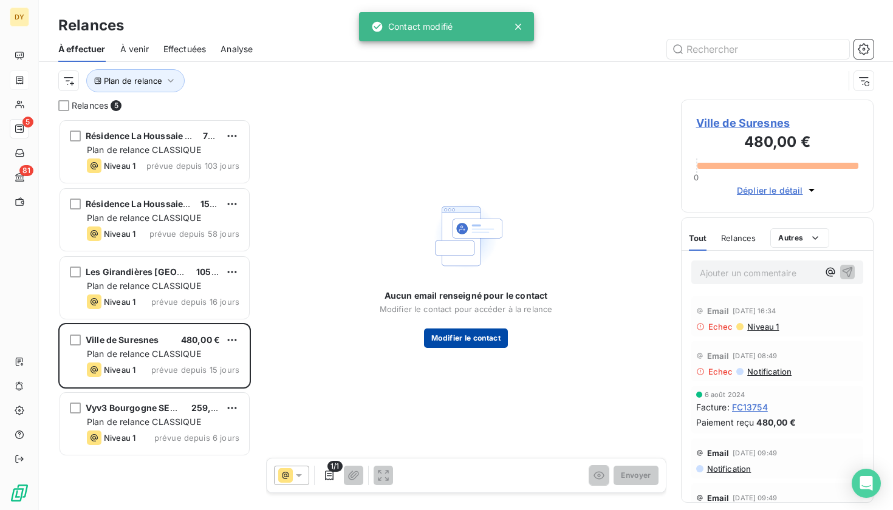
click at [477, 335] on button "Modifier le contact" at bounding box center [466, 338] width 84 height 19
type input "[PERSON_NAME]"
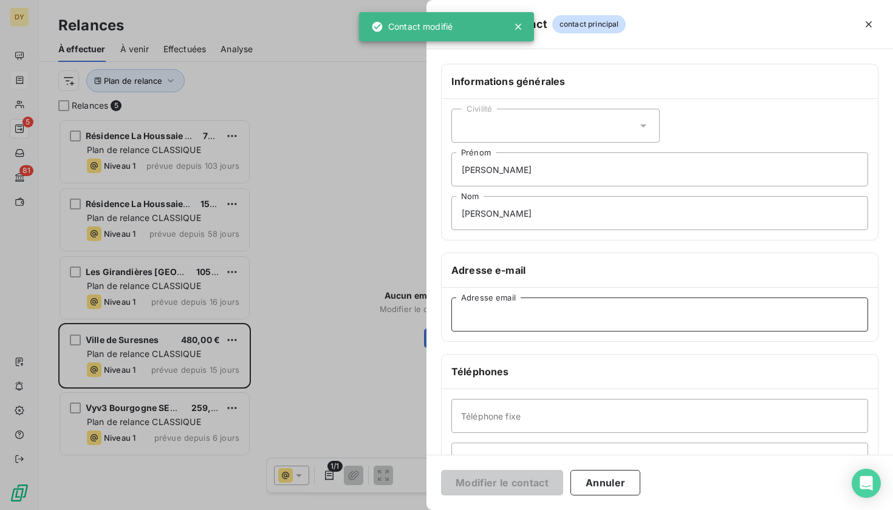
paste input "[EMAIL_ADDRESS][DOMAIN_NAME]"
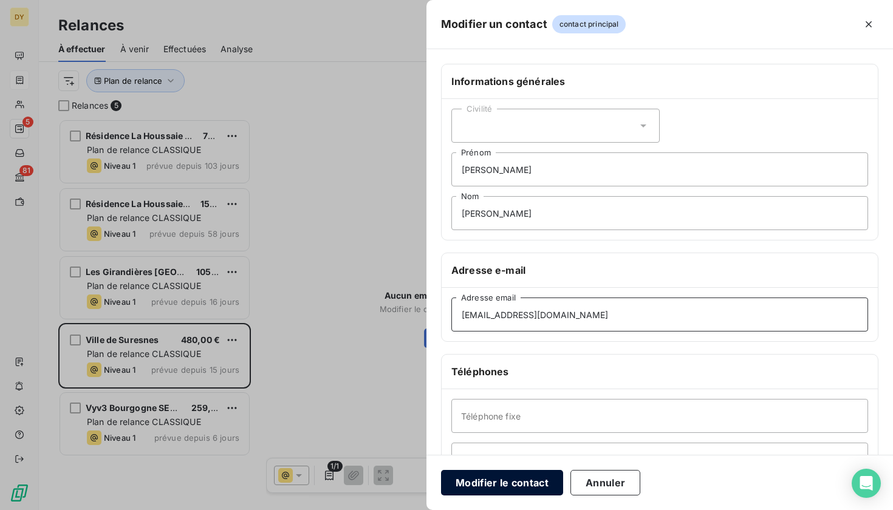
type input "[EMAIL_ADDRESS][DOMAIN_NAME]"
click at [494, 482] on button "Modifier le contact" at bounding box center [502, 483] width 122 height 26
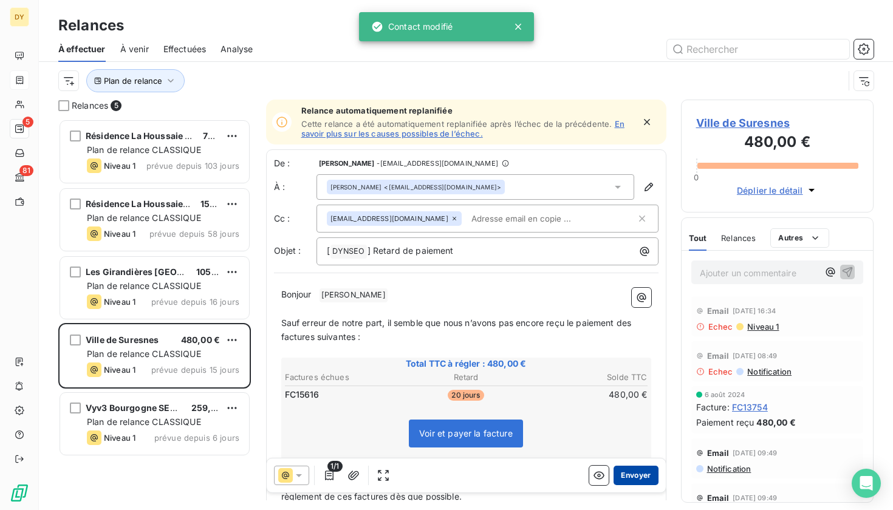
click at [646, 473] on button "Envoyer" at bounding box center [635, 475] width 44 height 19
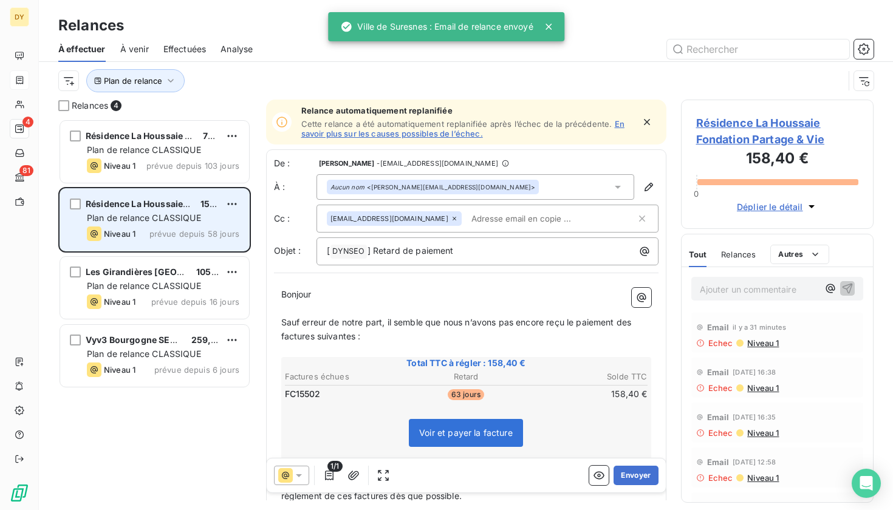
click at [160, 213] on span "Plan de relance CLASSIQUE" at bounding box center [144, 218] width 114 height 10
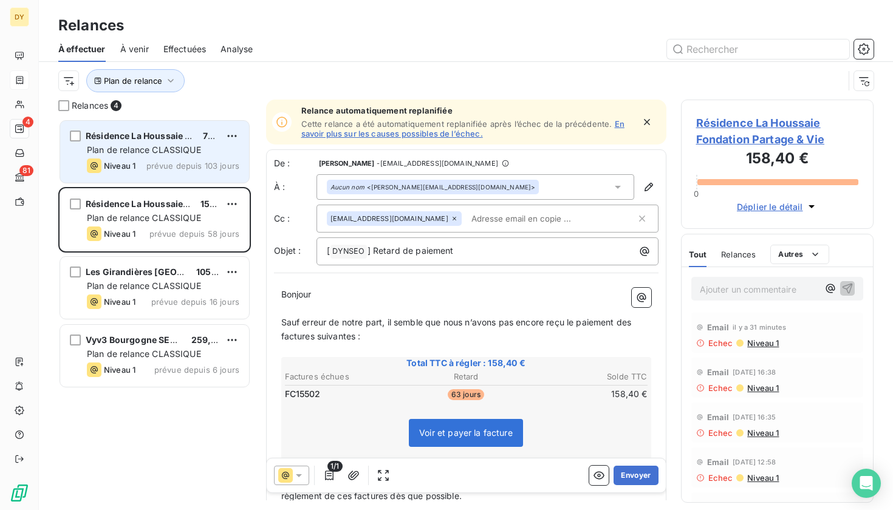
click at [169, 149] on span "Plan de relance CLASSIQUE" at bounding box center [144, 150] width 114 height 10
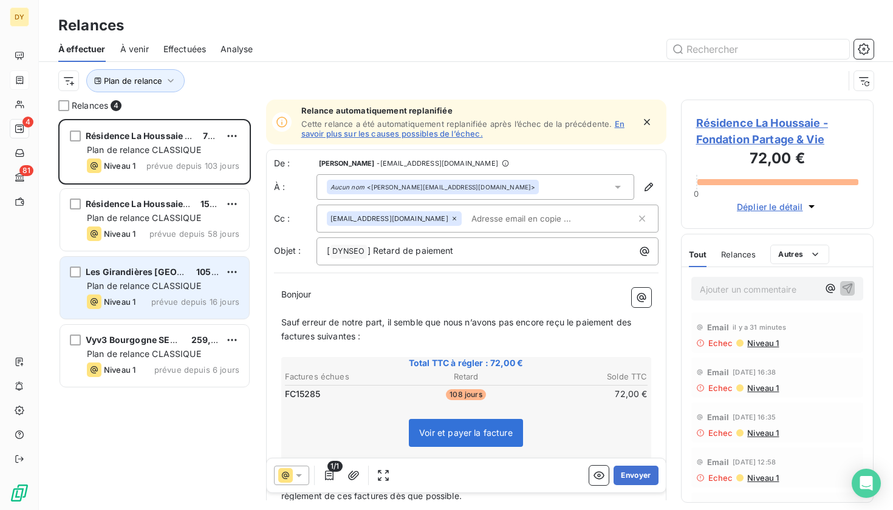
click at [177, 290] on span "Plan de relance CLASSIQUE" at bounding box center [144, 286] width 114 height 10
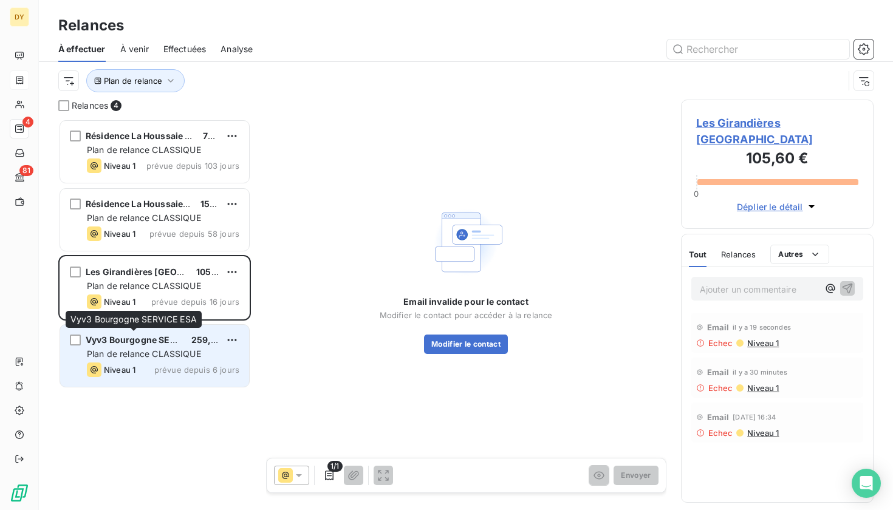
click at [173, 340] on span "Vyv3 Bourgogne SERVICE ESA" at bounding box center [150, 340] width 129 height 10
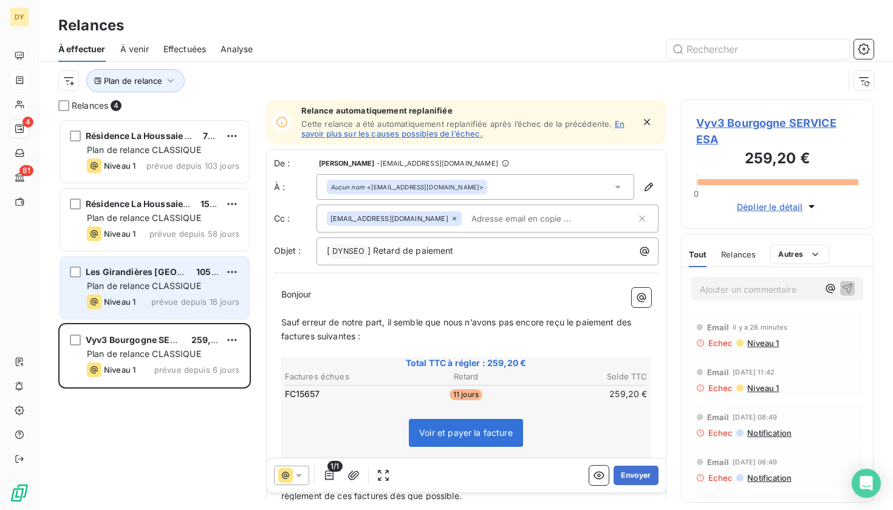
click at [174, 297] on span "prévue depuis 16 jours" at bounding box center [195, 302] width 88 height 10
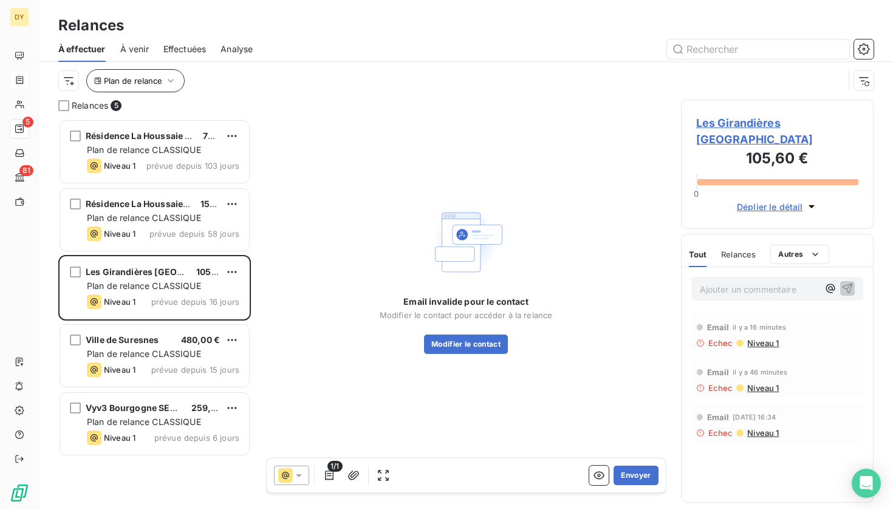
scroll to position [391, 193]
